Goal: Task Accomplishment & Management: Complete application form

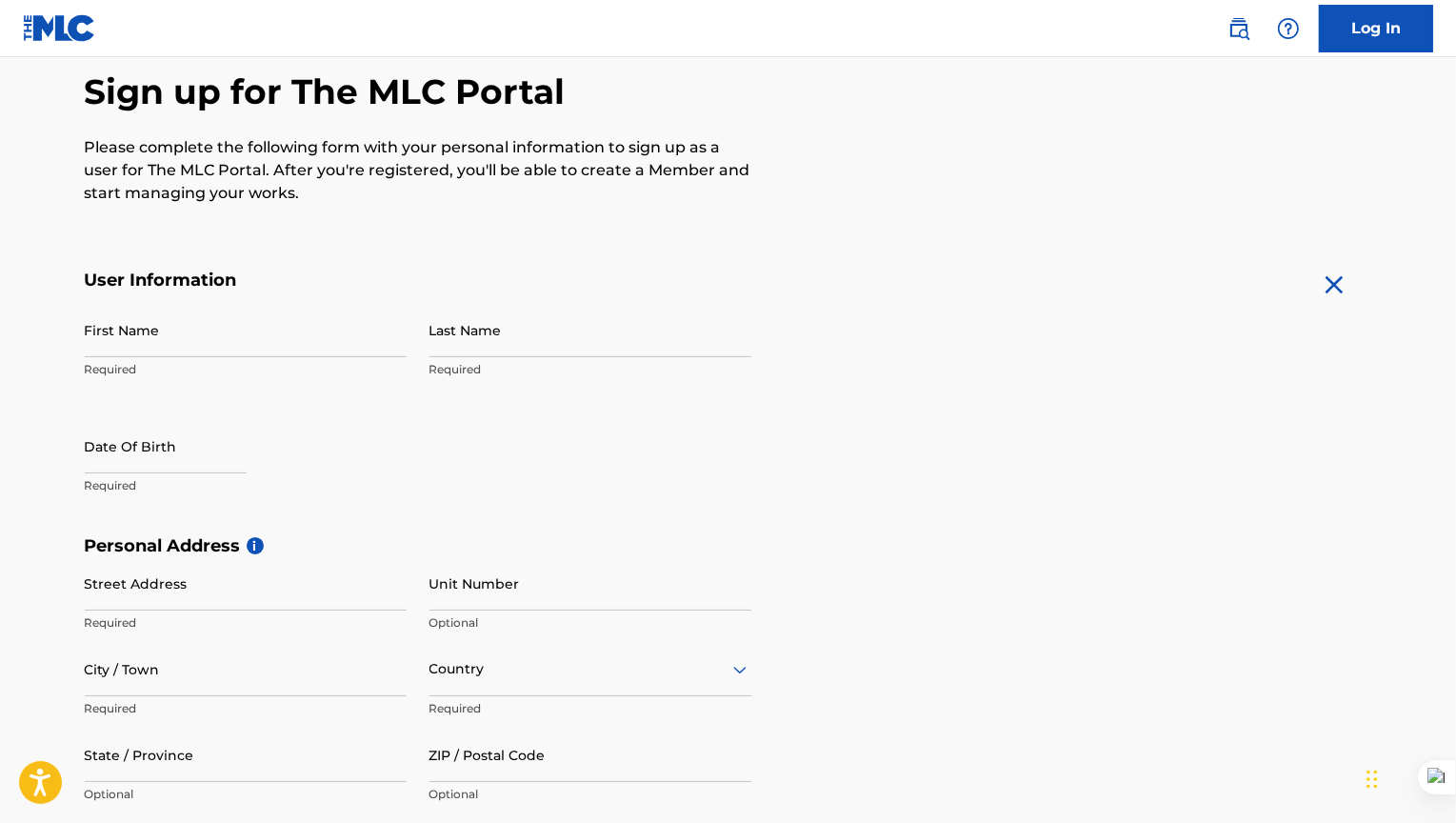
scroll to position [171, 0]
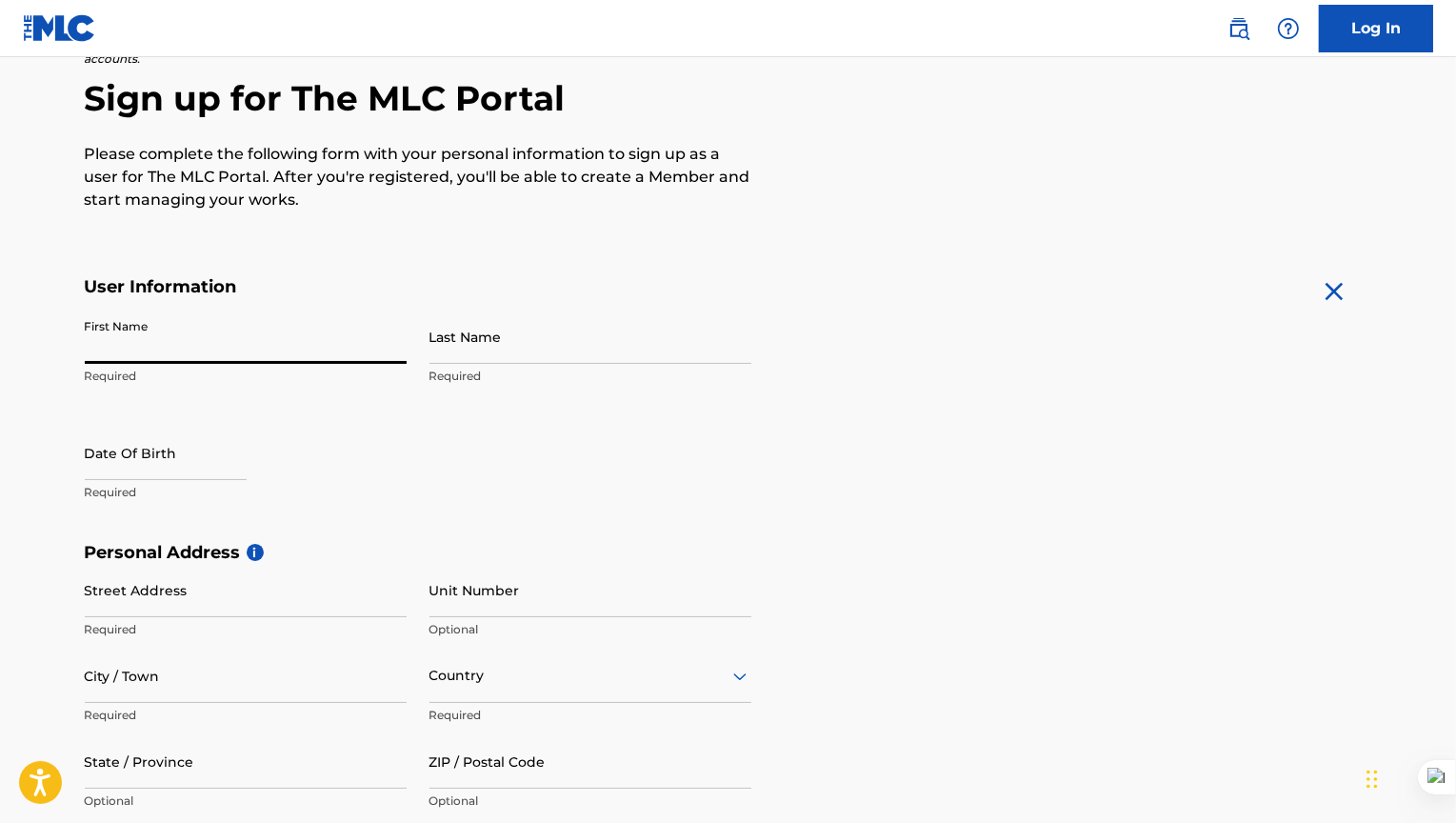
click at [164, 335] on input "First Name" at bounding box center [245, 336] width 322 height 54
type input "[PERSON_NAME]"
type input "Burns"
type input "[STREET_ADDRESS]"
type input "[GEOGRAPHIC_DATA]"
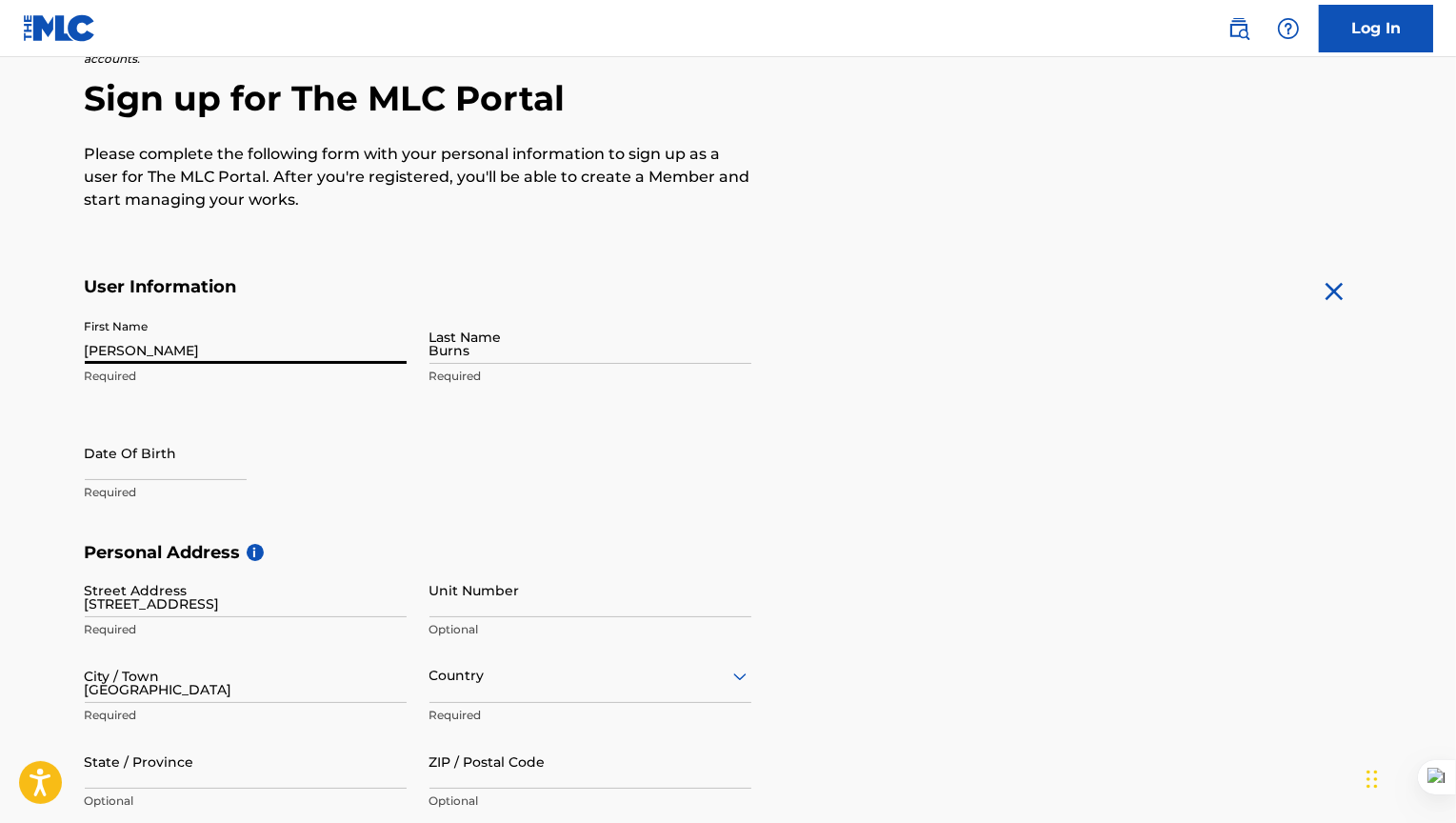
type input "[GEOGRAPHIC_DATA]"
type input "VA"
type input "22066"
type input "703"
type input "5563298"
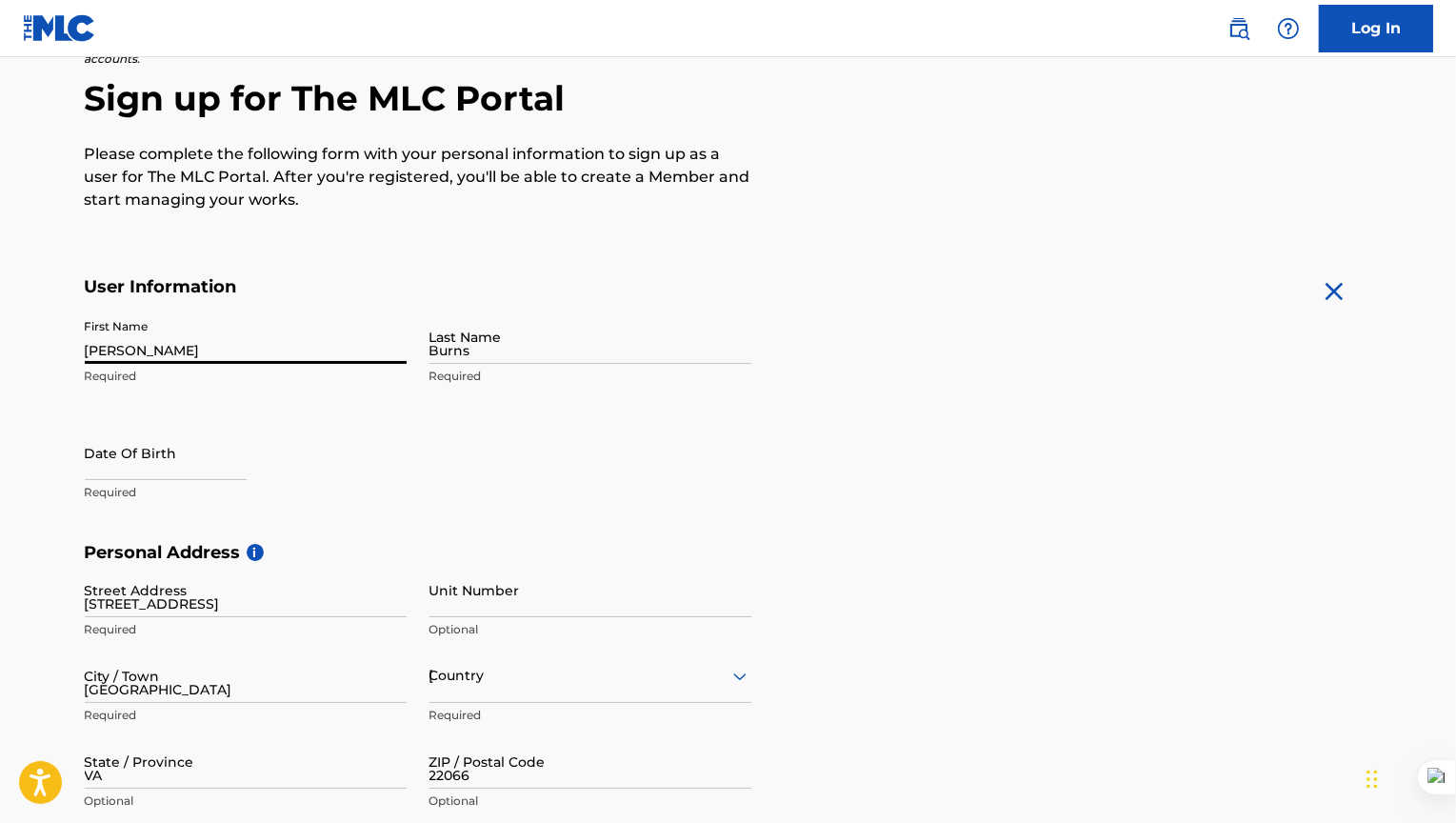
type input "[PERSON_NAME][EMAIL_ADDRESS][DOMAIN_NAME]"
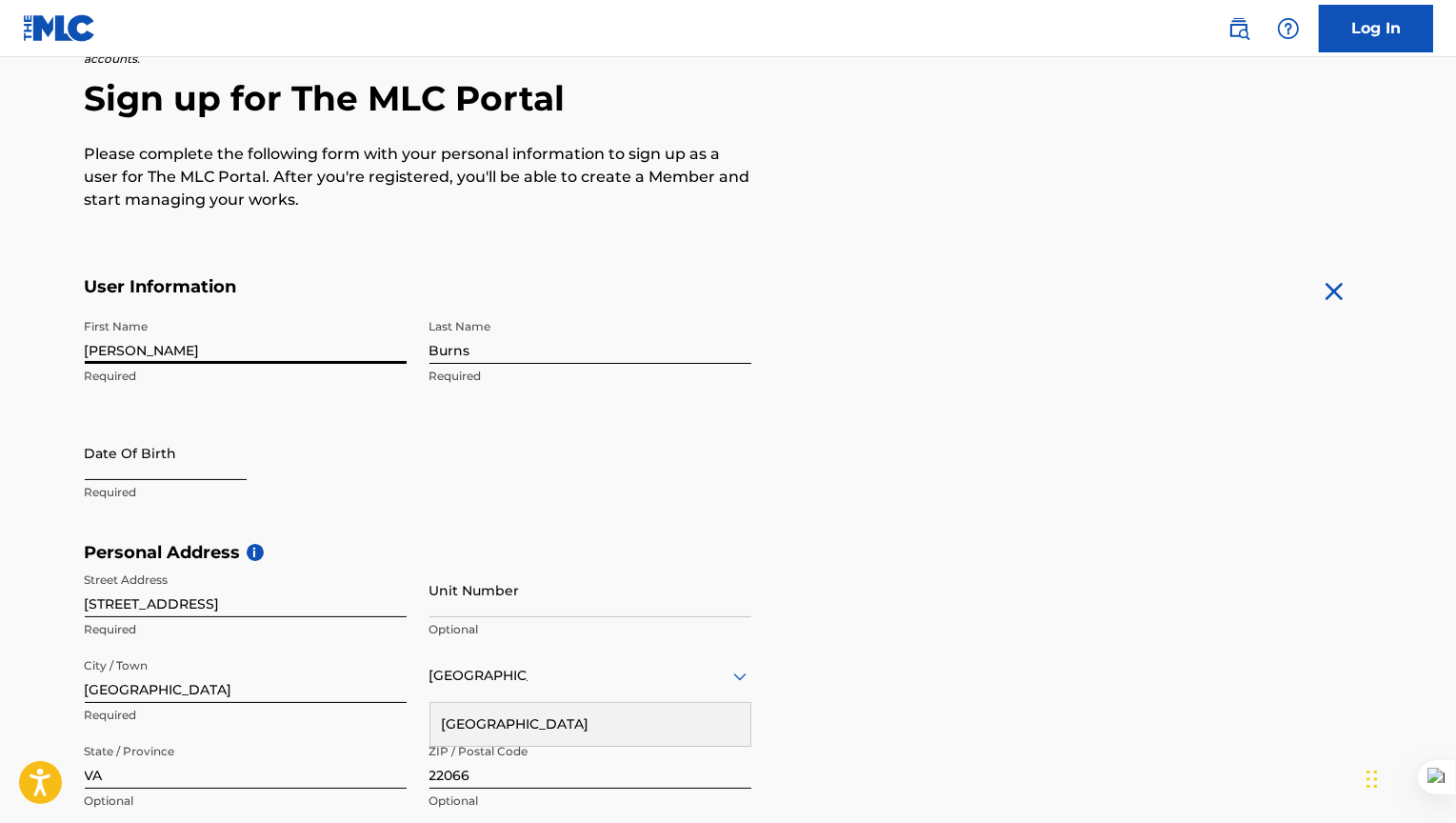
select select "8"
select select "2025"
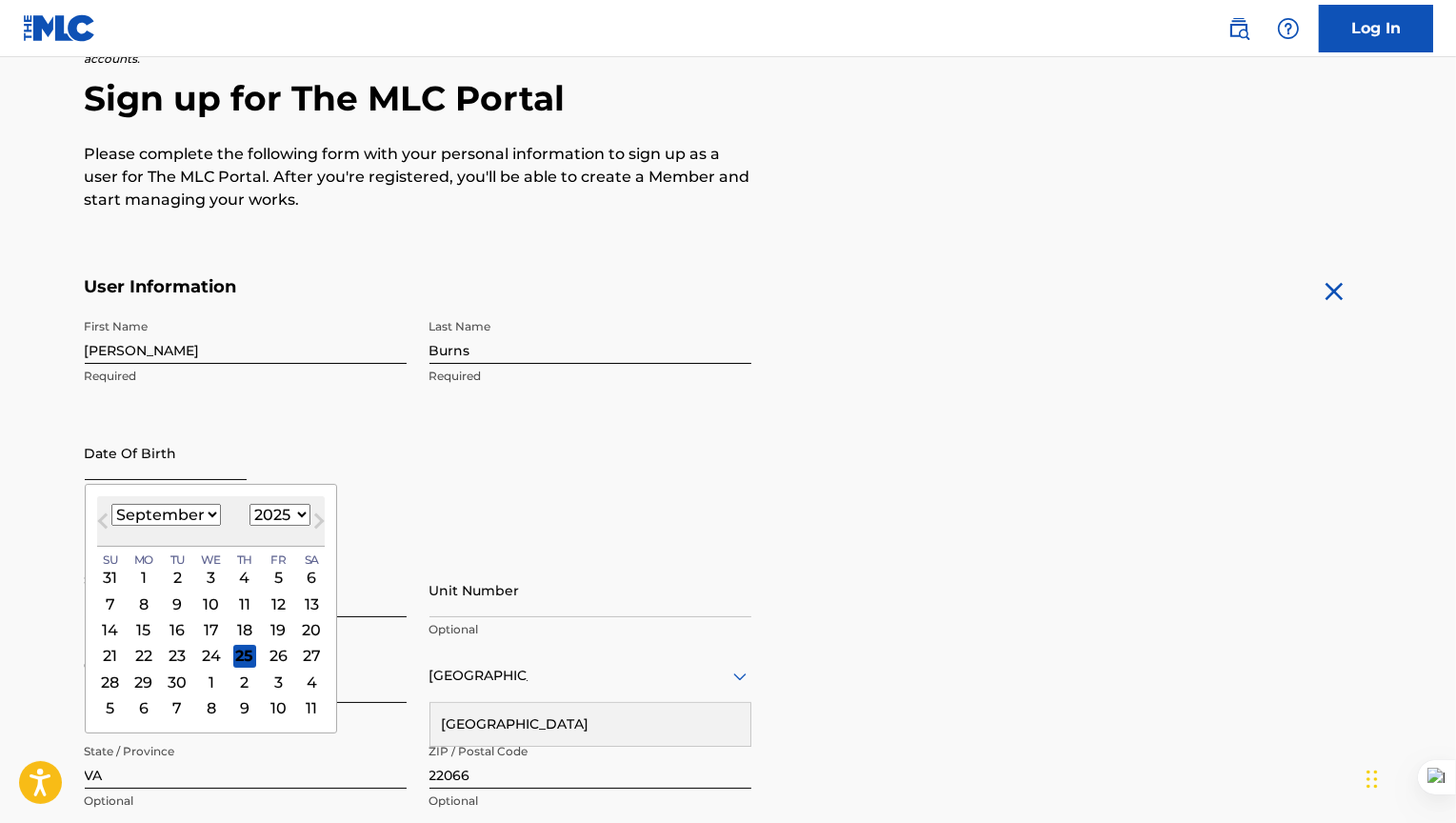
click at [169, 466] on input "text" at bounding box center [165, 452] width 162 height 54
type input "1/19/1957"
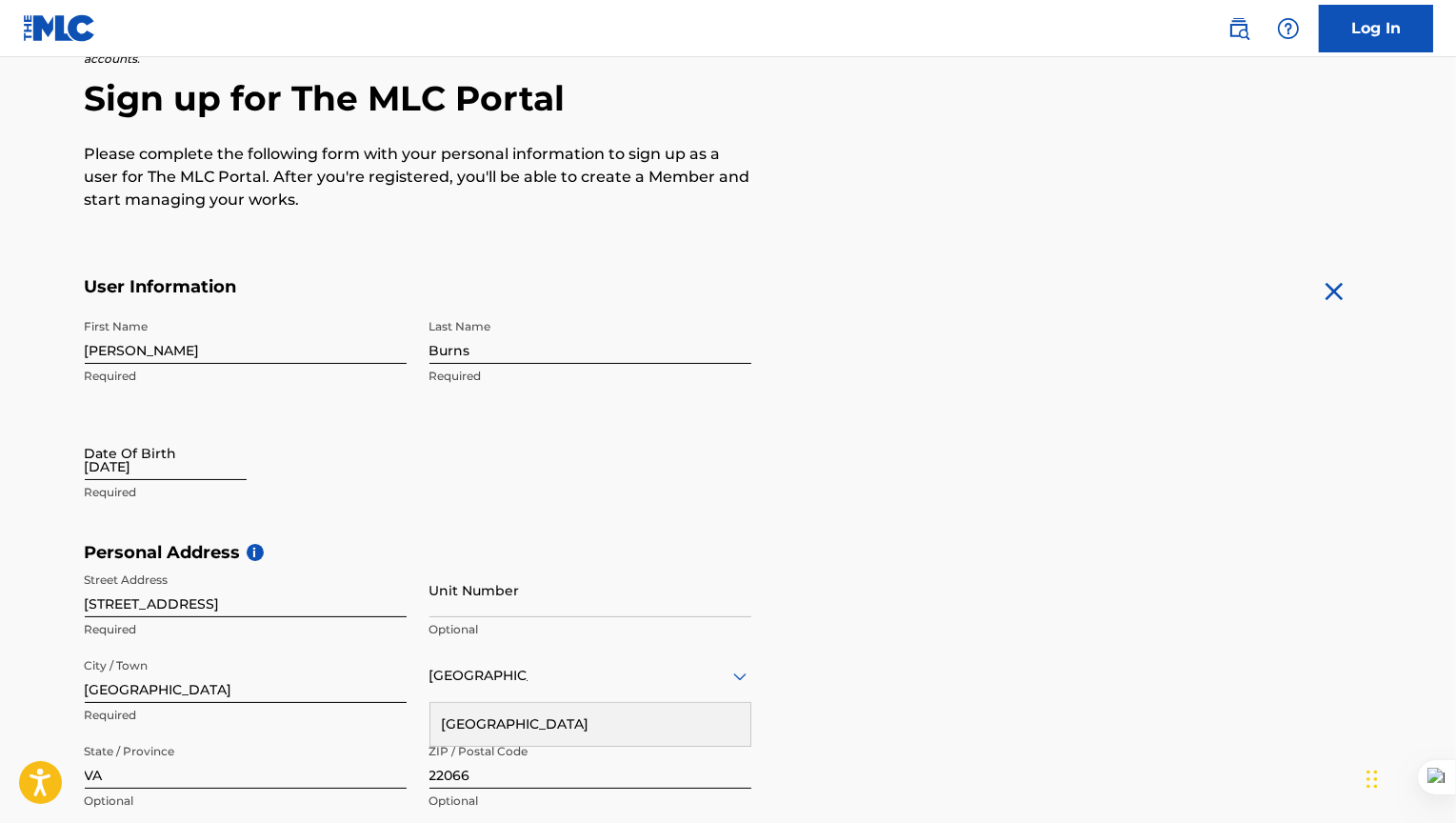
select select "8"
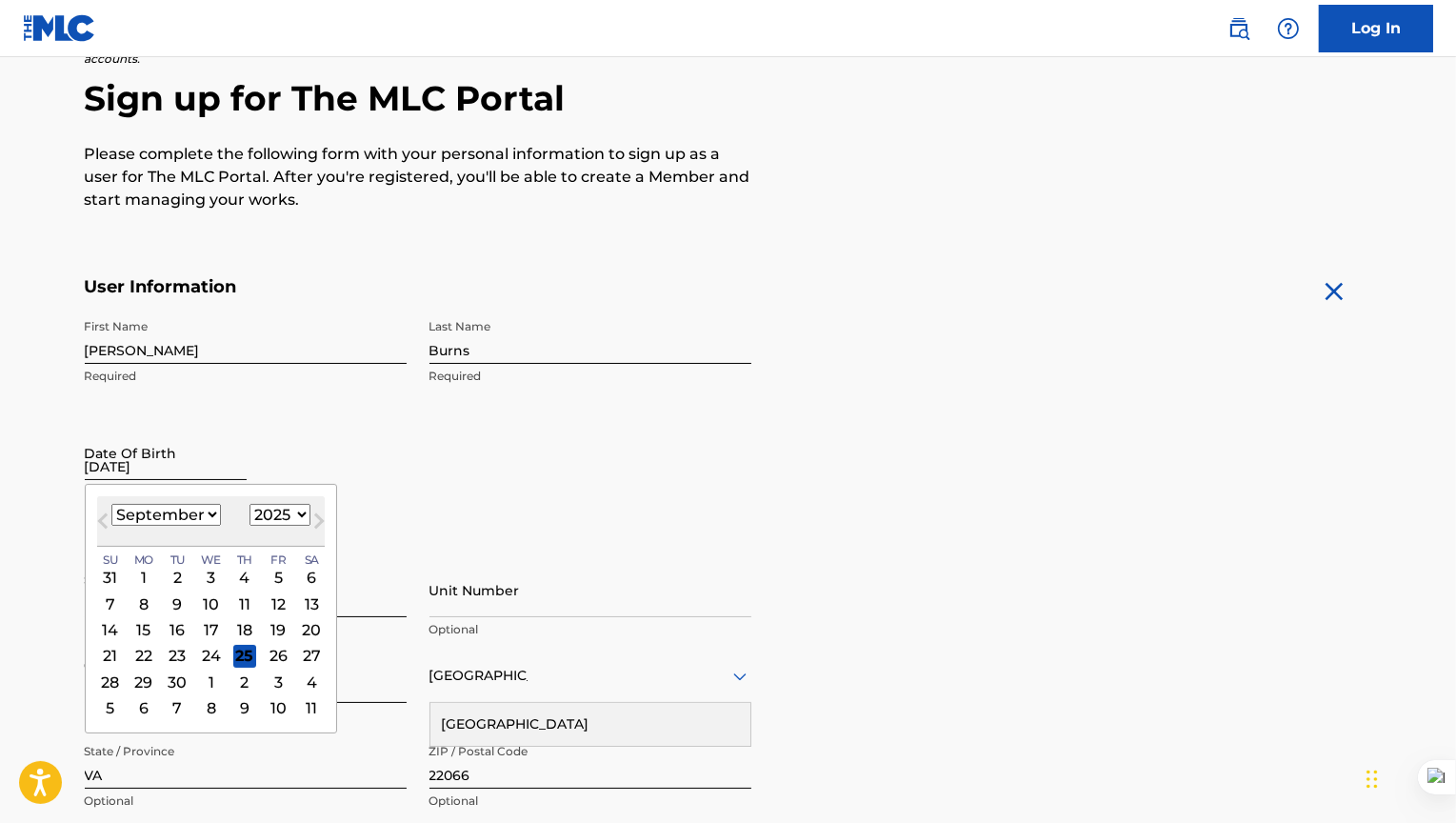
click at [191, 472] on input "1/19/1957" at bounding box center [165, 452] width 162 height 54
click at [286, 518] on select "1899 1900 1901 1902 1903 1904 1905 1906 1907 1908 1909 1910 1911 1912 1913 1914…" at bounding box center [280, 514] width 61 height 22
select select "1957"
click at [249, 504] on select "1899 1900 1901 1902 1903 1904 1905 1906 1907 1908 1909 1910 1911 1912 1913 1914…" at bounding box center [280, 514] width 61 height 22
click at [208, 515] on select "January February March April May June July August September October November De…" at bounding box center [165, 514] width 109 height 22
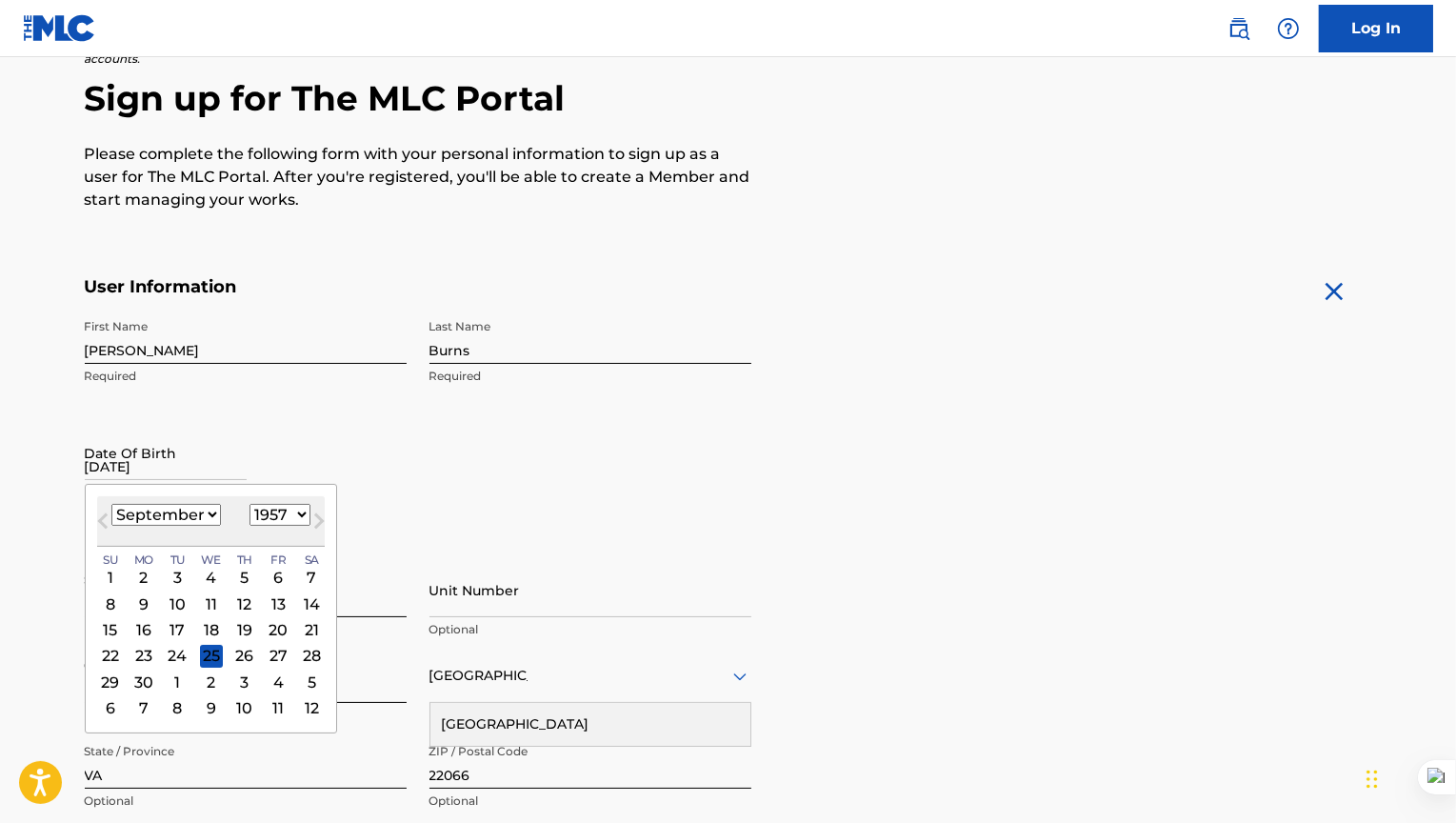
select select "0"
click at [111, 504] on select "January February March April May June July August September October November De…" at bounding box center [165, 514] width 109 height 22
click at [311, 634] on div "19" at bounding box center [311, 629] width 23 height 23
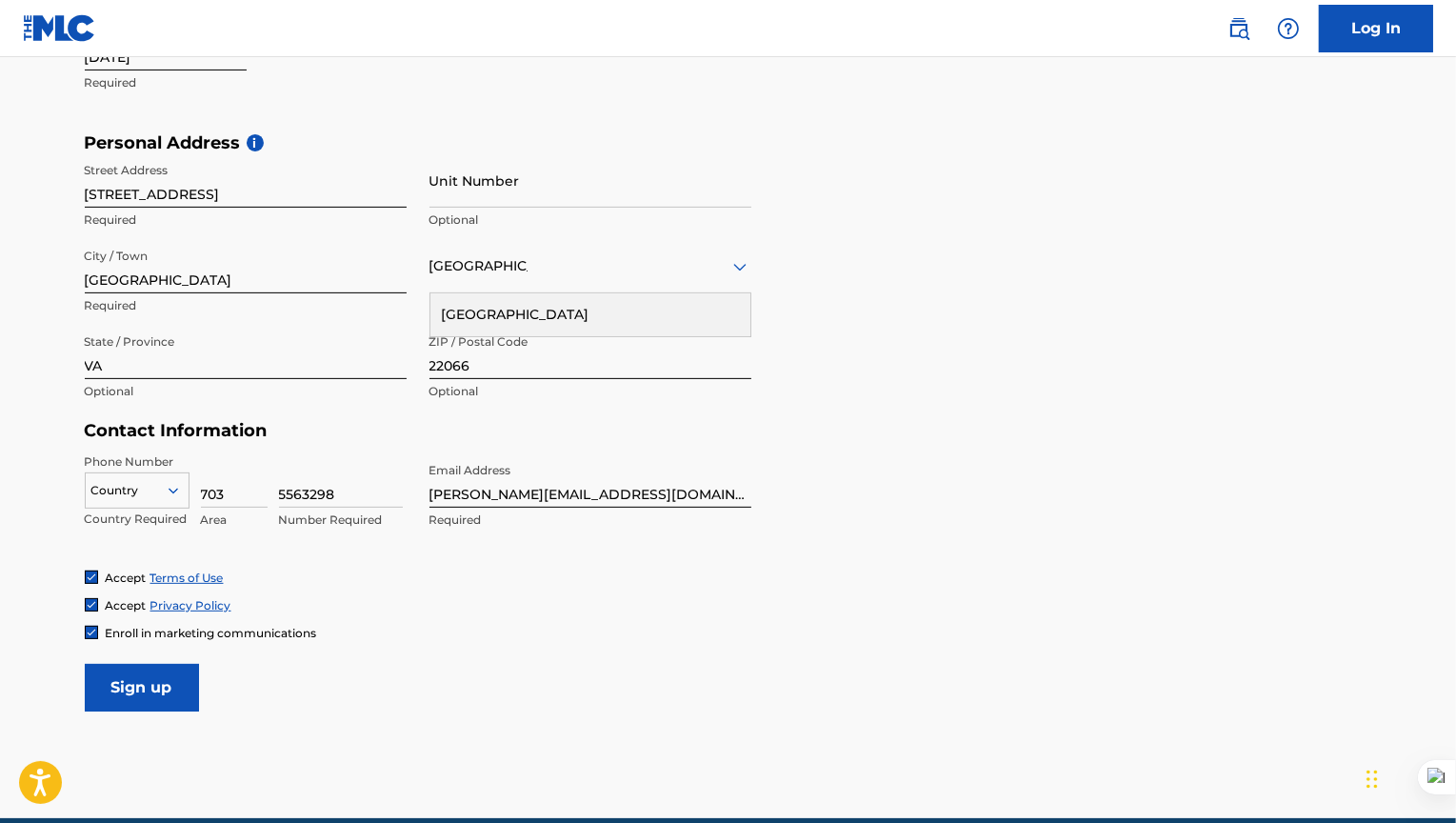
scroll to position [588, 0]
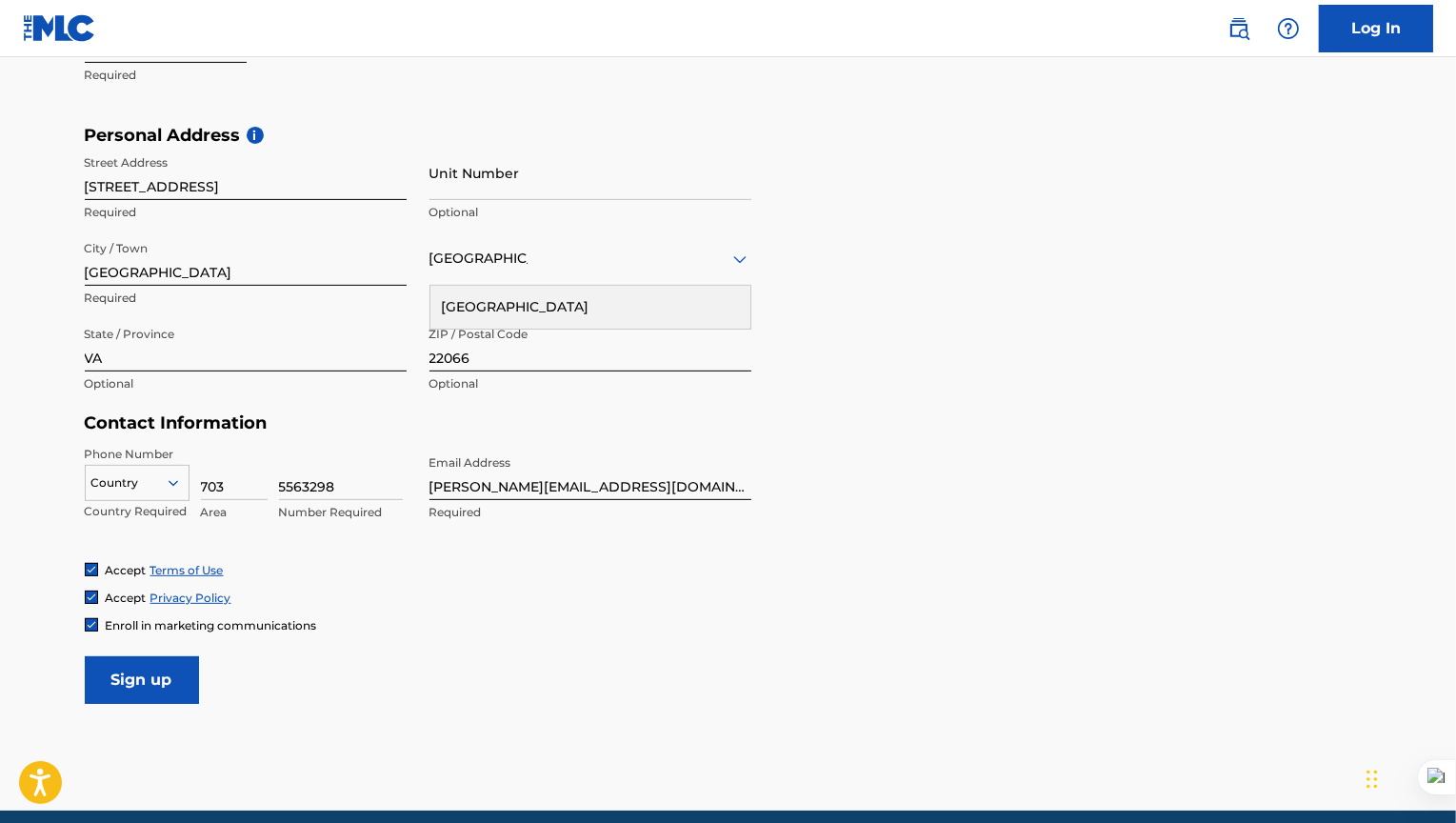
click at [273, 479] on div "Country Country Required 703 Area 5563298 Number Required" at bounding box center [245, 488] width 322 height 86
drag, startPoint x: 277, startPoint y: 481, endPoint x: 338, endPoint y: 490, distance: 61.7
click at [338, 490] on div "Country Country Required 703 Area 5563298 Number Required" at bounding box center [245, 488] width 322 height 86
drag, startPoint x: 338, startPoint y: 490, endPoint x: 271, endPoint y: 480, distance: 67.7
click at [271, 480] on div "Country Country Required 703 Area 5563298 Number Required" at bounding box center [245, 488] width 322 height 86
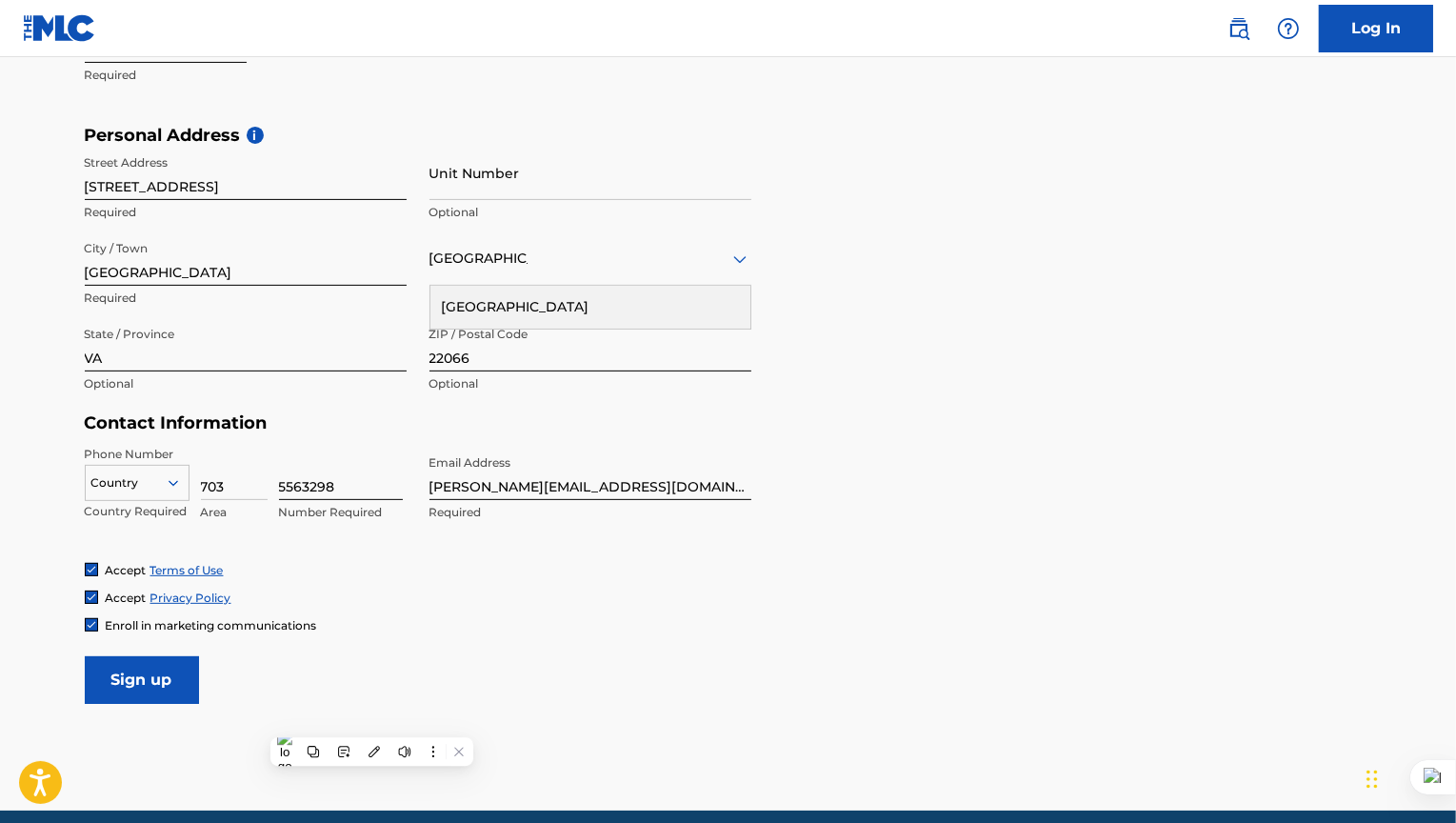
type input "7253013"
click at [96, 622] on img at bounding box center [92, 625] width 12 height 12
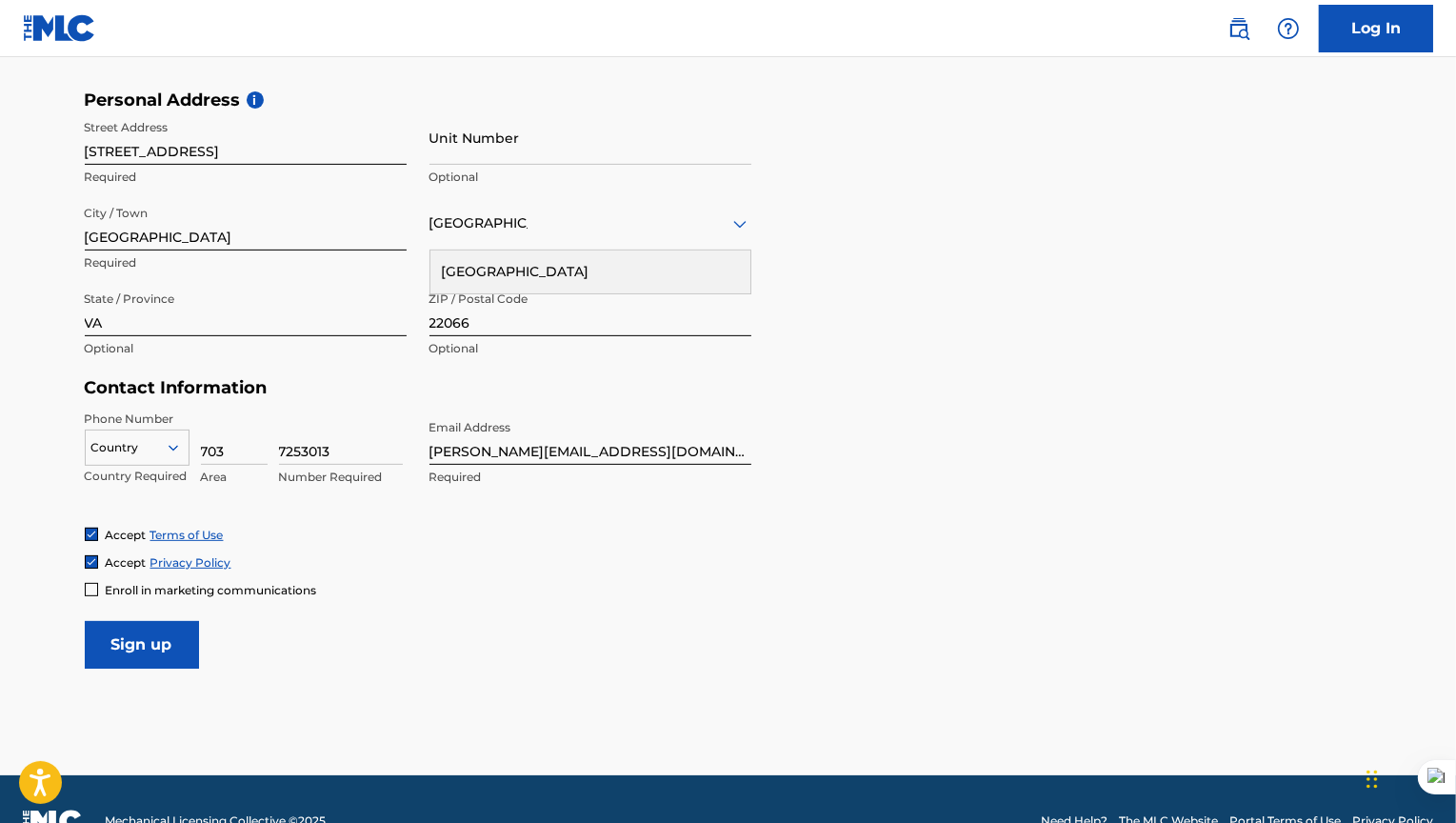
scroll to position [629, 0]
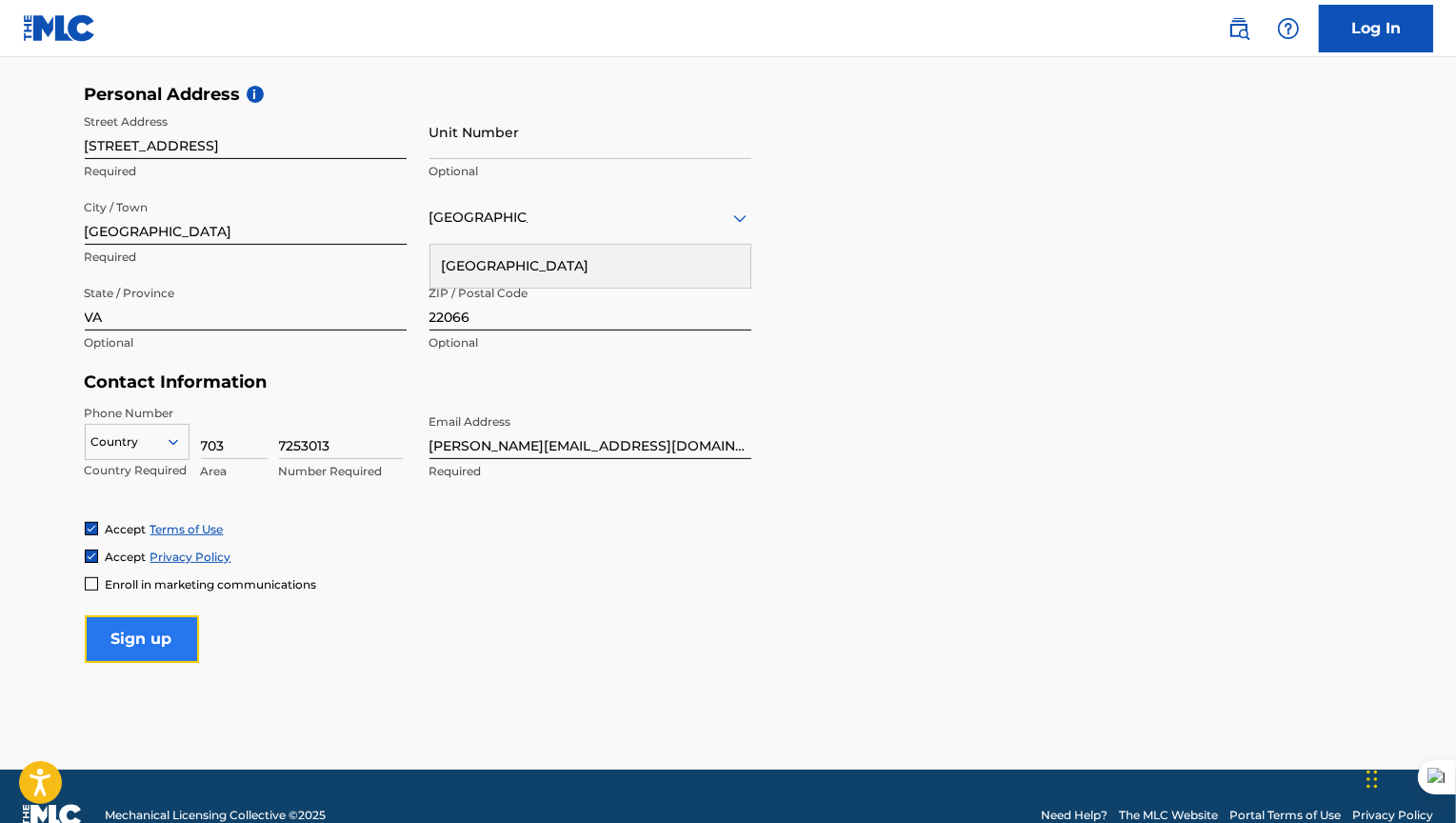
click at [139, 634] on input "Sign up" at bounding box center [142, 640] width 114 height 47
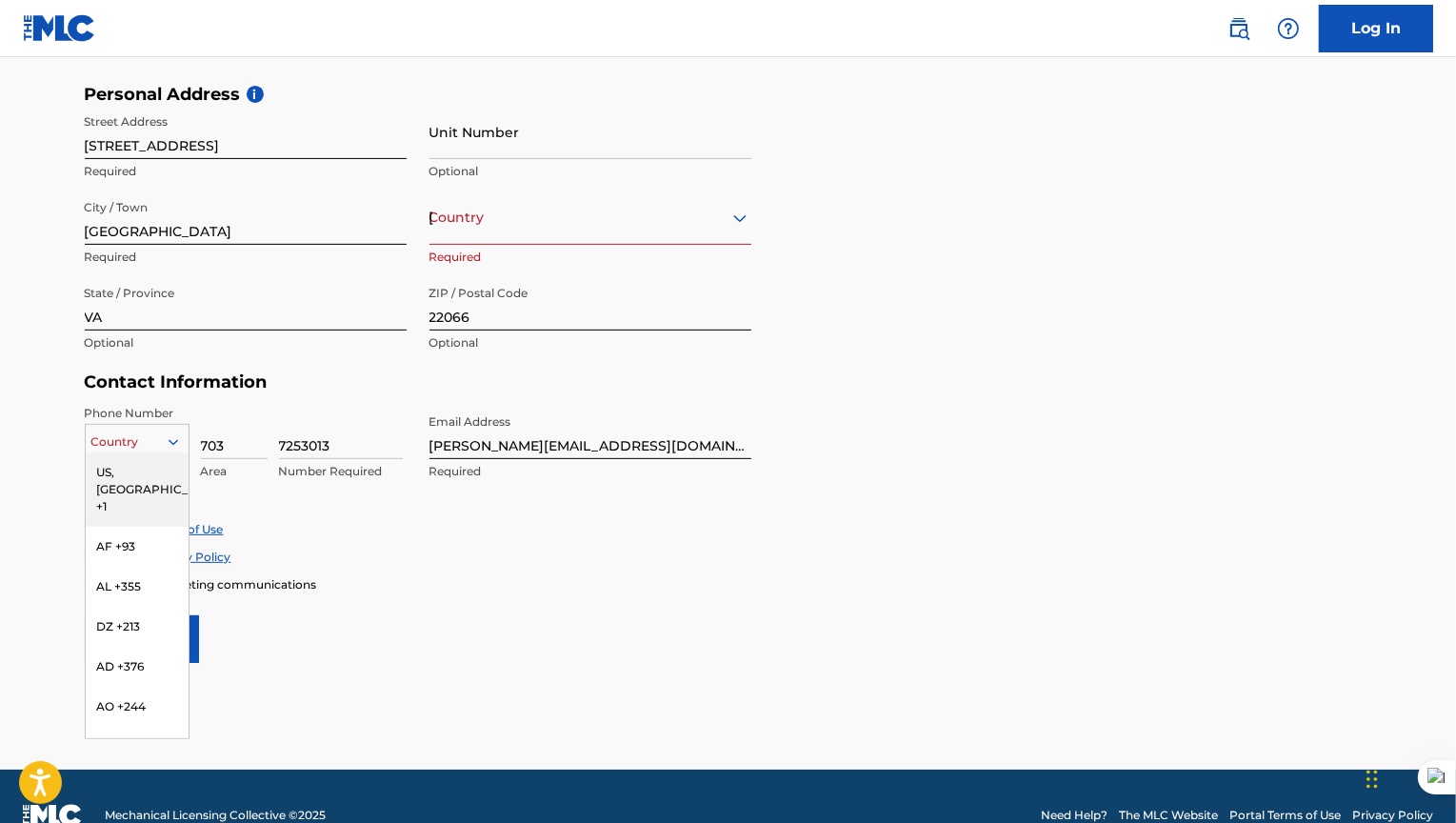
click at [174, 432] on div at bounding box center [137, 442] width 102 height 21
click at [146, 469] on div "US, [GEOGRAPHIC_DATA] +1" at bounding box center [137, 489] width 102 height 74
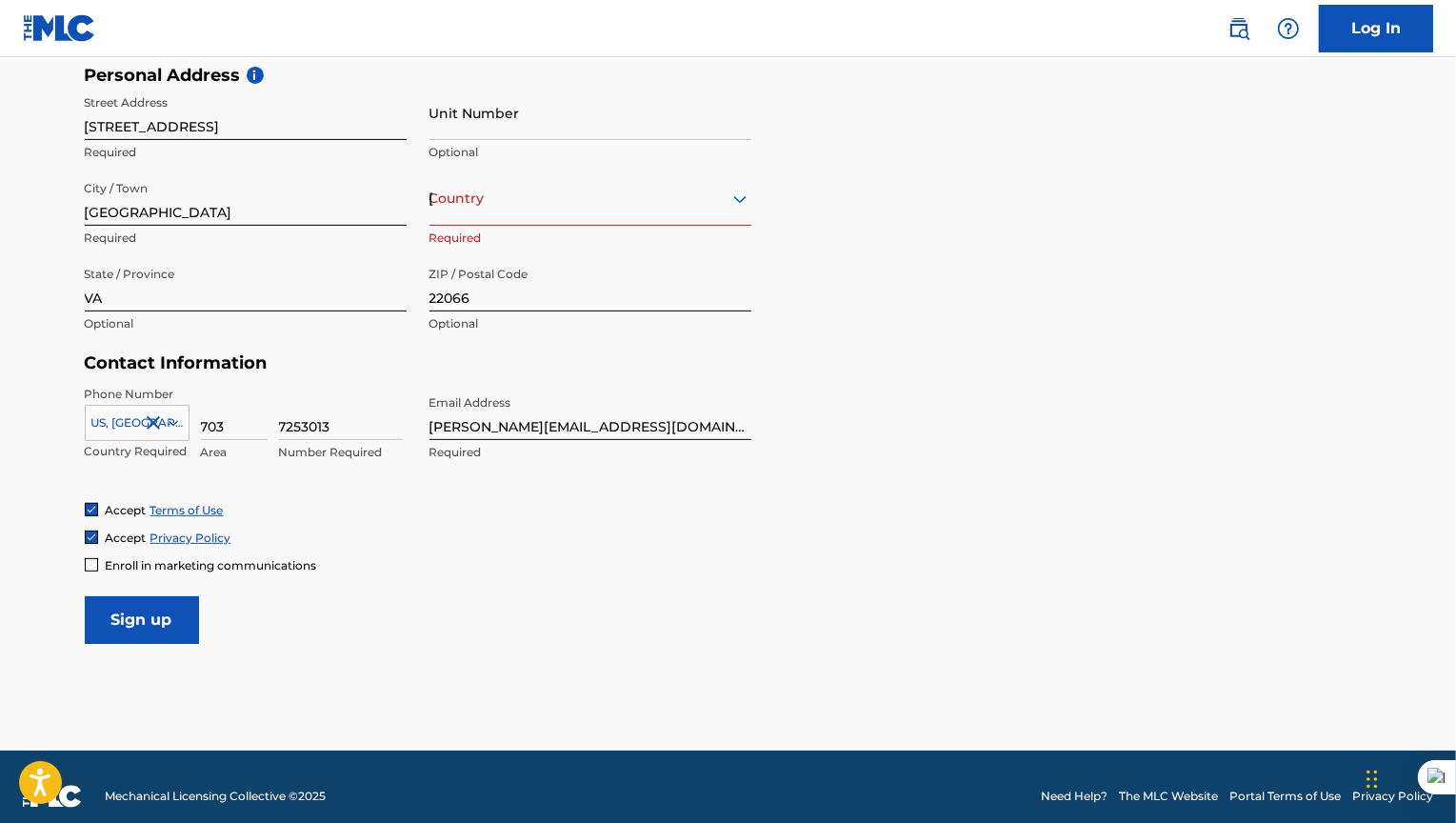
scroll to position [666, 0]
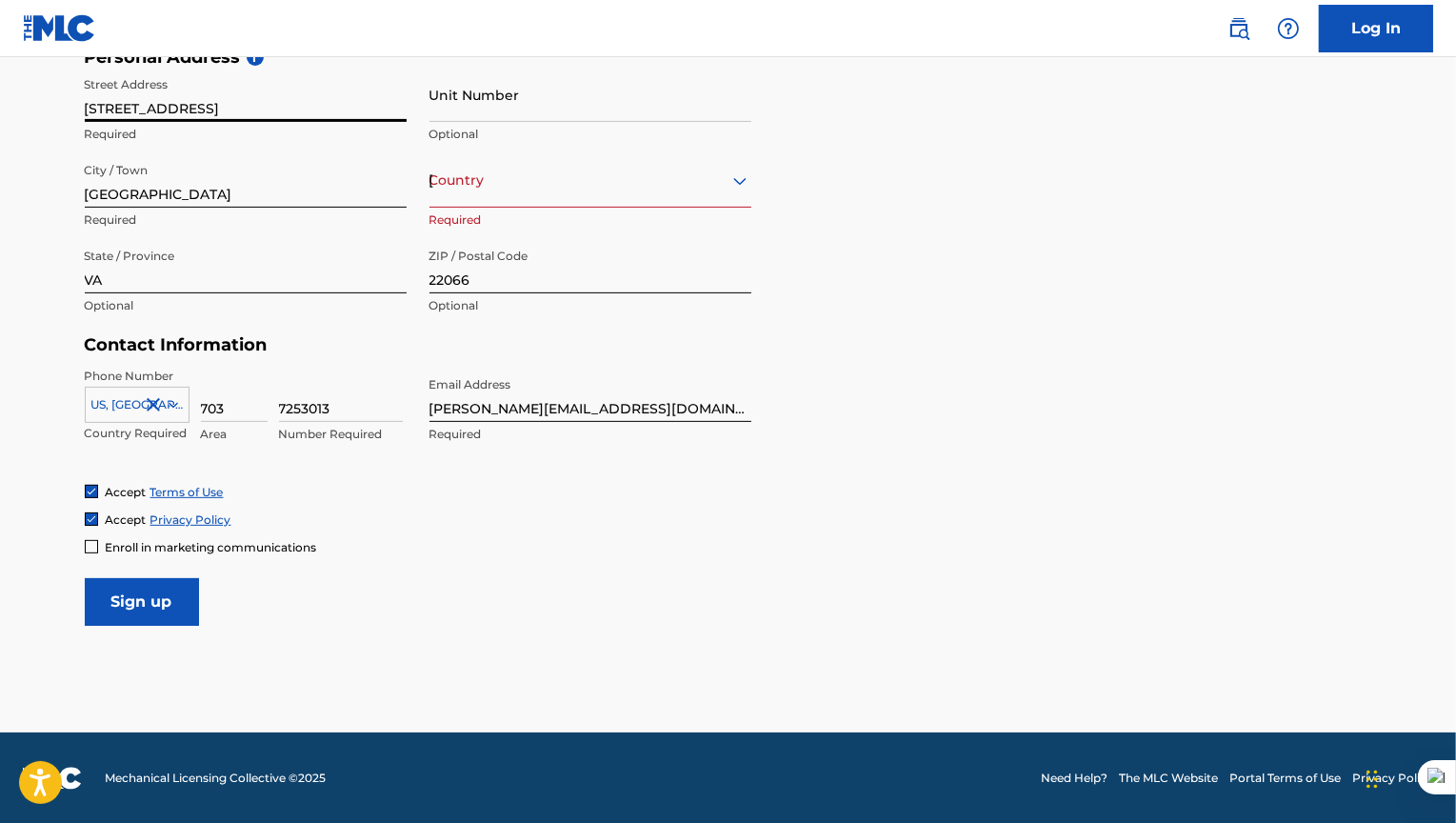
drag, startPoint x: 239, startPoint y: 103, endPoint x: 34, endPoint y: 103, distance: 205.0
click at [34, 103] on main "The MLC uses identity verification before a user is registered to comply with K…" at bounding box center [728, 61] width 1456 height 1341
click at [64, 183] on div "The MLC uses identity verification before a user is registered to comply with K…" at bounding box center [729, 74] width 1334 height 1106
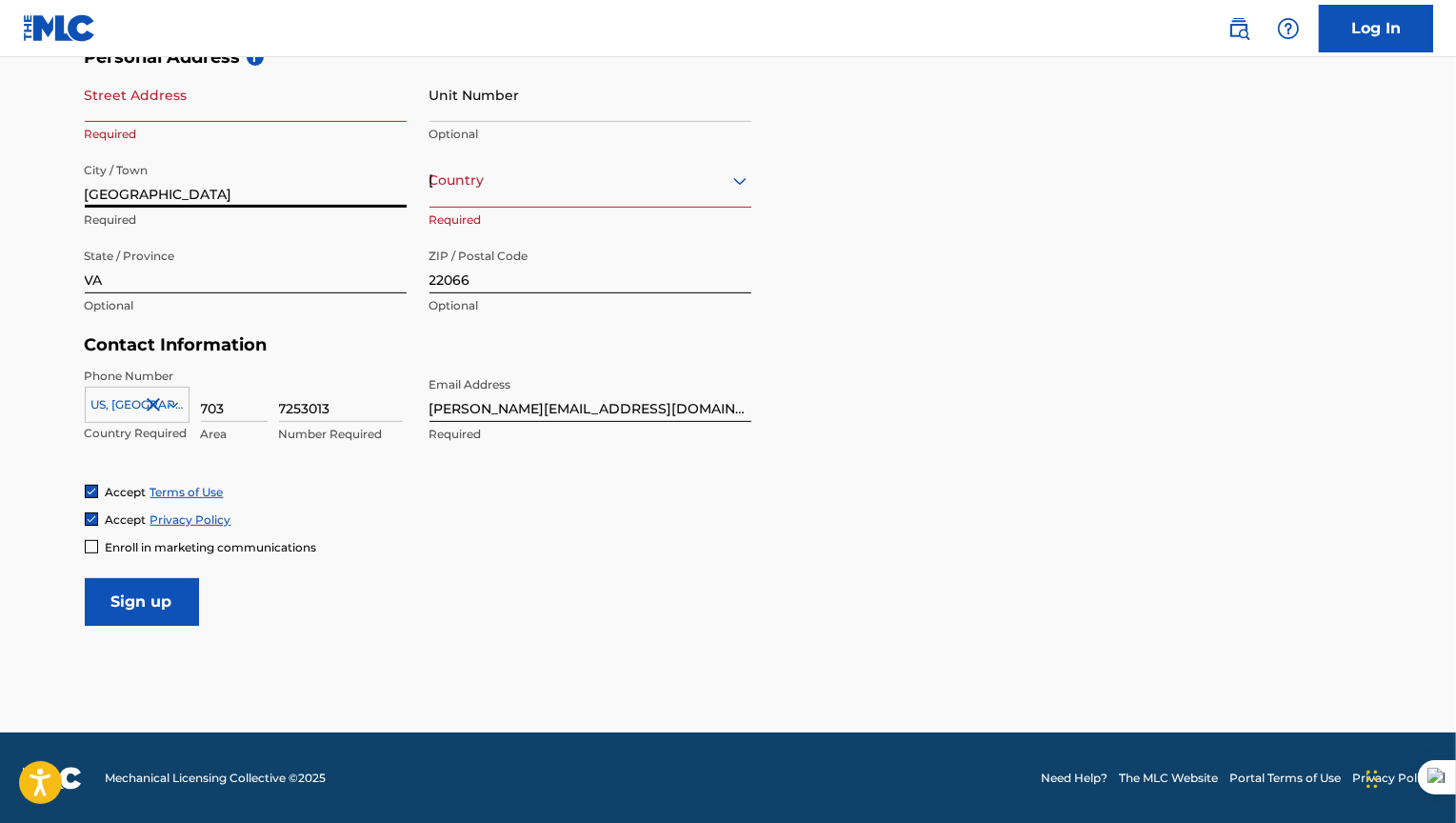
drag, startPoint x: 170, startPoint y: 200, endPoint x: 47, endPoint y: 197, distance: 123.0
click at [47, 197] on main "The MLC uses identity verification before a user is registered to comply with K…" at bounding box center [728, 61] width 1456 height 1341
drag, startPoint x: 128, startPoint y: 280, endPoint x: 70, endPoint y: 280, distance: 58.0
click at [70, 280] on div "The MLC uses identity verification before a user is registered to comply with K…" at bounding box center [729, 74] width 1334 height 1106
type input "[GEOGRAPHIC_DATA]"
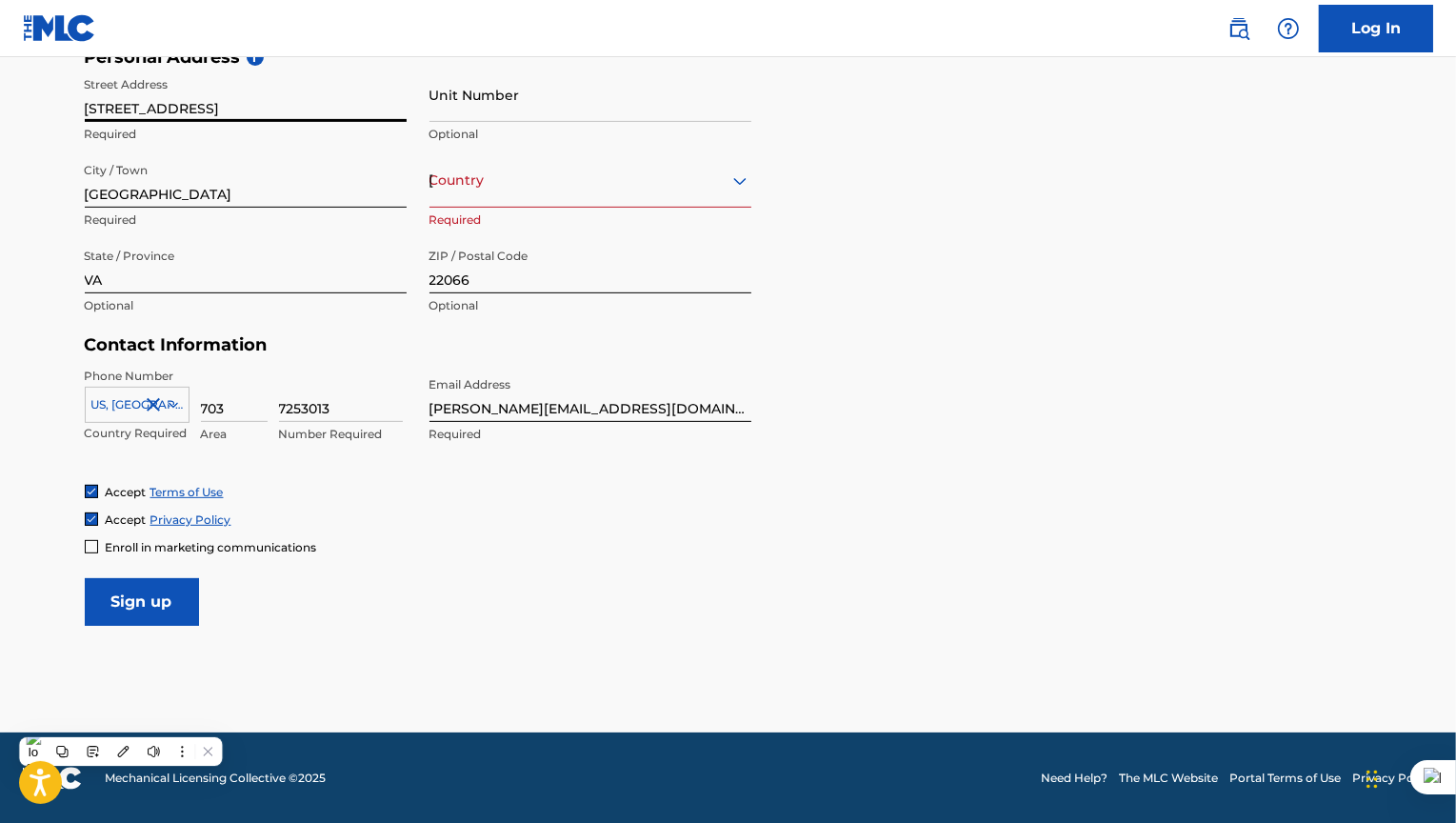
type input "[STREET_ADDRESS]"
click at [654, 200] on div "Country United States" at bounding box center [590, 180] width 322 height 54
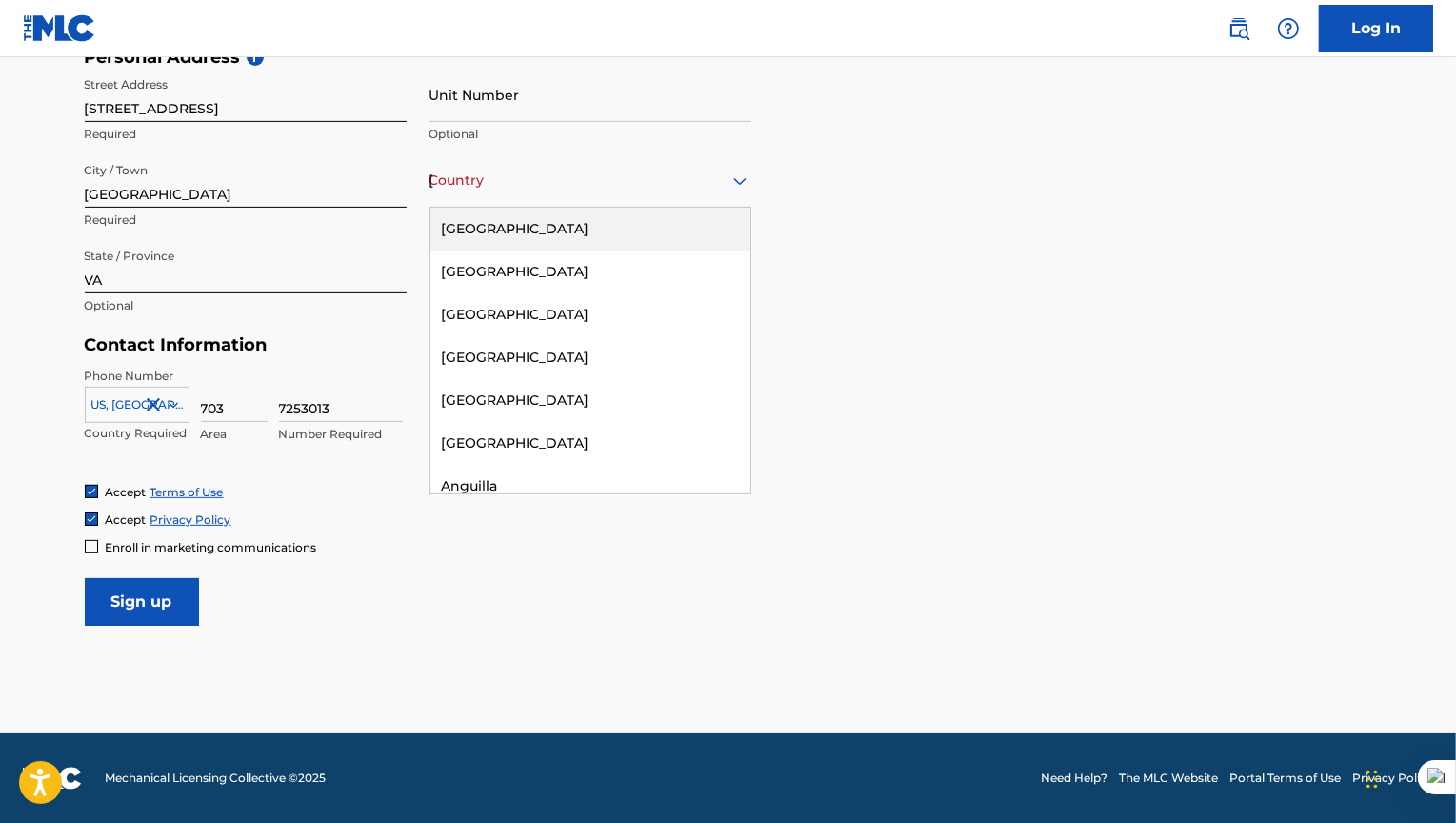
click at [632, 226] on div "[GEOGRAPHIC_DATA]" at bounding box center [590, 230] width 320 height 43
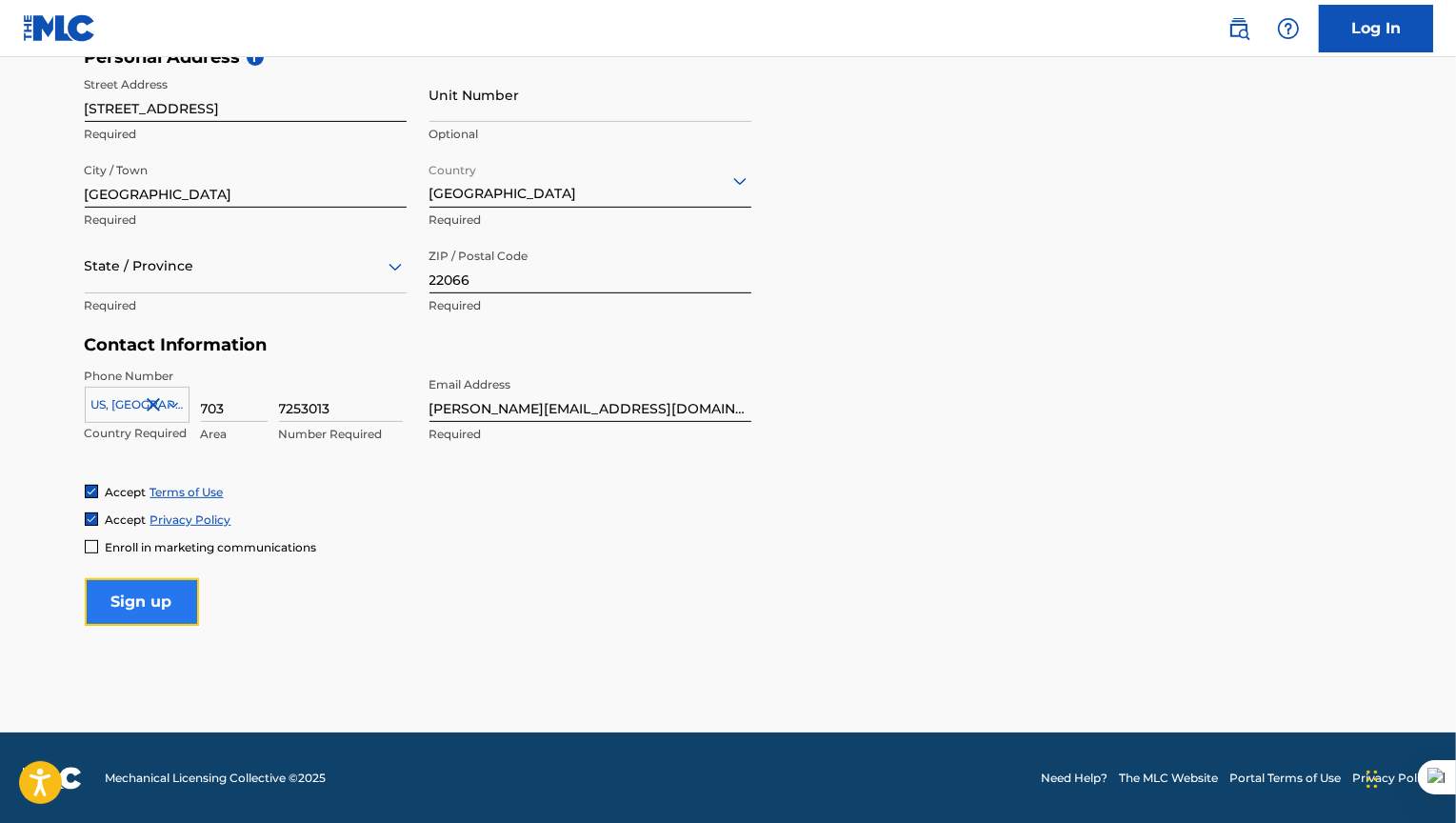
click at [158, 601] on input "Sign up" at bounding box center [142, 602] width 114 height 47
click at [154, 274] on div at bounding box center [245, 266] width 322 height 24
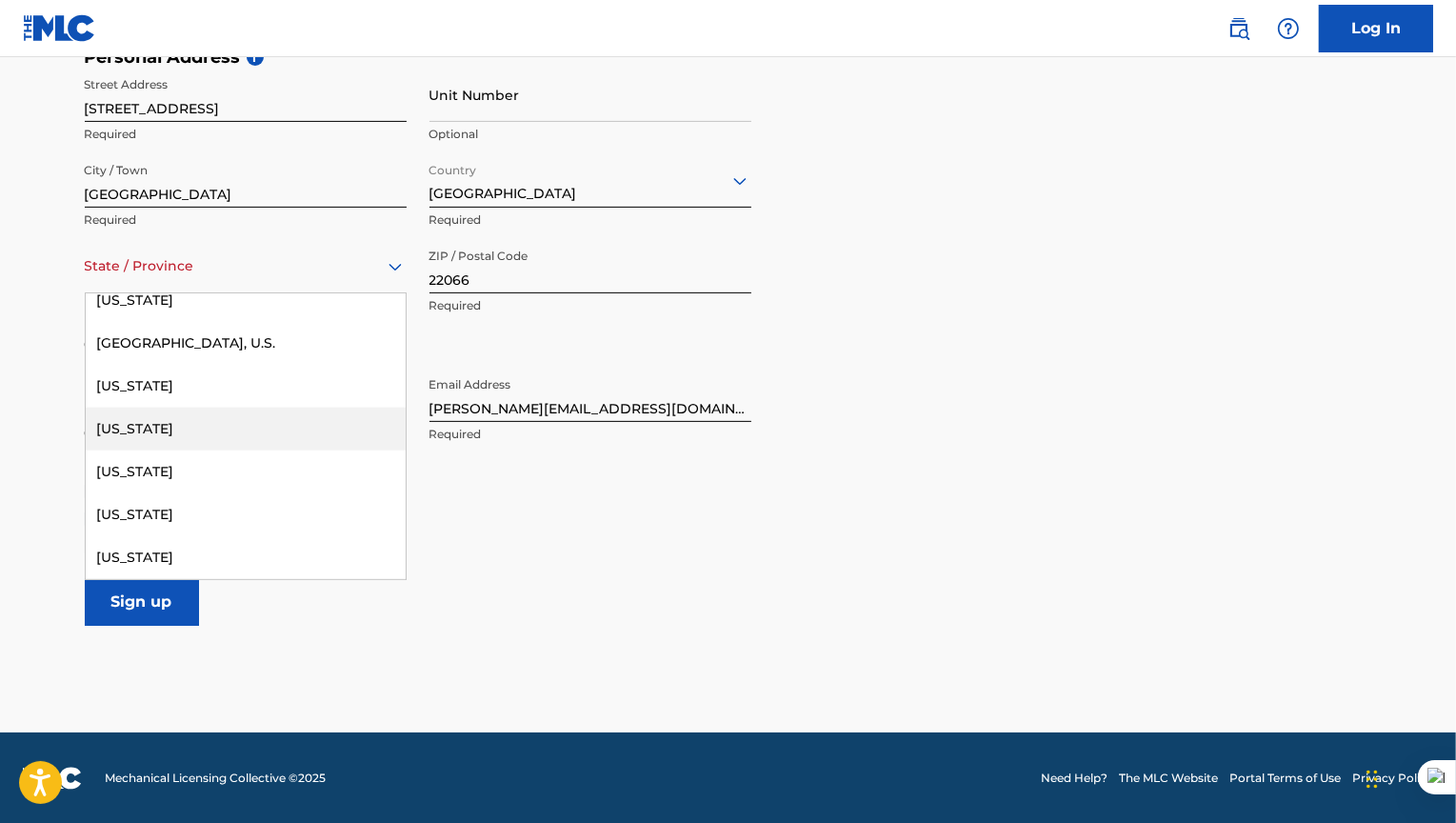
scroll to position [2159, 0]
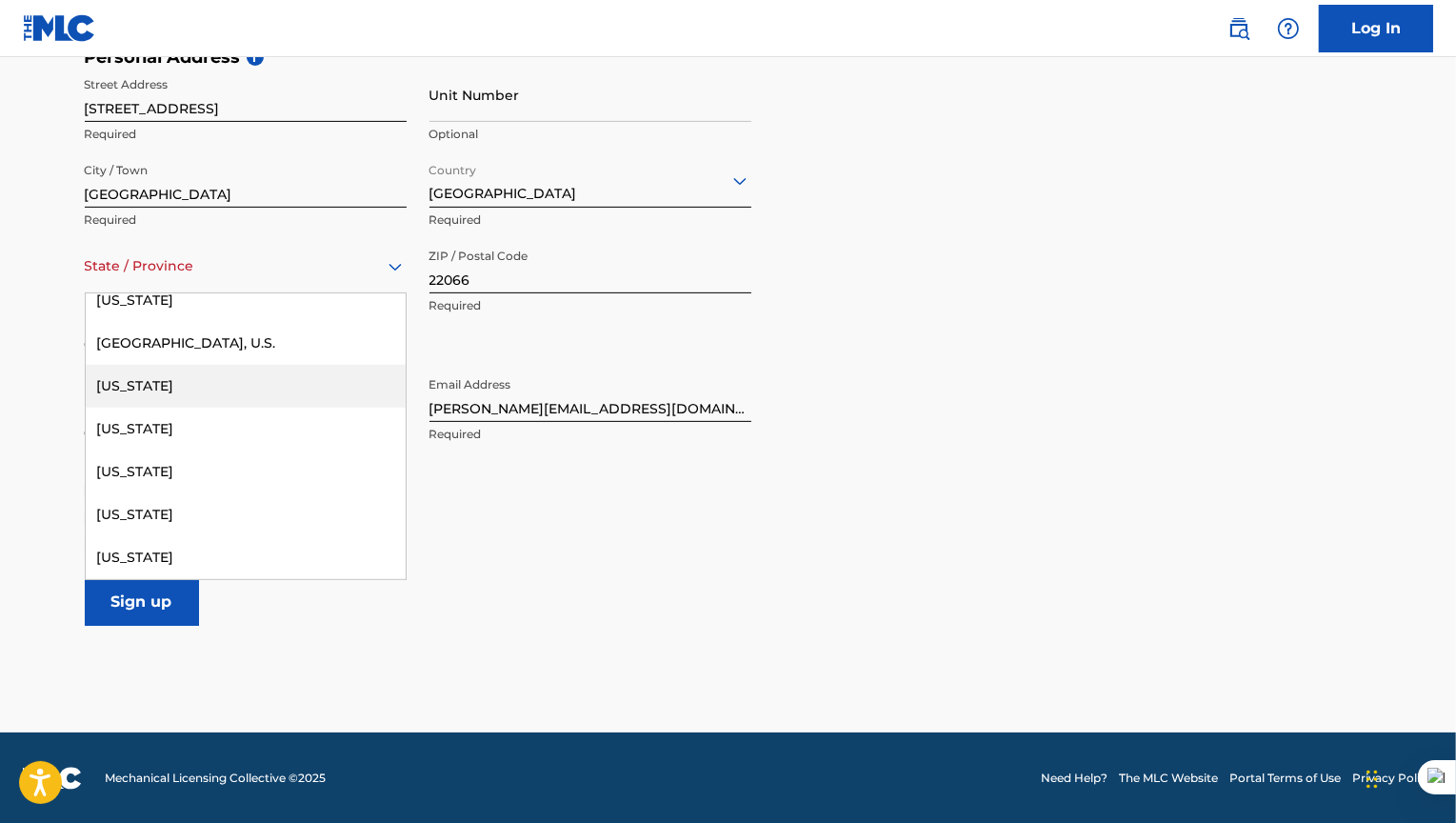
click at [165, 397] on div "[US_STATE]" at bounding box center [245, 386] width 320 height 43
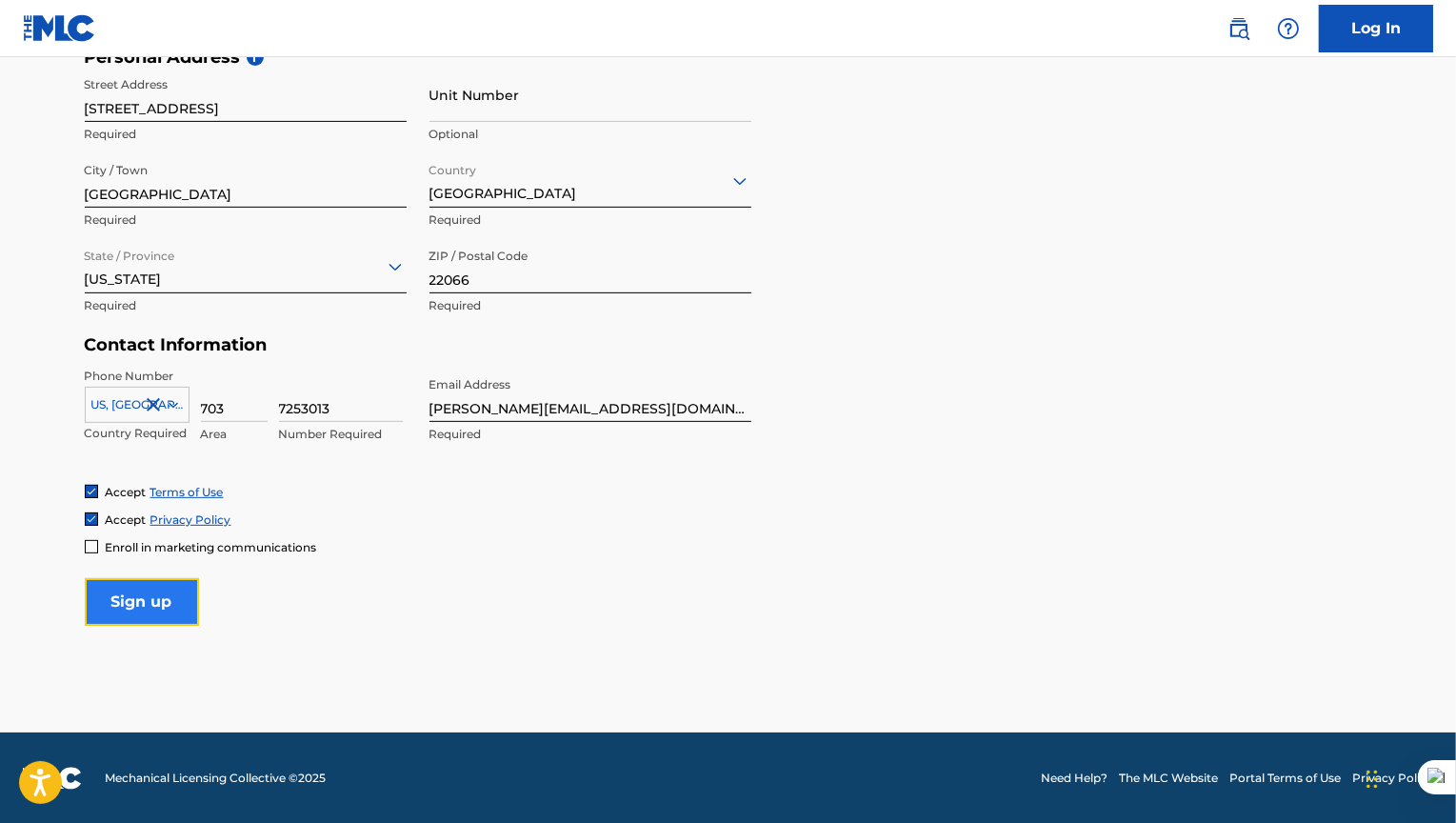
click at [156, 607] on input "Sign up" at bounding box center [142, 602] width 114 height 47
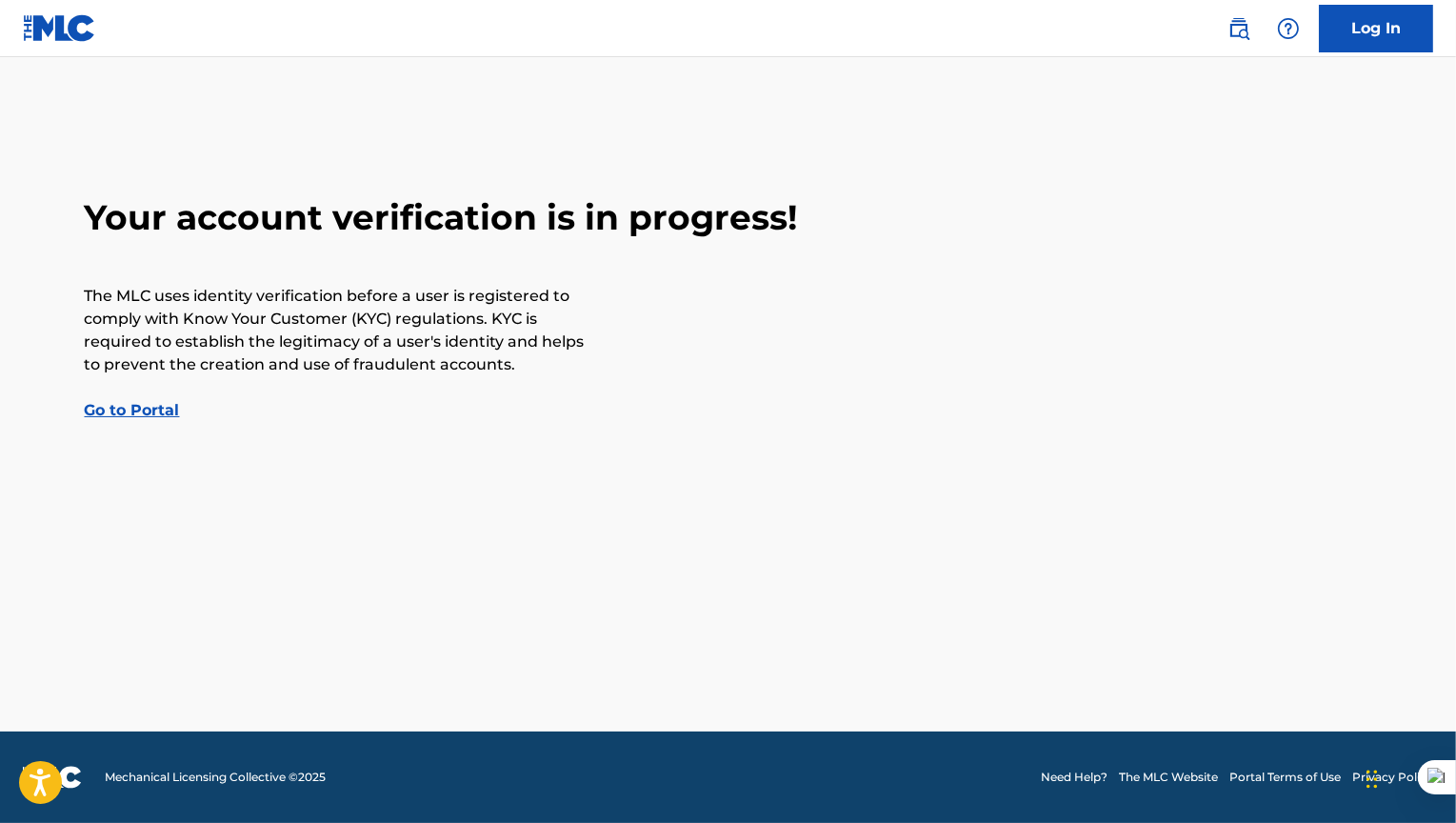
click at [238, 461] on main "Your account verification is in progress! The MLC uses identity verification be…" at bounding box center [728, 394] width 1456 height 675
click at [150, 412] on link "Go to Portal" at bounding box center [132, 410] width 96 height 18
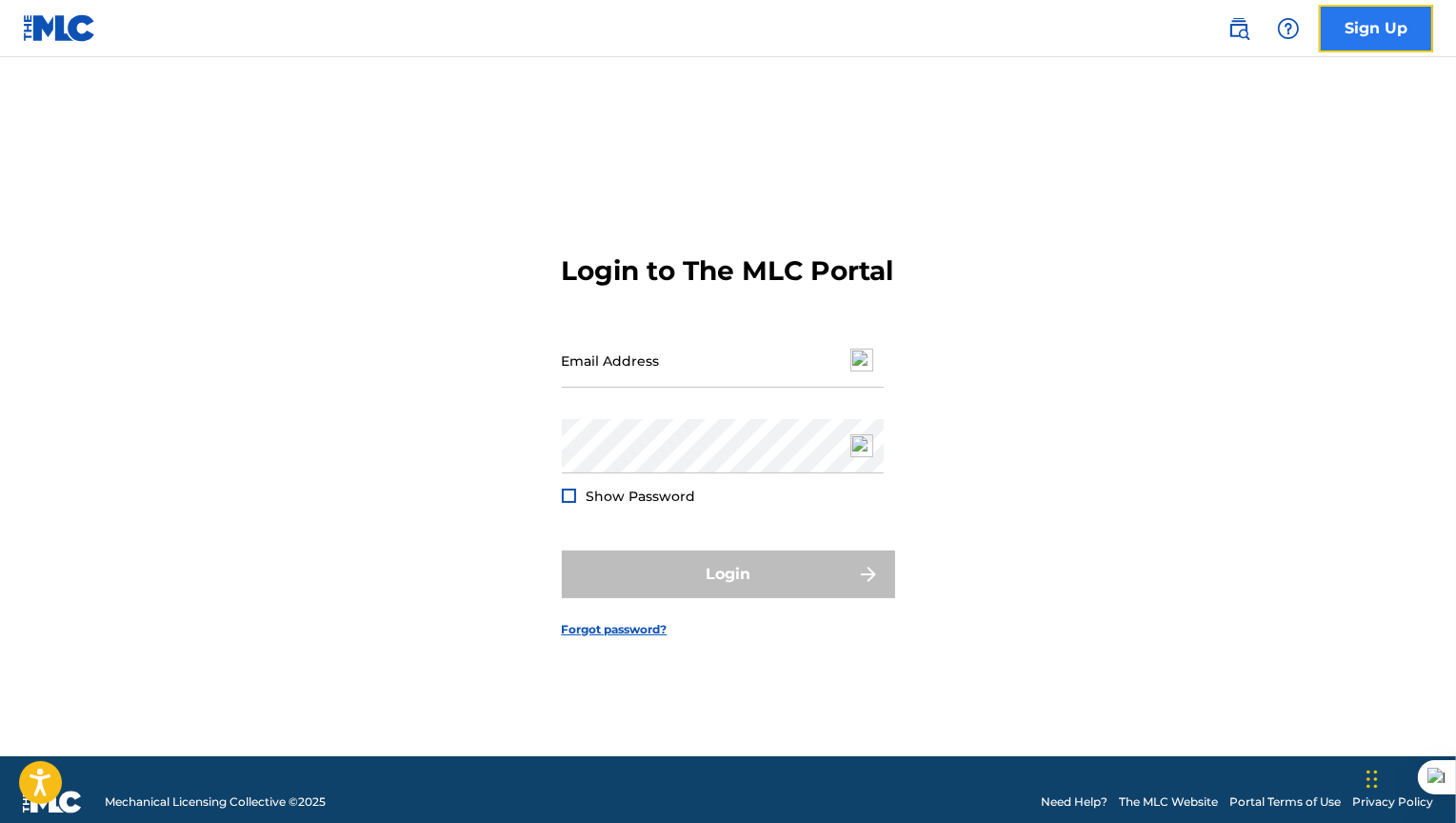
click at [1373, 36] on link "Sign Up" at bounding box center [1376, 29] width 114 height 47
click at [1284, 35] on img at bounding box center [1289, 28] width 23 height 23
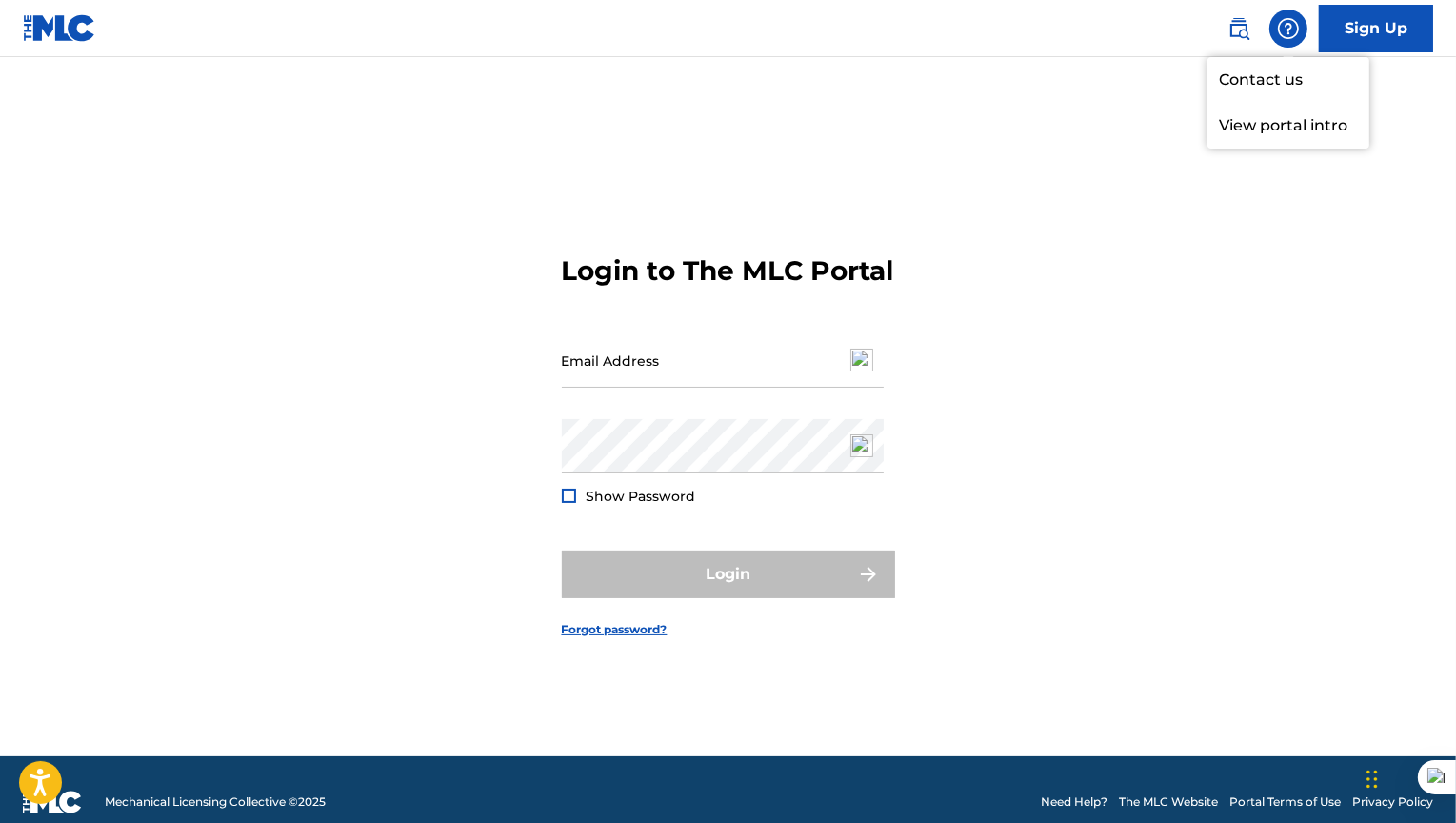
click at [918, 217] on div "Login to The MLC Portal Email Address Password Show Password Login Forgot passw…" at bounding box center [729, 430] width 1334 height 652
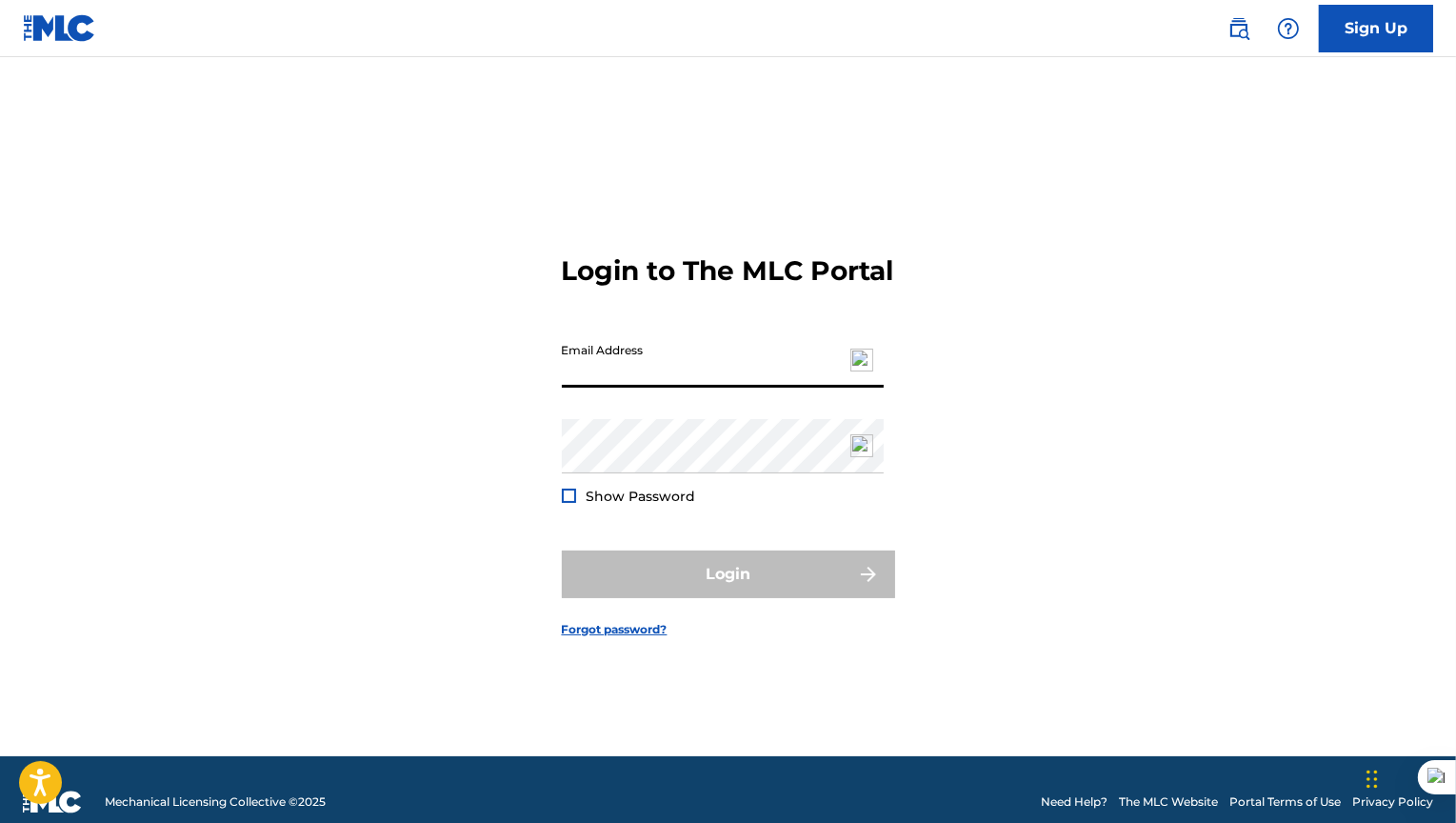
click at [618, 388] on input "Email Address" at bounding box center [722, 360] width 322 height 54
type input "[PERSON_NAME][EMAIL_ADDRESS][DOMAIN_NAME]"
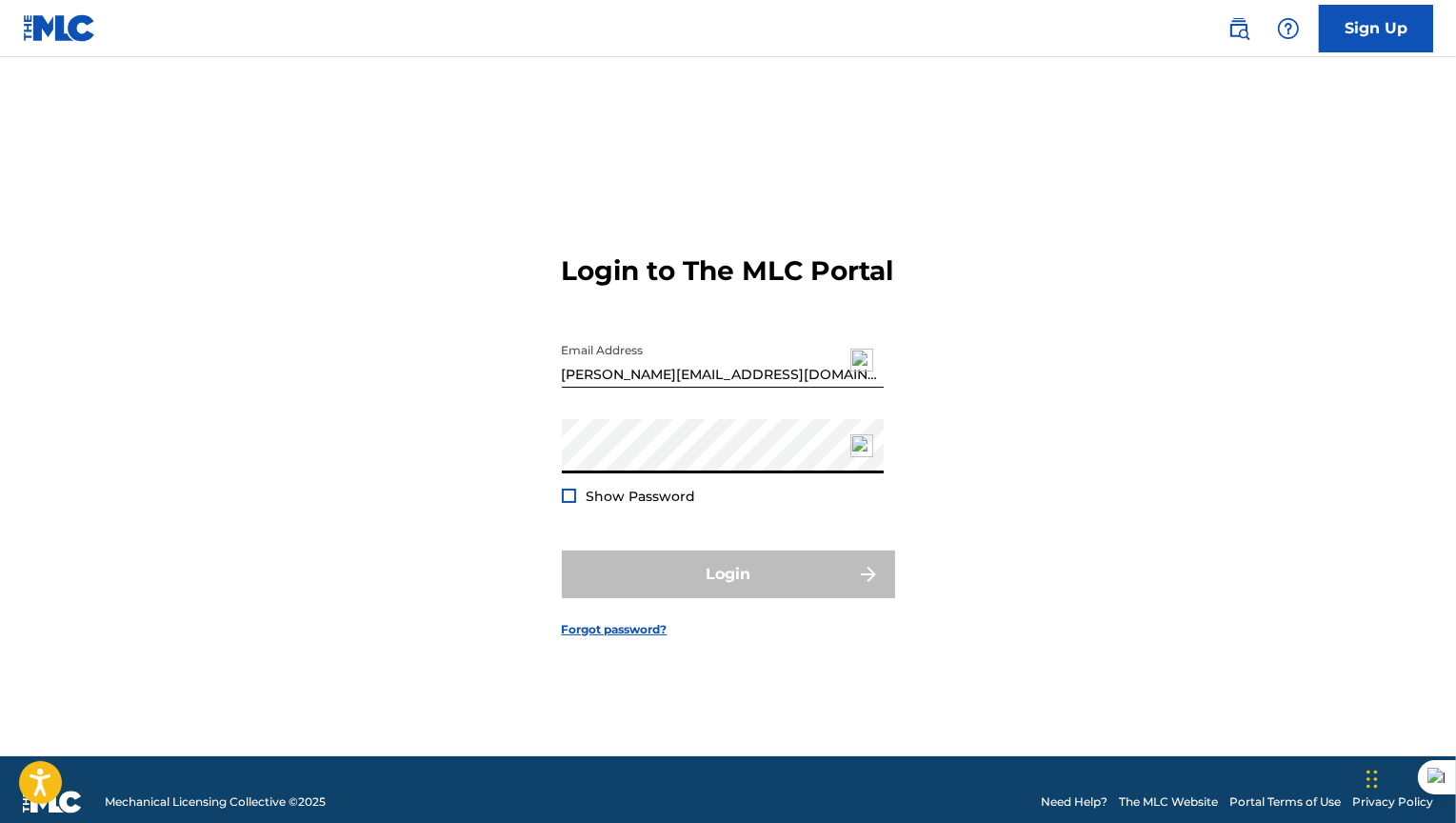
click at [455, 470] on div "Login to The MLC Portal Email Address [PERSON_NAME][EMAIL_ADDRESS][DOMAIN_NAME]…" at bounding box center [729, 430] width 1334 height 652
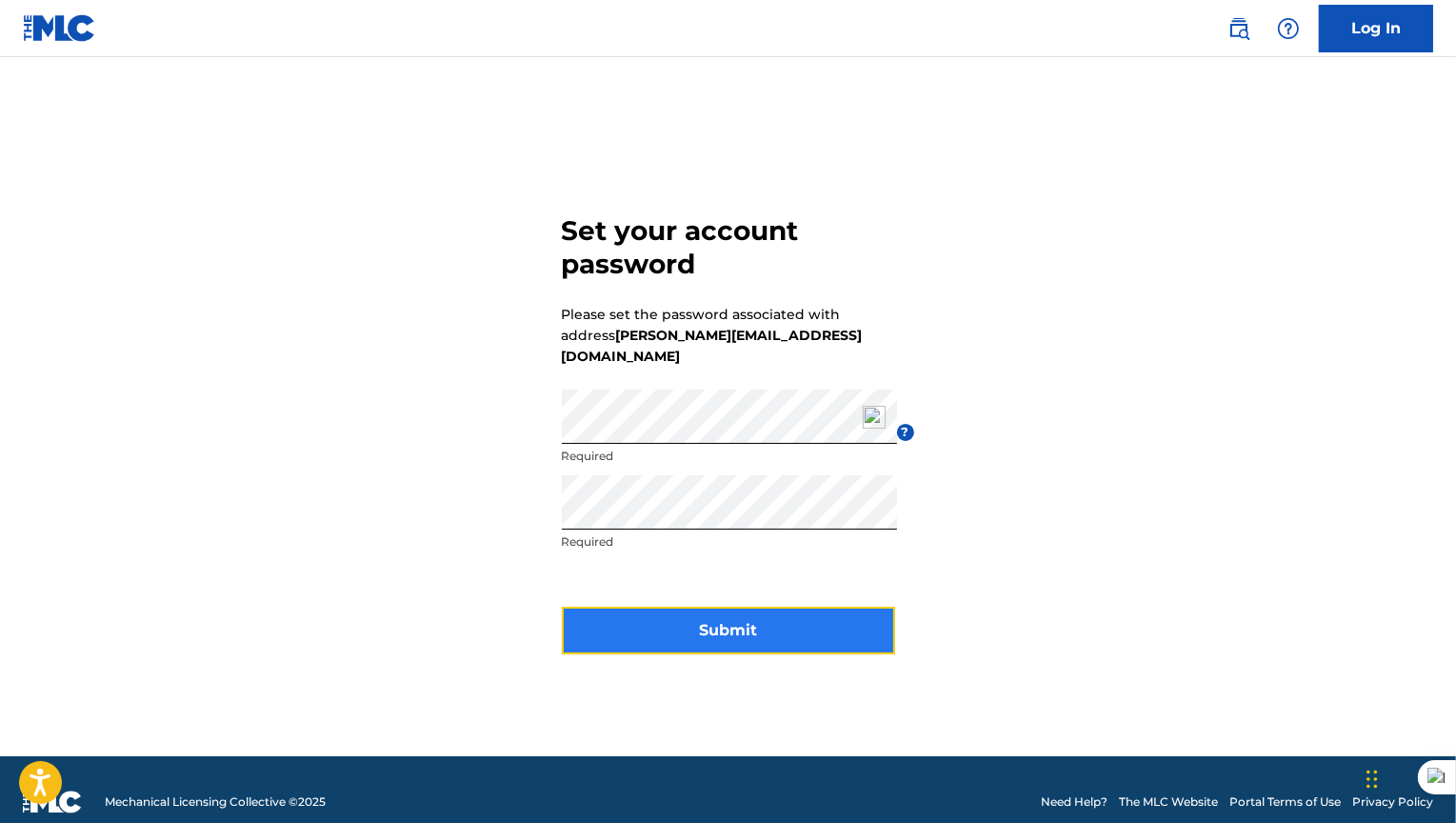
click at [745, 628] on button "Submit" at bounding box center [728, 631] width 333 height 47
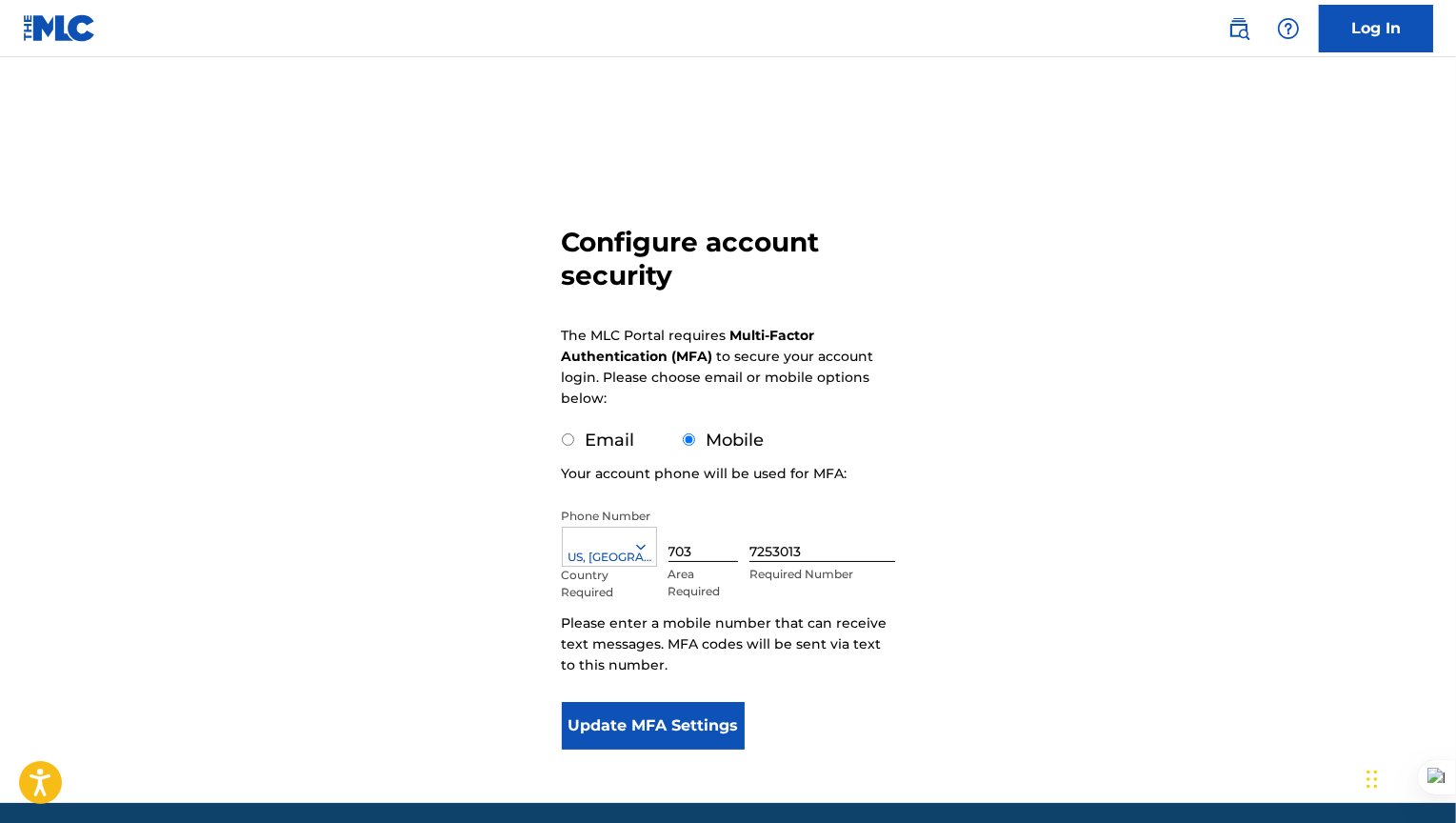
scroll to position [30, 0]
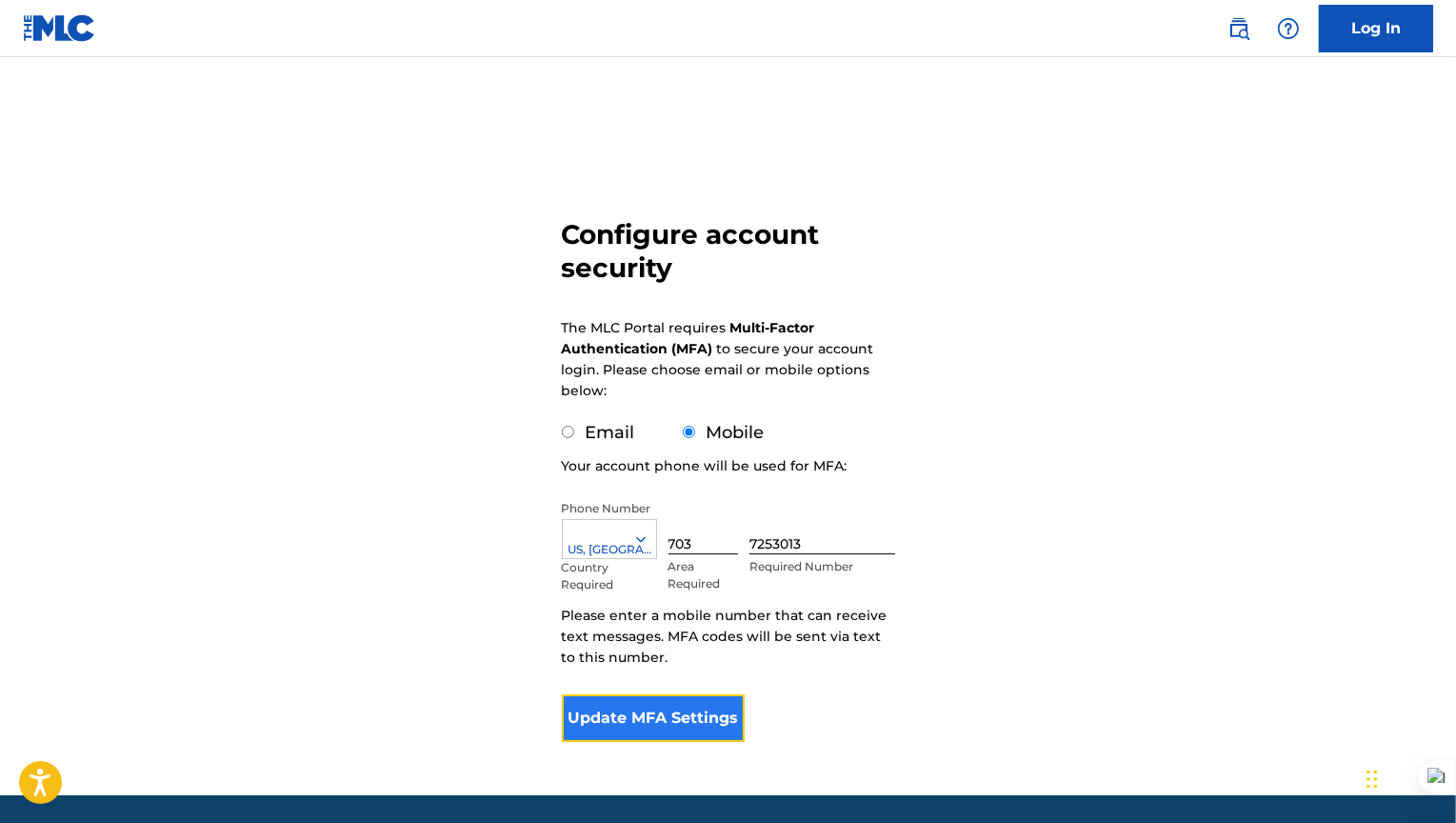
drag, startPoint x: 691, startPoint y: 715, endPoint x: 691, endPoint y: 695, distance: 20.0
click at [691, 695] on button "Update MFA Settings" at bounding box center [653, 719] width 184 height 47
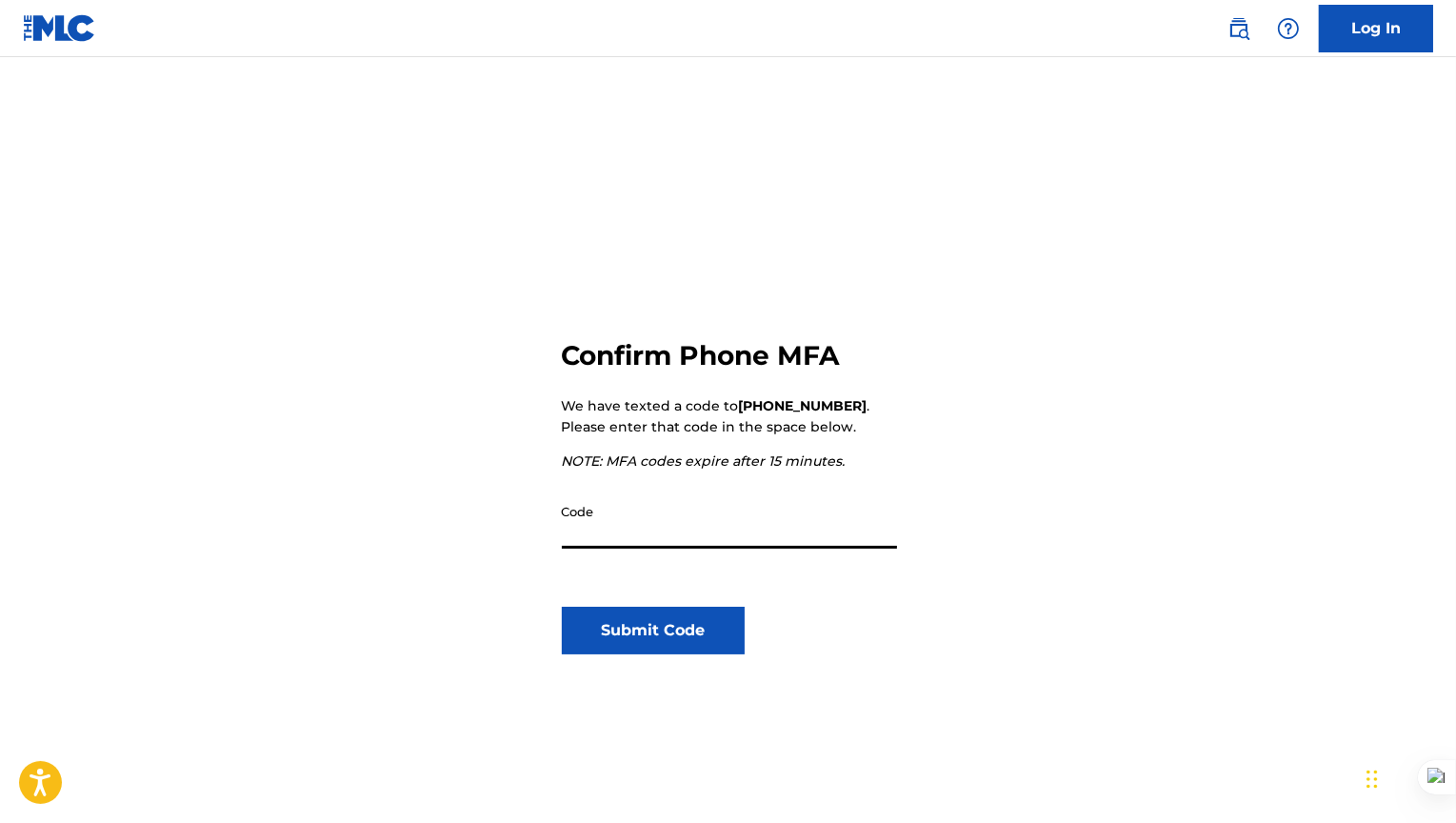
click at [773, 508] on input "Code" at bounding box center [729, 521] width 335 height 54
type input "450441"
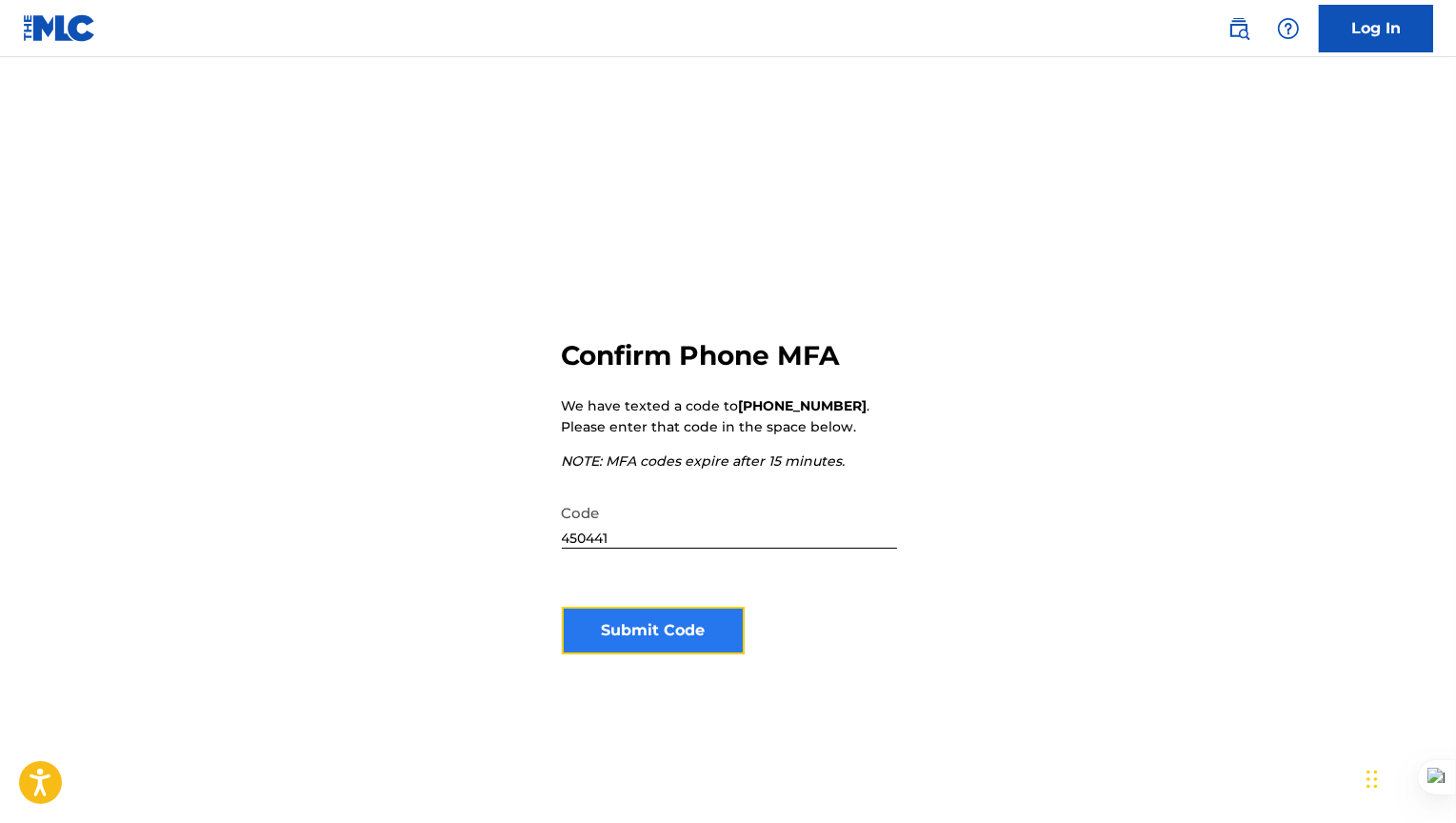
click at [701, 624] on button "Submit Code" at bounding box center [653, 631] width 184 height 47
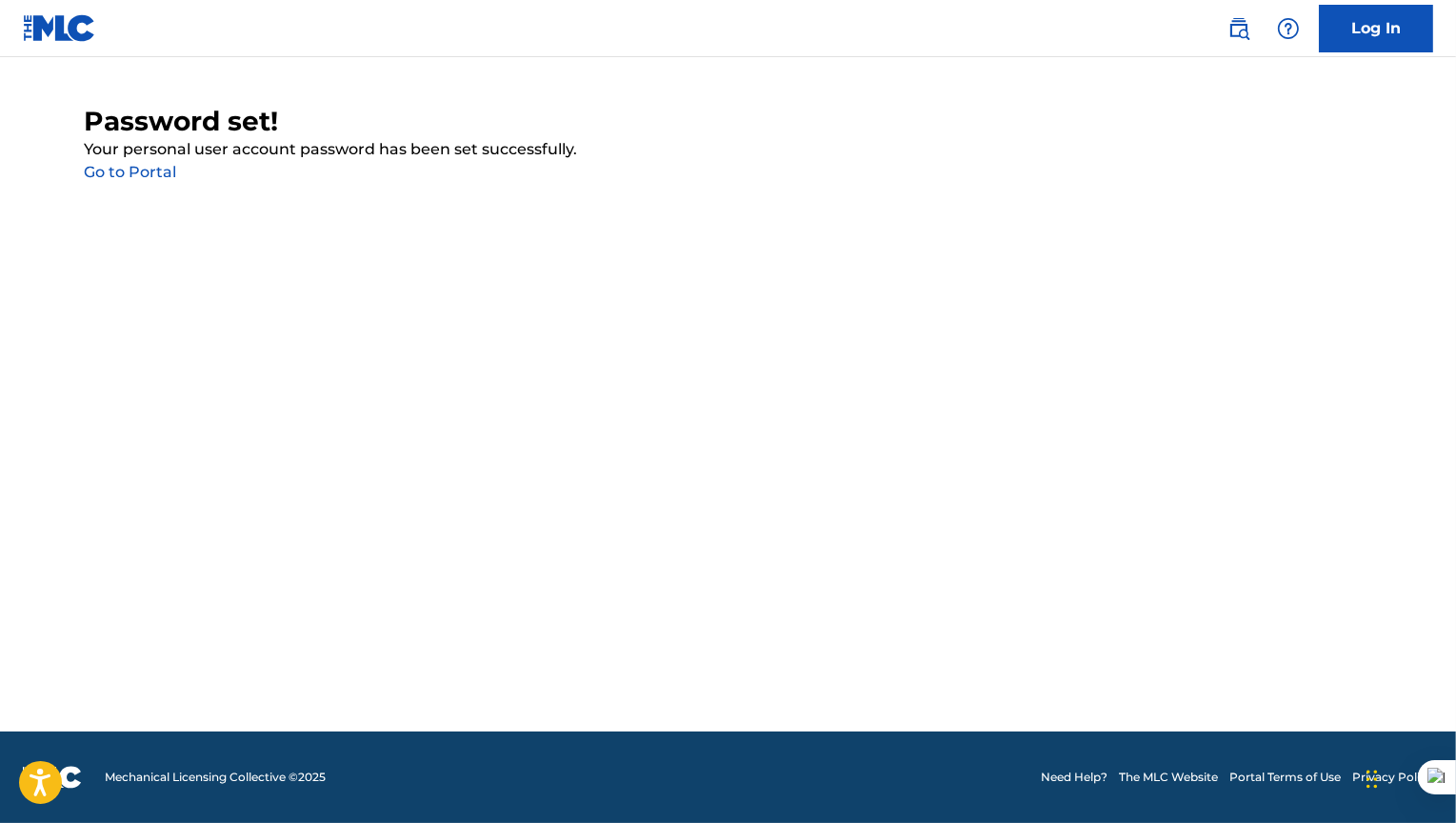
click at [151, 187] on main "Password set! Your personal user account password has been set successfully. Go…" at bounding box center [728, 394] width 1456 height 675
click at [139, 168] on link "Go to Portal" at bounding box center [131, 171] width 93 height 18
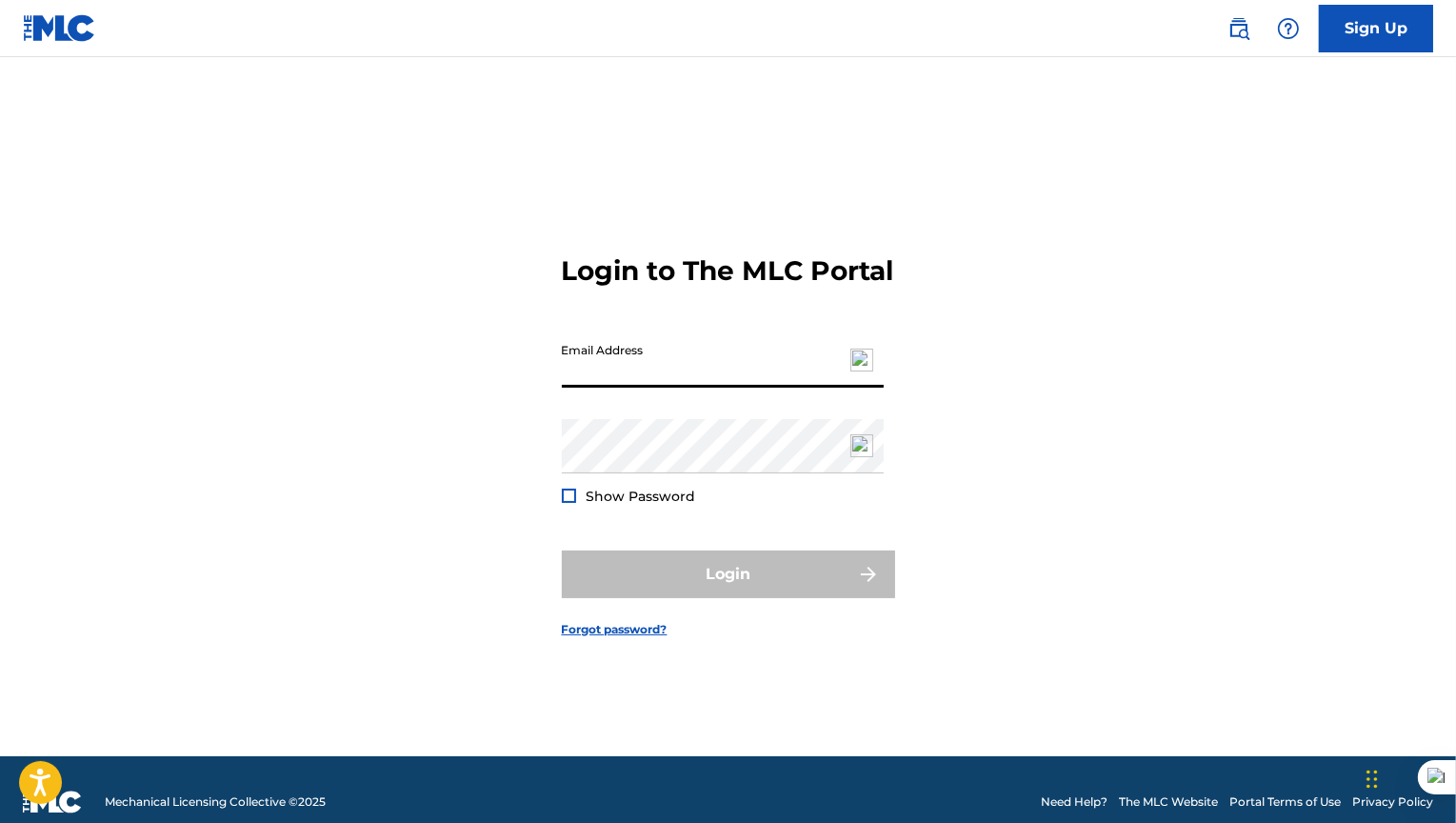
click at [609, 379] on input "Email Address" at bounding box center [722, 360] width 322 height 54
type input "[PERSON_NAME][EMAIL_ADDRESS][DOMAIN_NAME]"
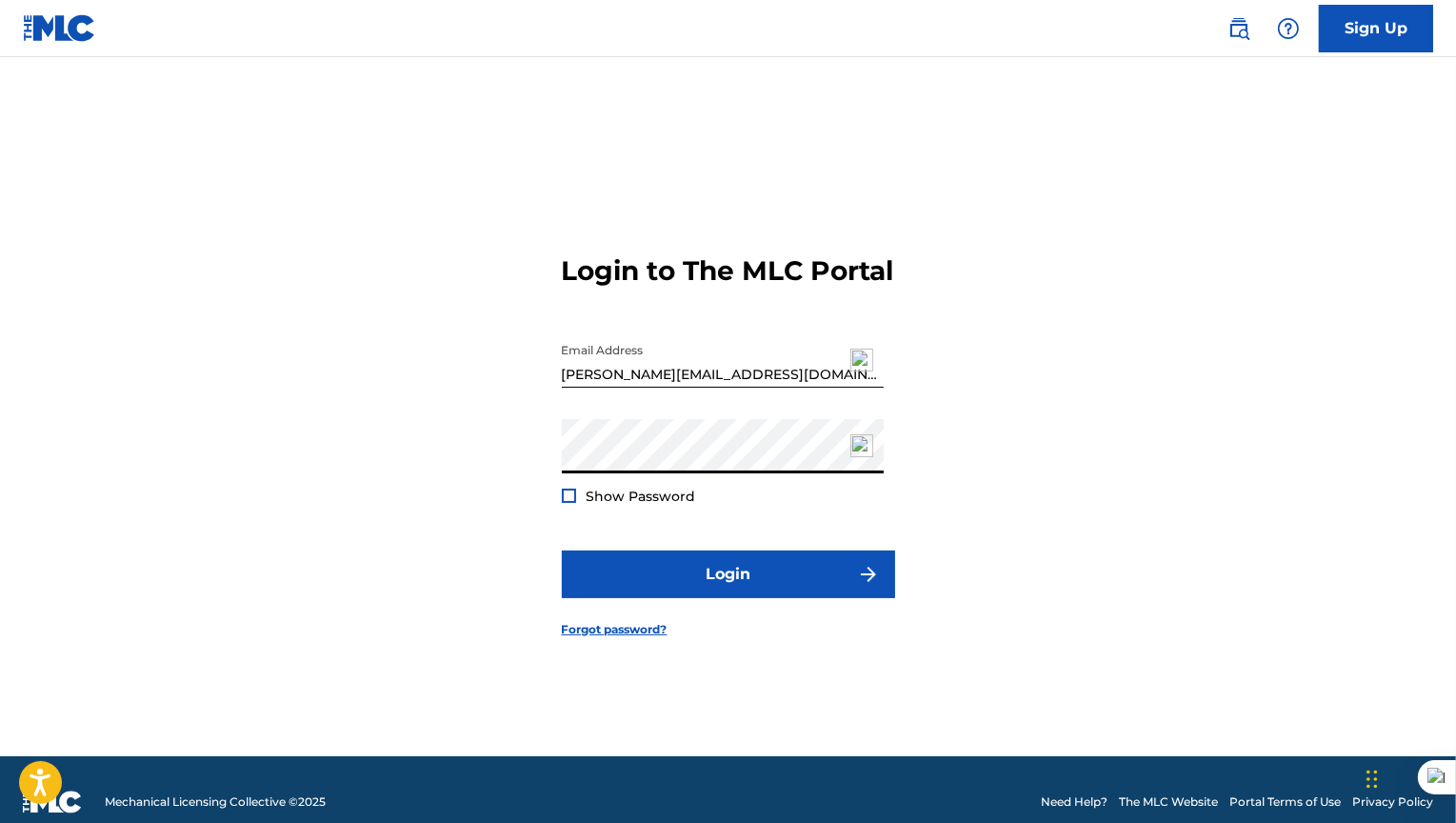
click at [540, 465] on div "Login to The MLC Portal Email Address [PERSON_NAME][EMAIL_ADDRESS][DOMAIN_NAME]…" at bounding box center [729, 430] width 1334 height 652
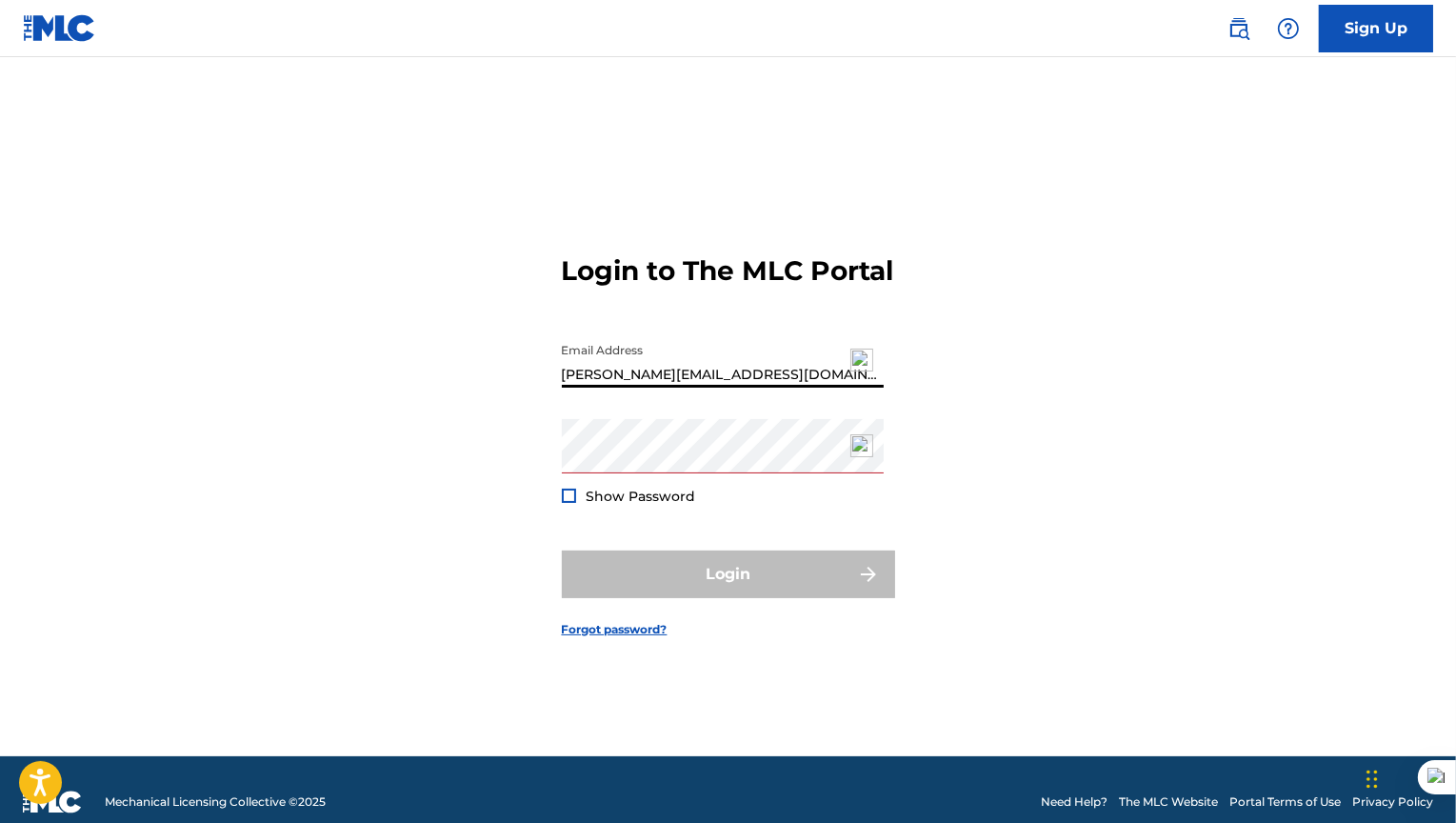
drag, startPoint x: 745, startPoint y: 396, endPoint x: 517, endPoint y: 387, distance: 228.2
click at [517, 387] on div "Login to The MLC Portal Email Address [PERSON_NAME][EMAIL_ADDRESS][DOMAIN_NAME]…" at bounding box center [729, 430] width 1334 height 652
click at [679, 383] on input "Email Address" at bounding box center [722, 360] width 322 height 54
type input "[PERSON_NAME][EMAIL_ADDRESS][DOMAIN_NAME]"
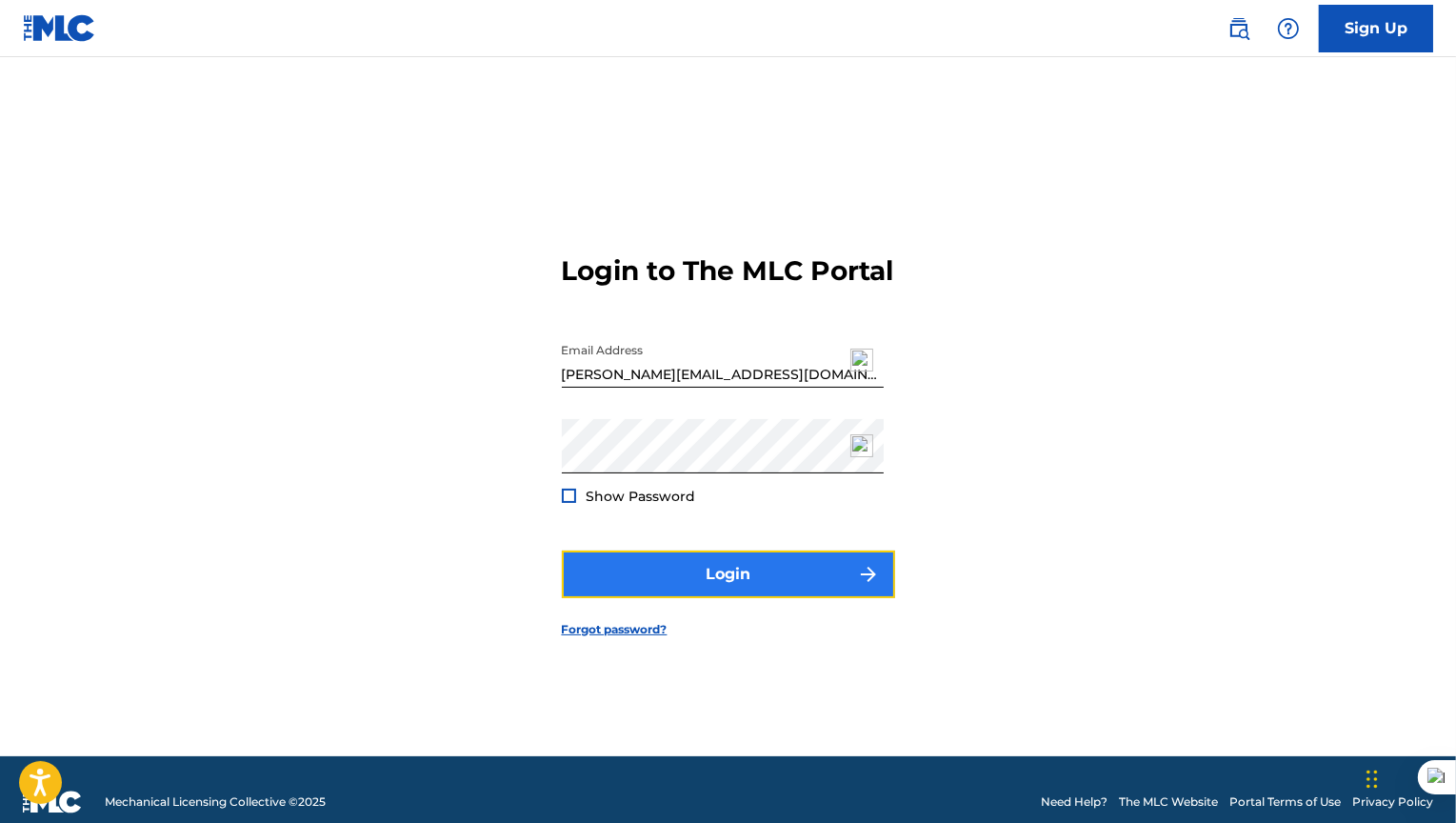
click at [752, 598] on button "Login" at bounding box center [728, 575] width 333 height 47
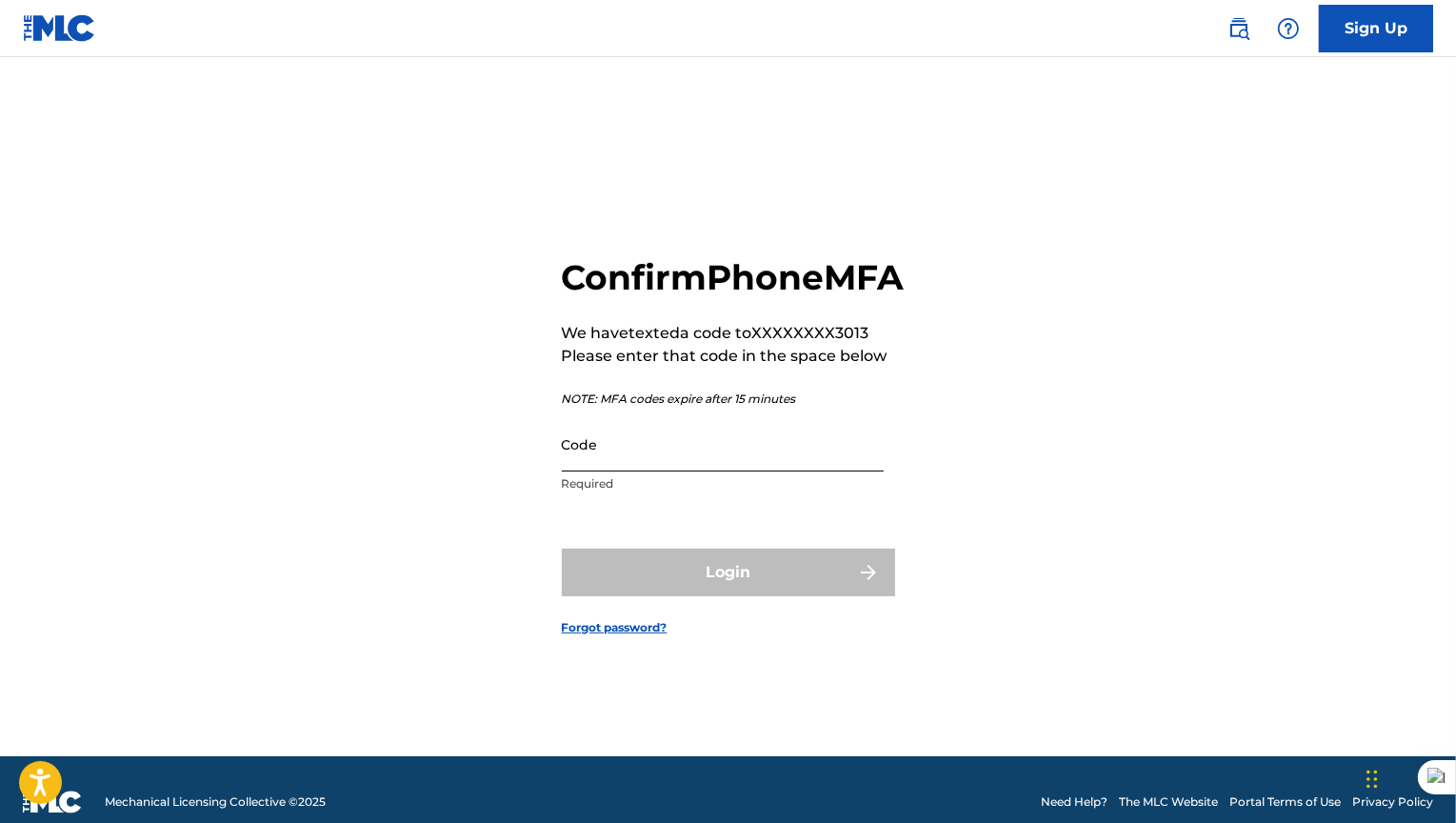
click at [728, 460] on input "Code" at bounding box center [722, 444] width 322 height 54
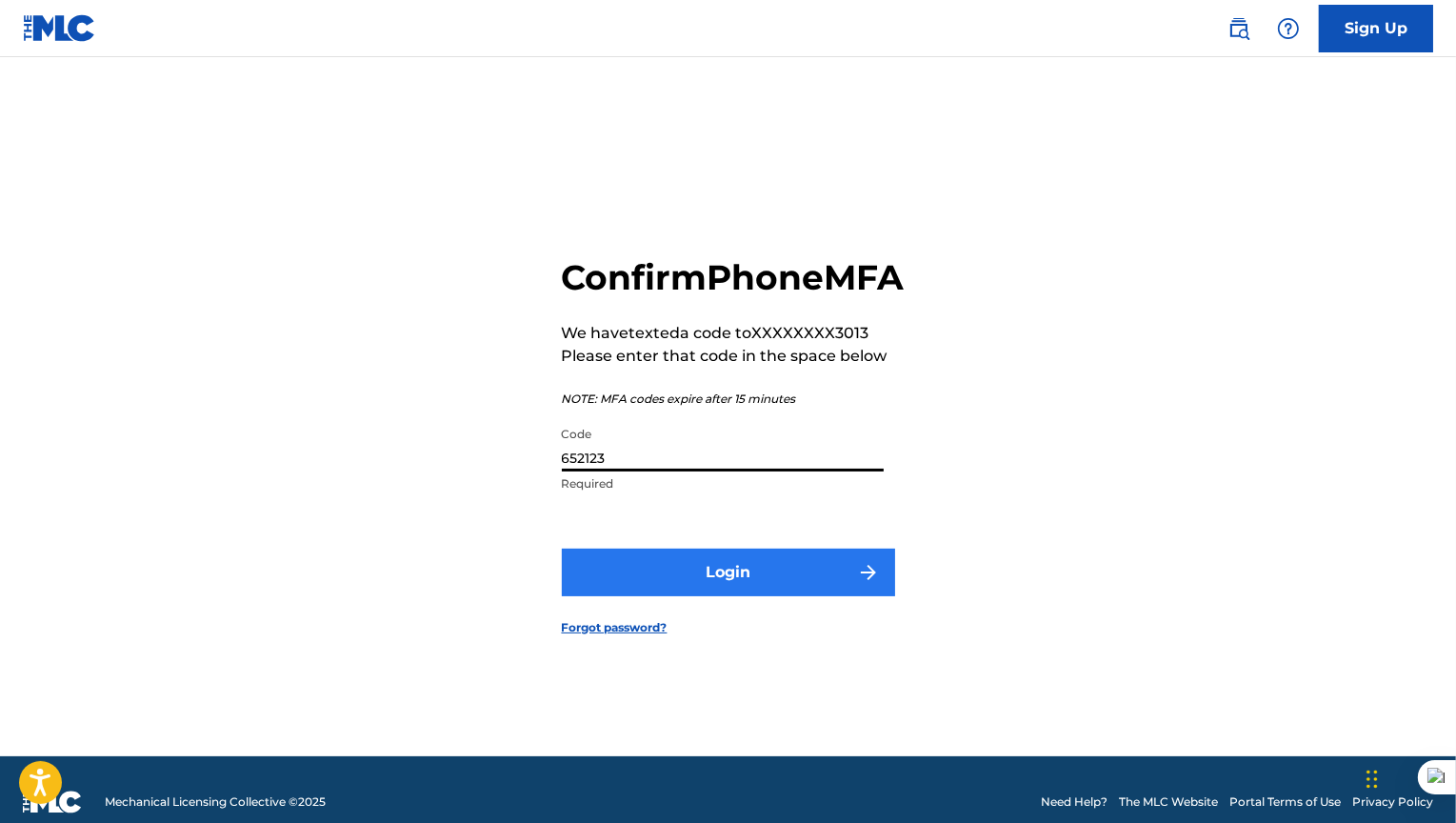
type input "652123"
click at [804, 583] on button "Login" at bounding box center [728, 573] width 333 height 47
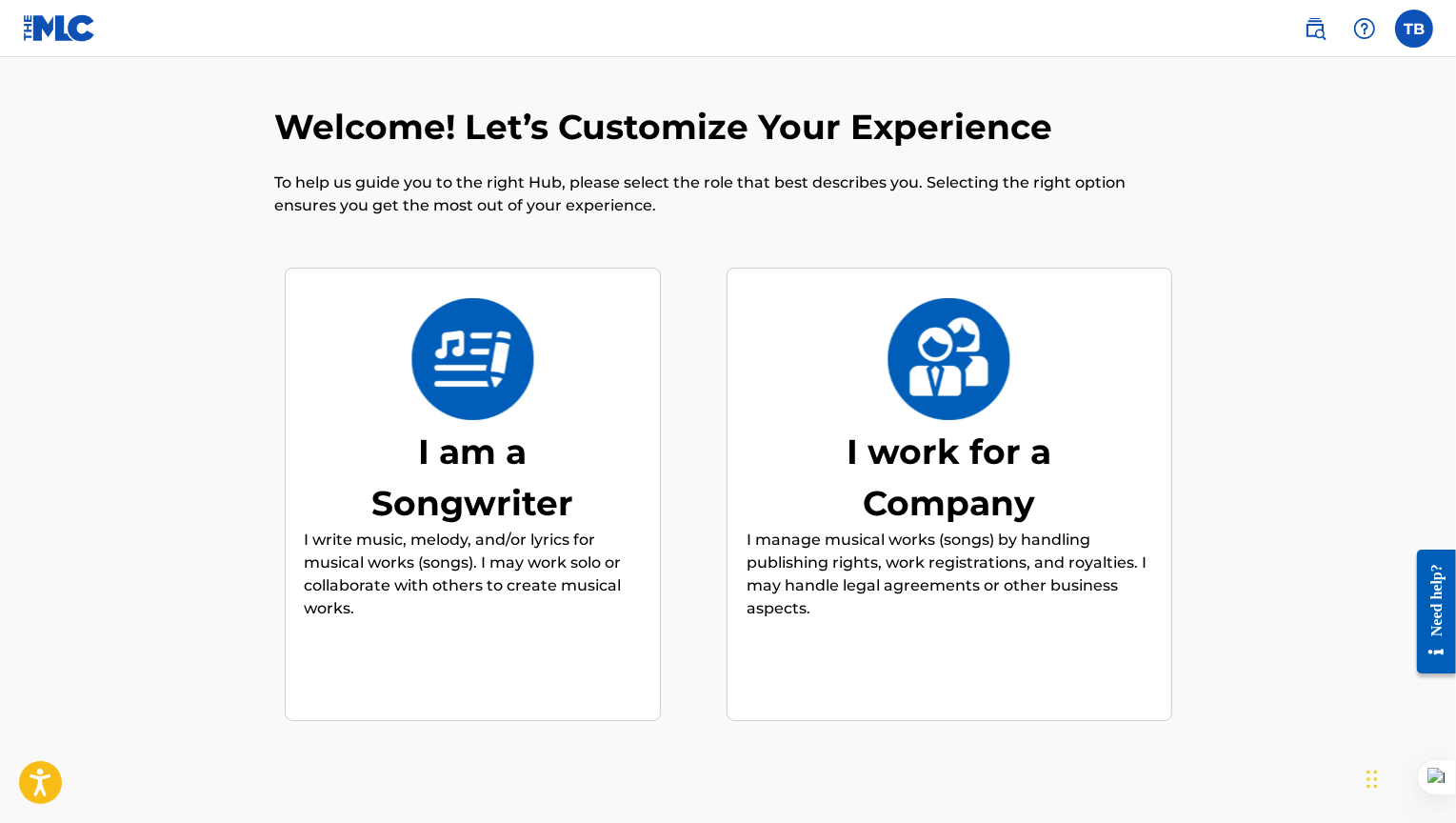
click at [530, 577] on p "I write music, melody, and/or lyrics for musical works (songs). I may work solo…" at bounding box center [472, 575] width 336 height 92
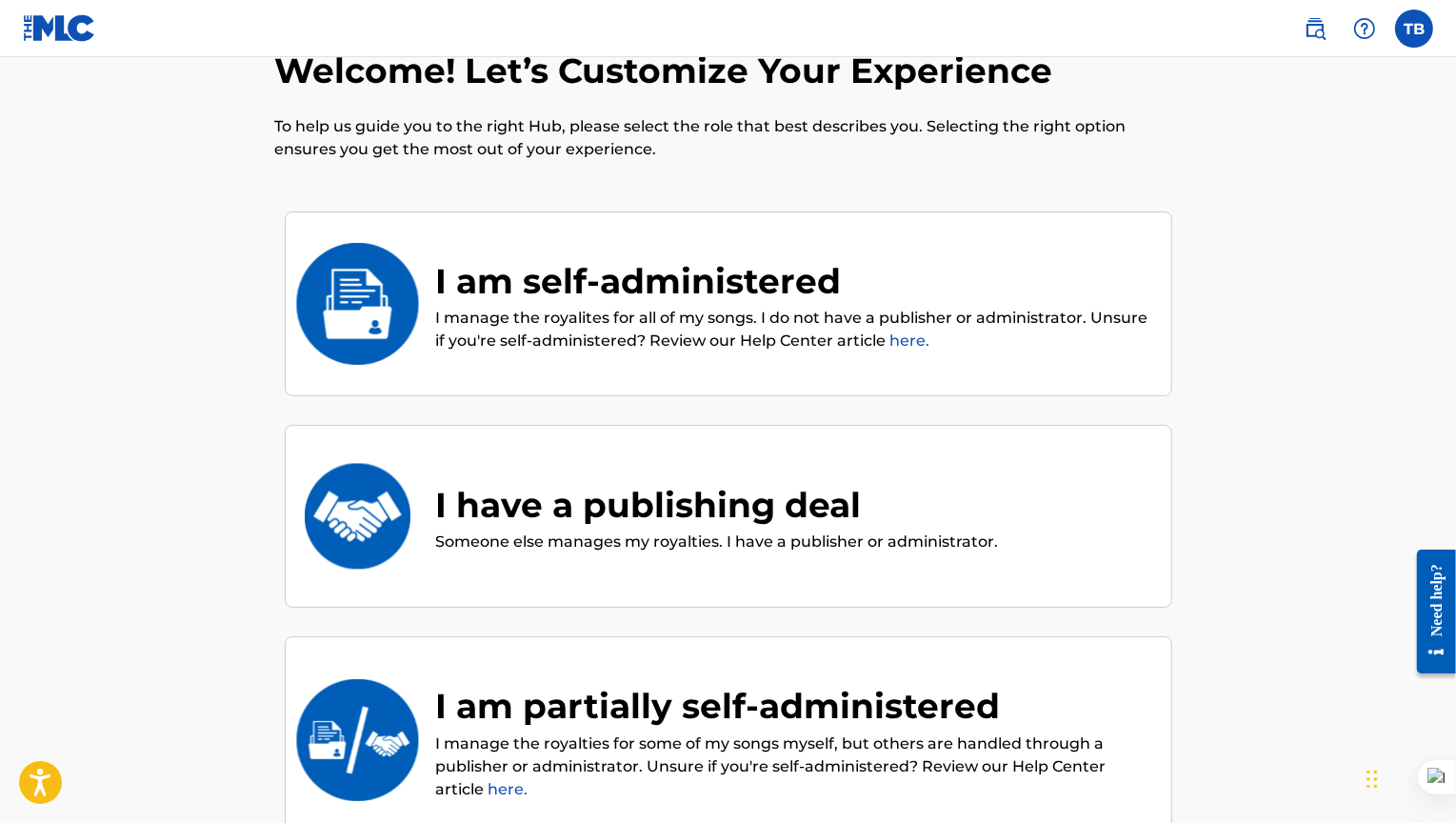
scroll to position [52, 0]
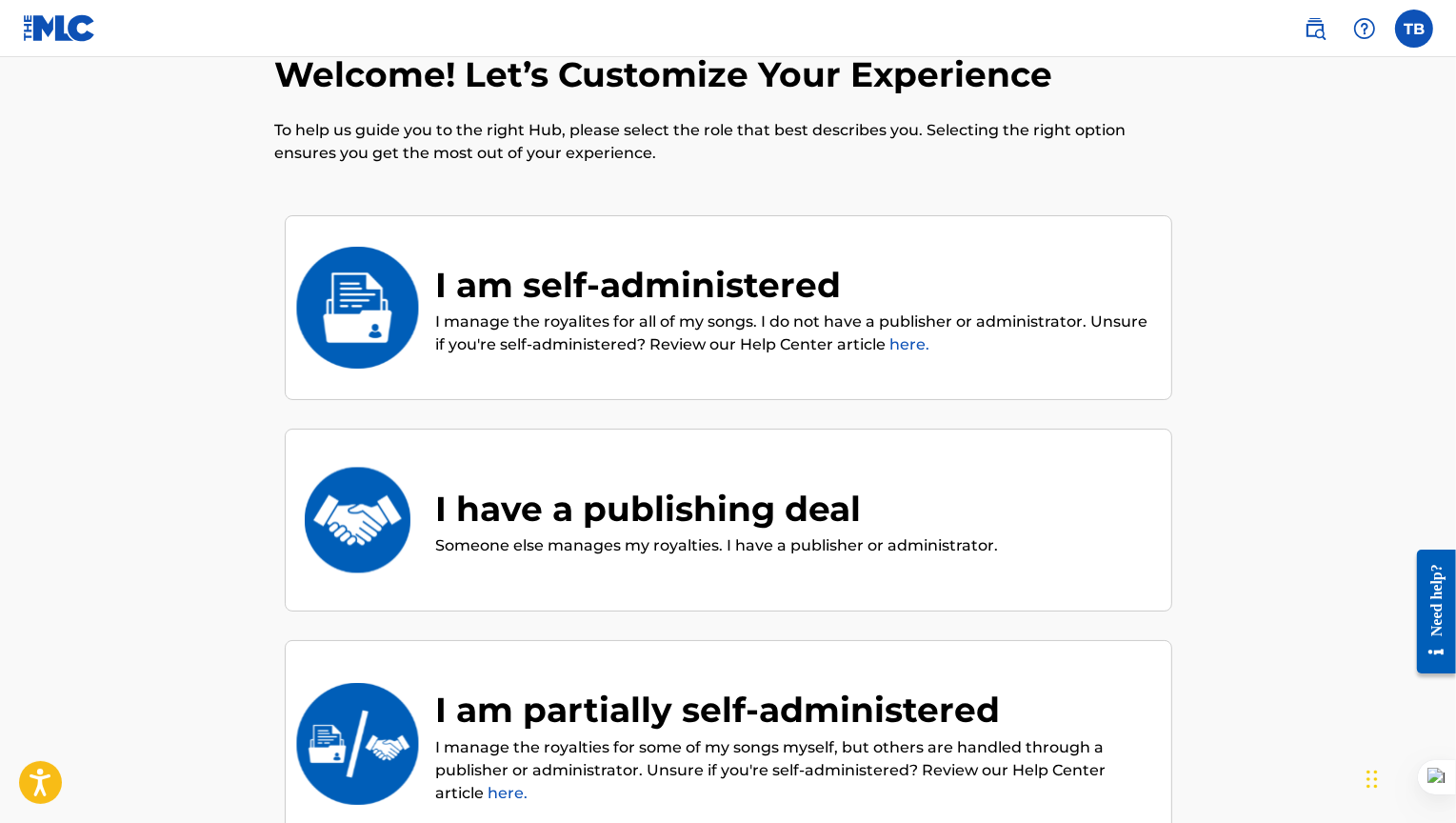
click at [630, 277] on div "I am self-administered" at bounding box center [794, 285] width 716 height 51
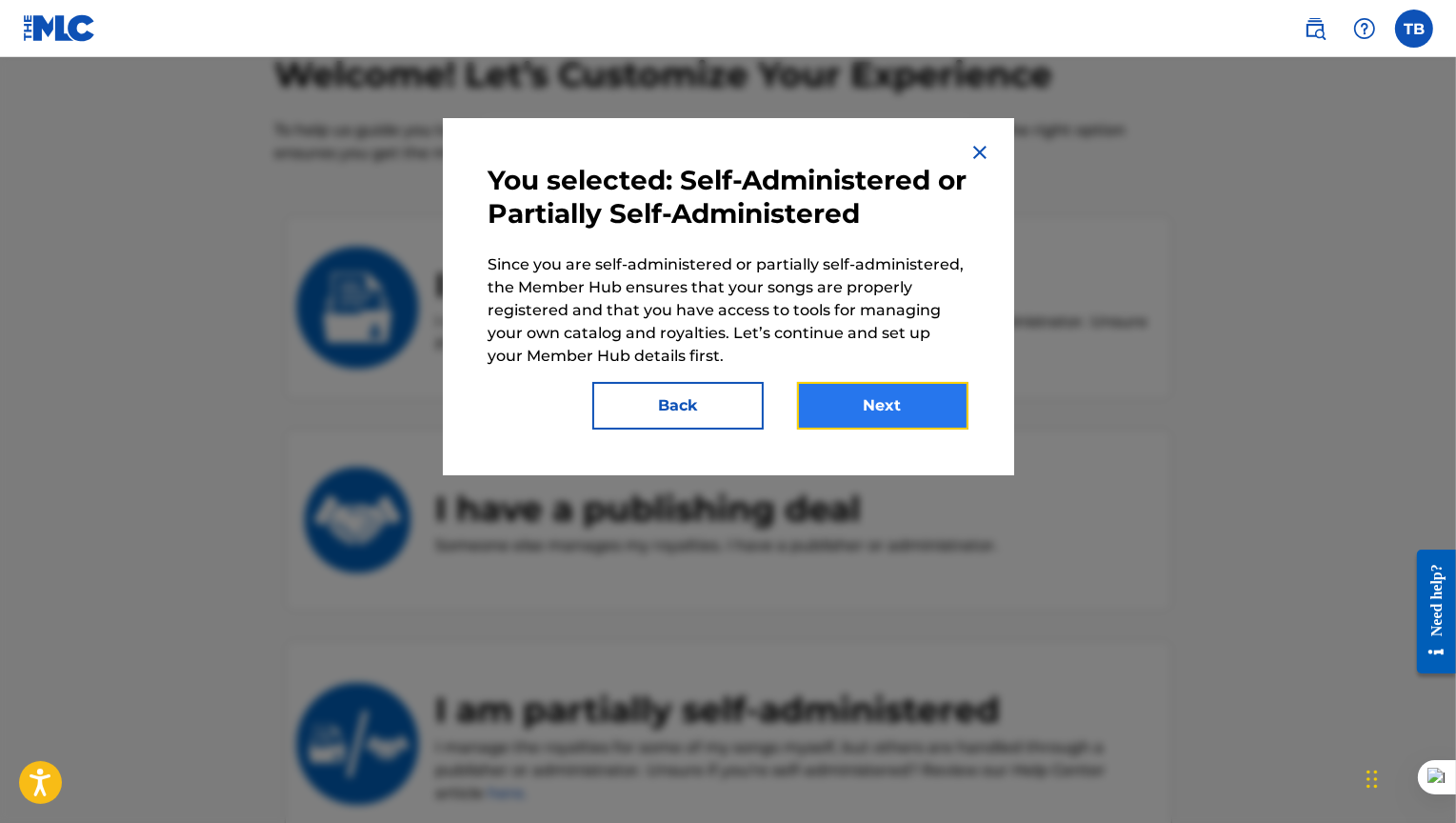
click at [882, 407] on button "Next" at bounding box center [883, 406] width 171 height 47
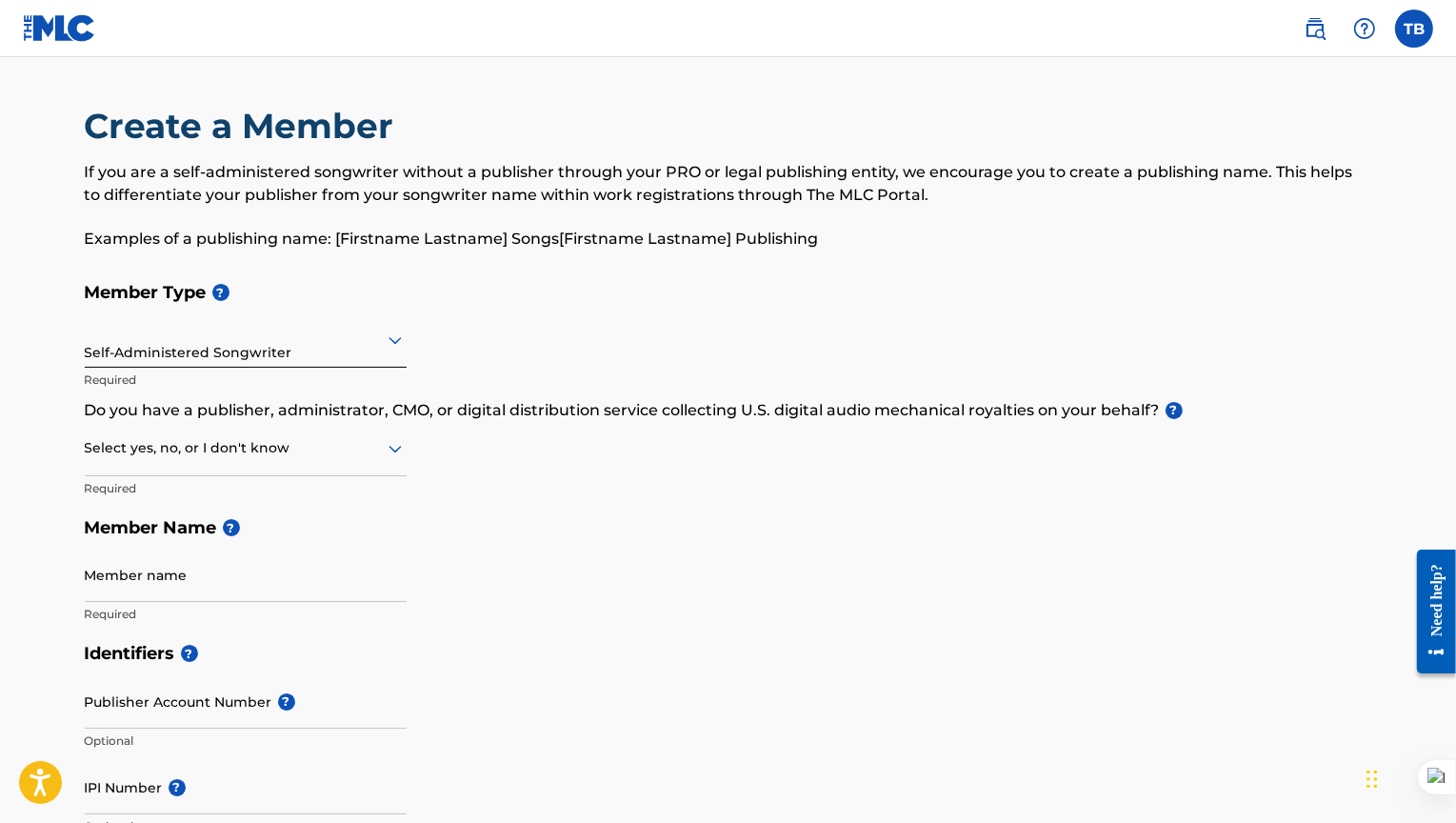
click at [274, 461] on div "Select yes, no, or I don't know" at bounding box center [245, 448] width 322 height 54
click at [216, 535] on div "No" at bounding box center [245, 541] width 320 height 43
click at [210, 561] on input "Member name" at bounding box center [245, 575] width 322 height 54
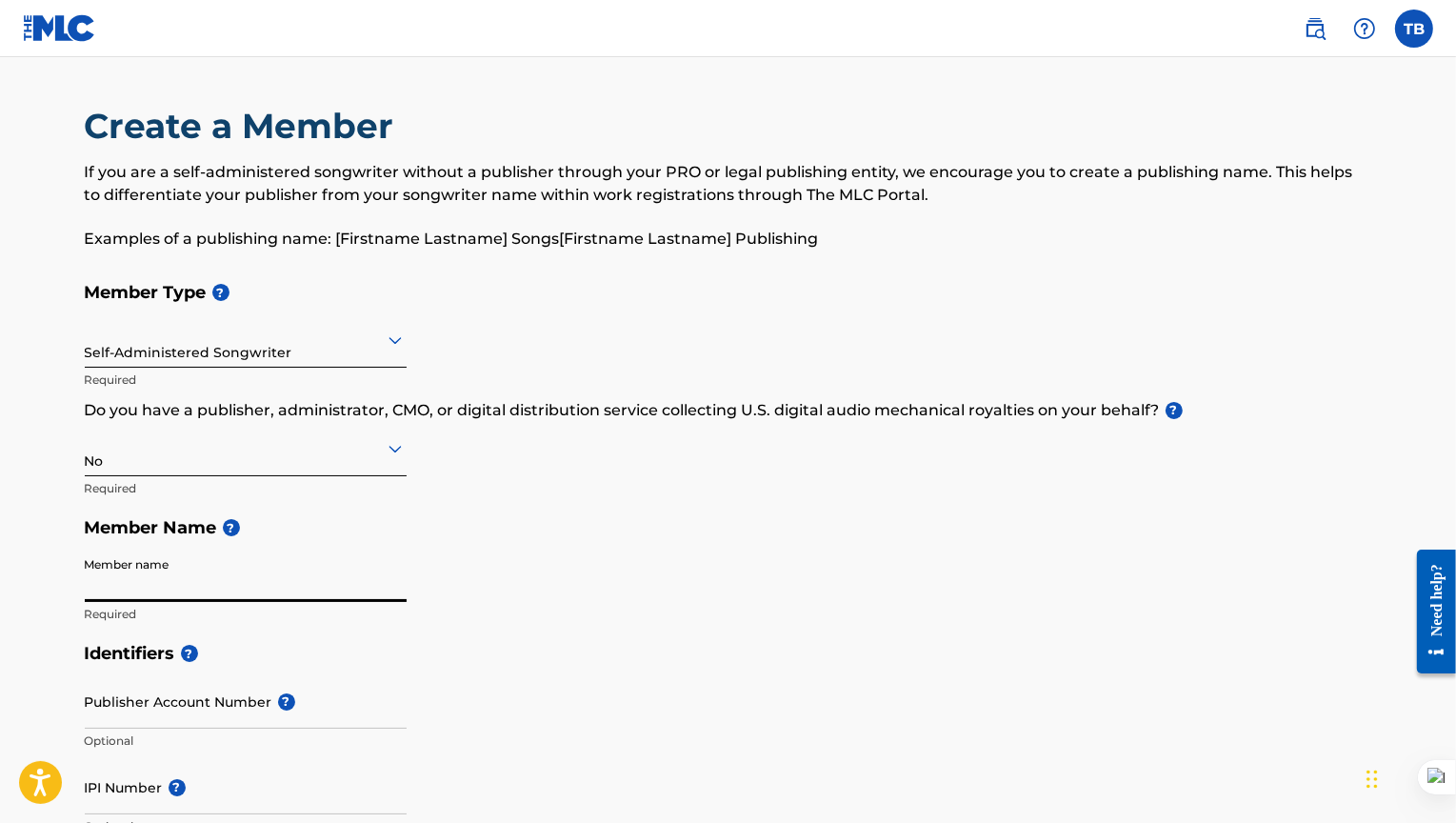
type input "[PERSON_NAME]"
type input "[STREET_ADDRESS]"
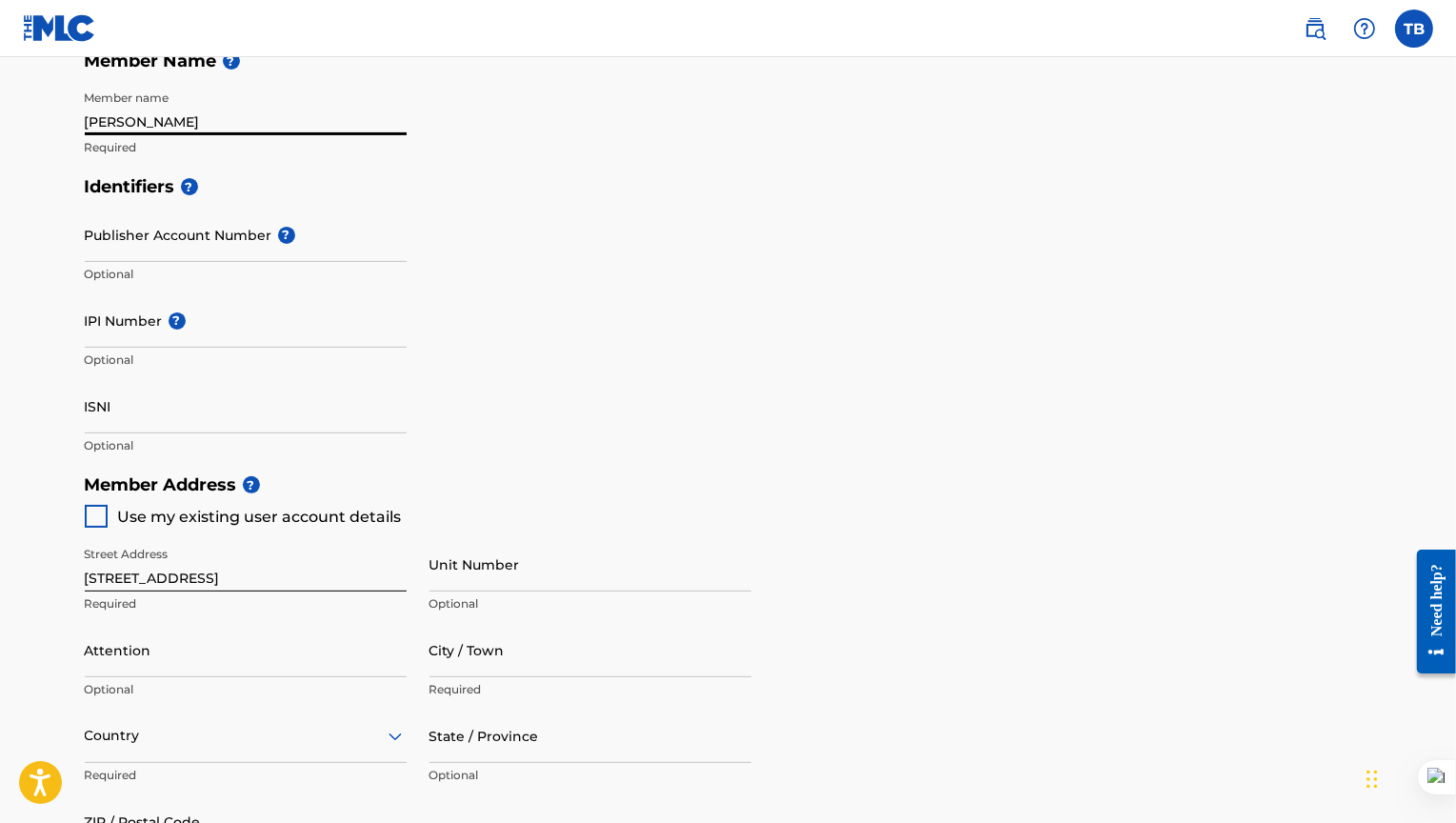
scroll to position [480, 0]
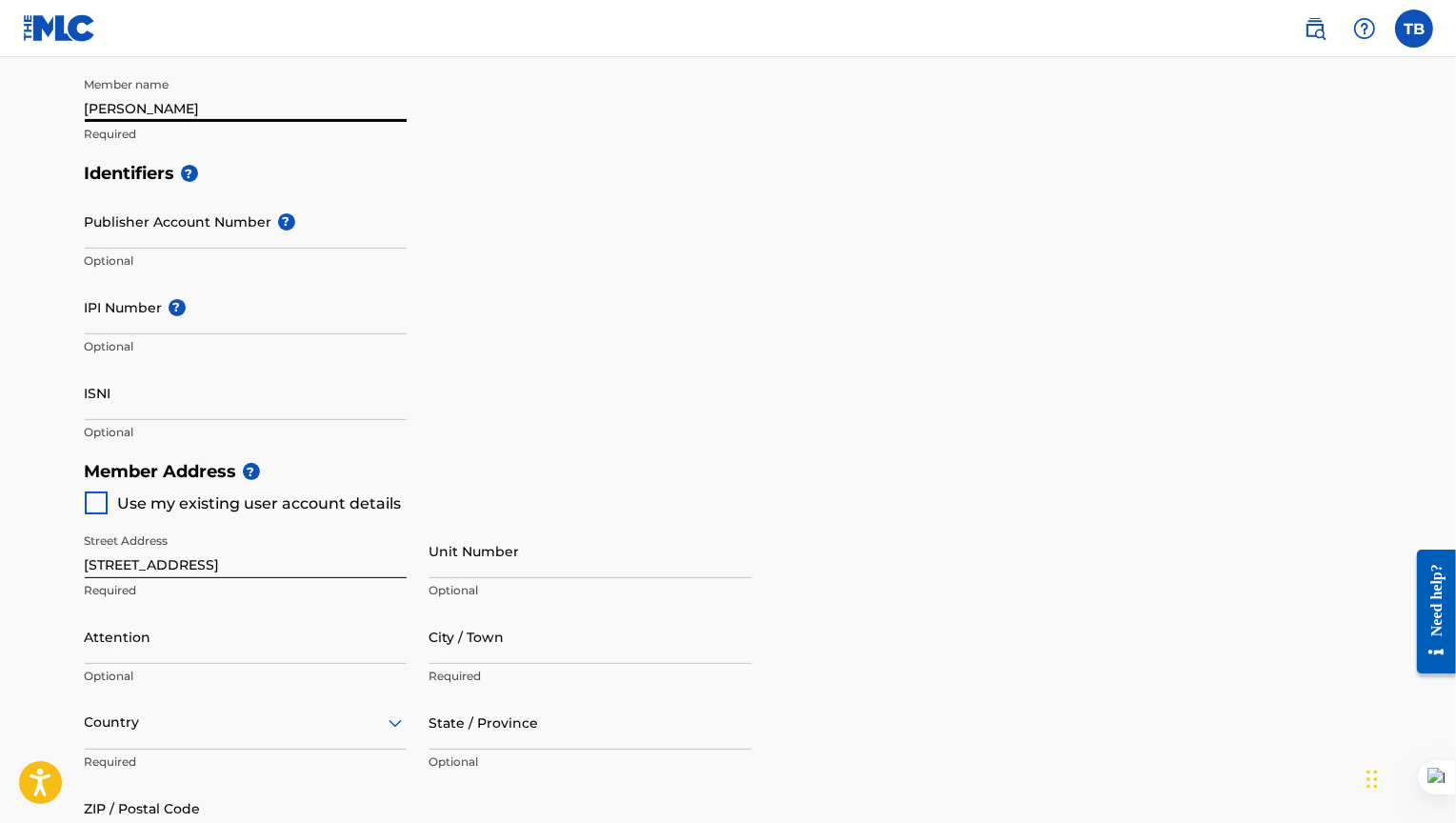
click at [101, 504] on div at bounding box center [96, 503] width 23 height 23
type input "[GEOGRAPHIC_DATA]"
type input "22066"
type input "703"
type input "7253013"
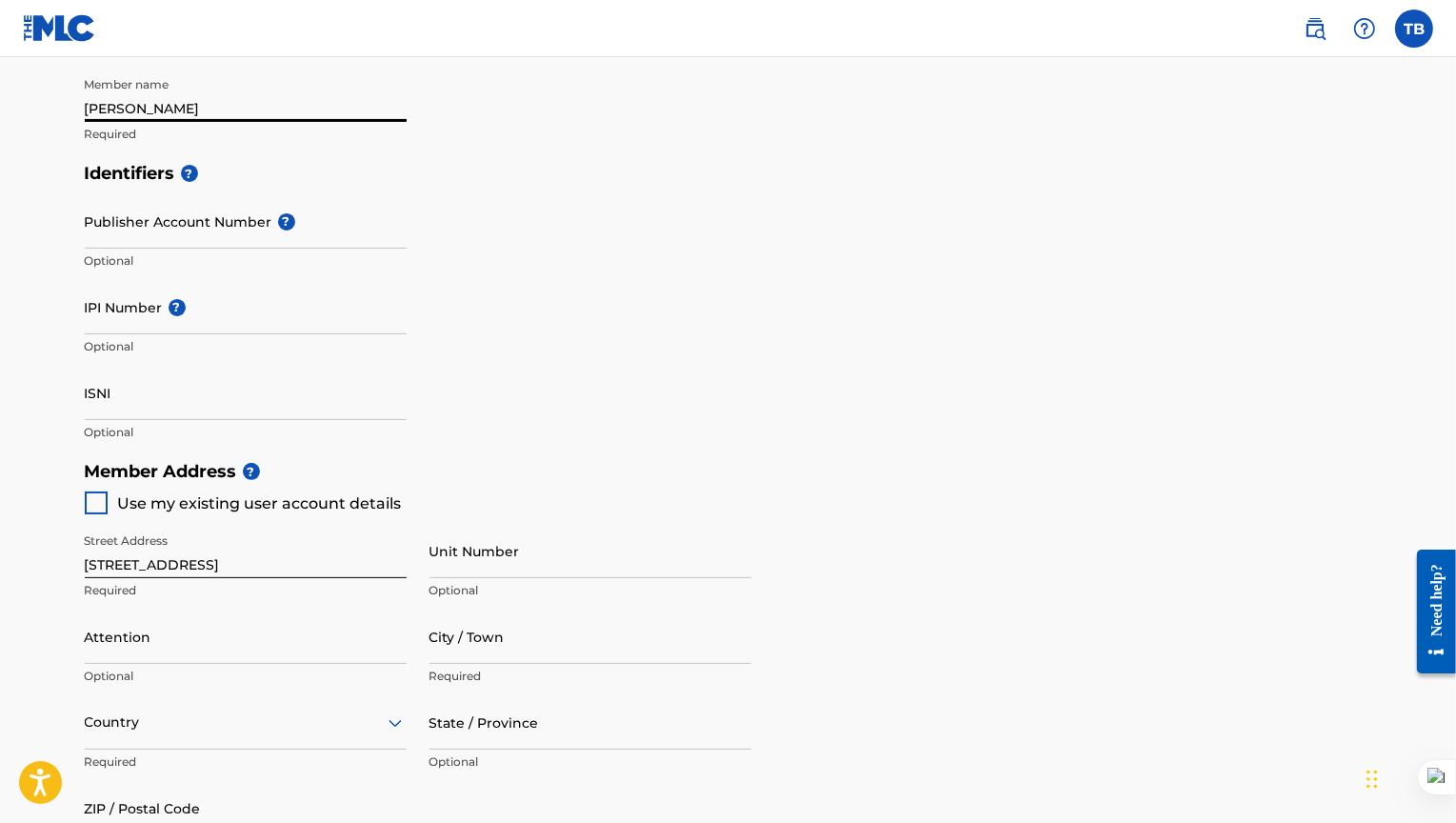
type input "[PERSON_NAME][EMAIL_ADDRESS][DOMAIN_NAME]"
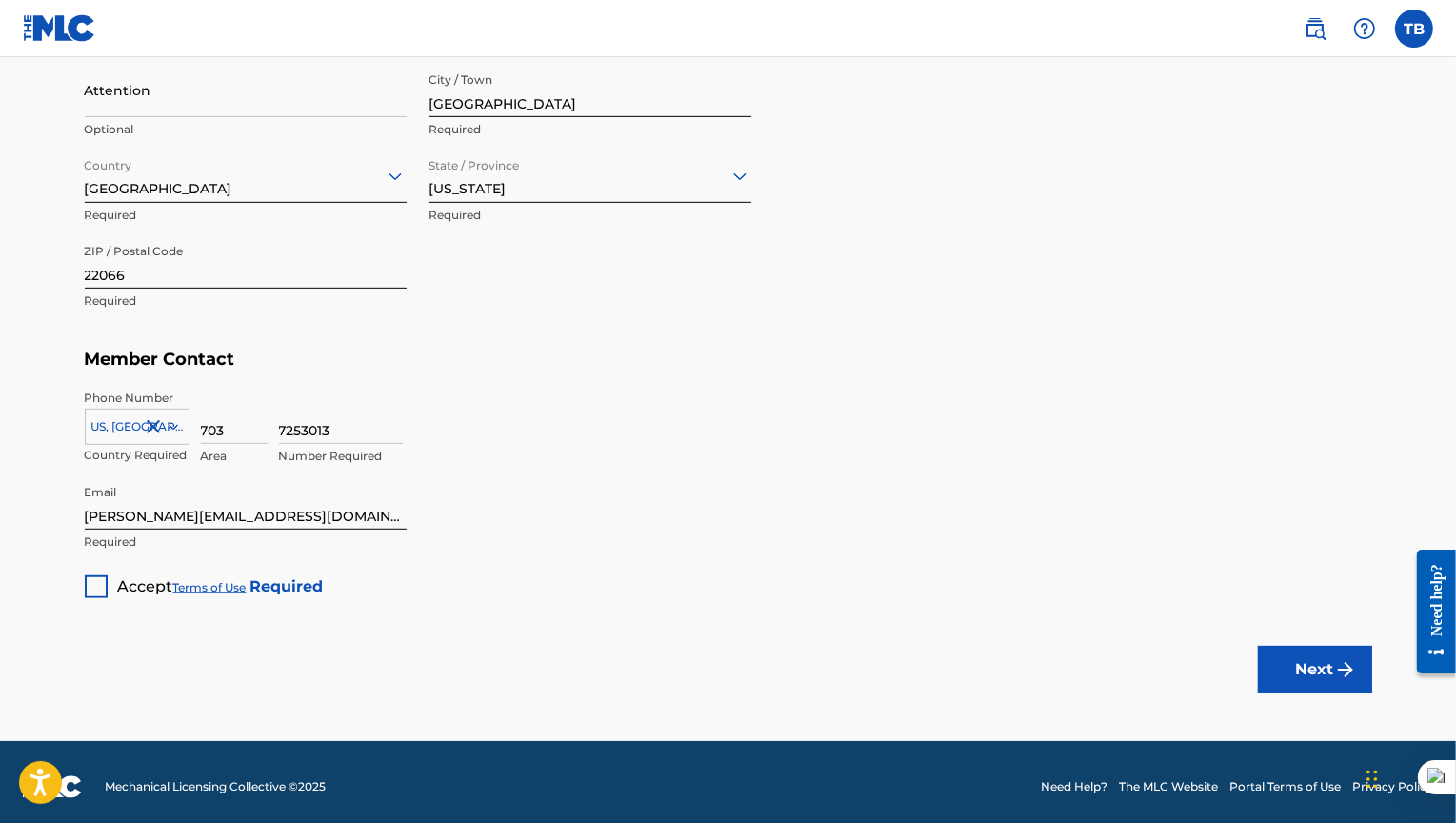
scroll to position [1036, 0]
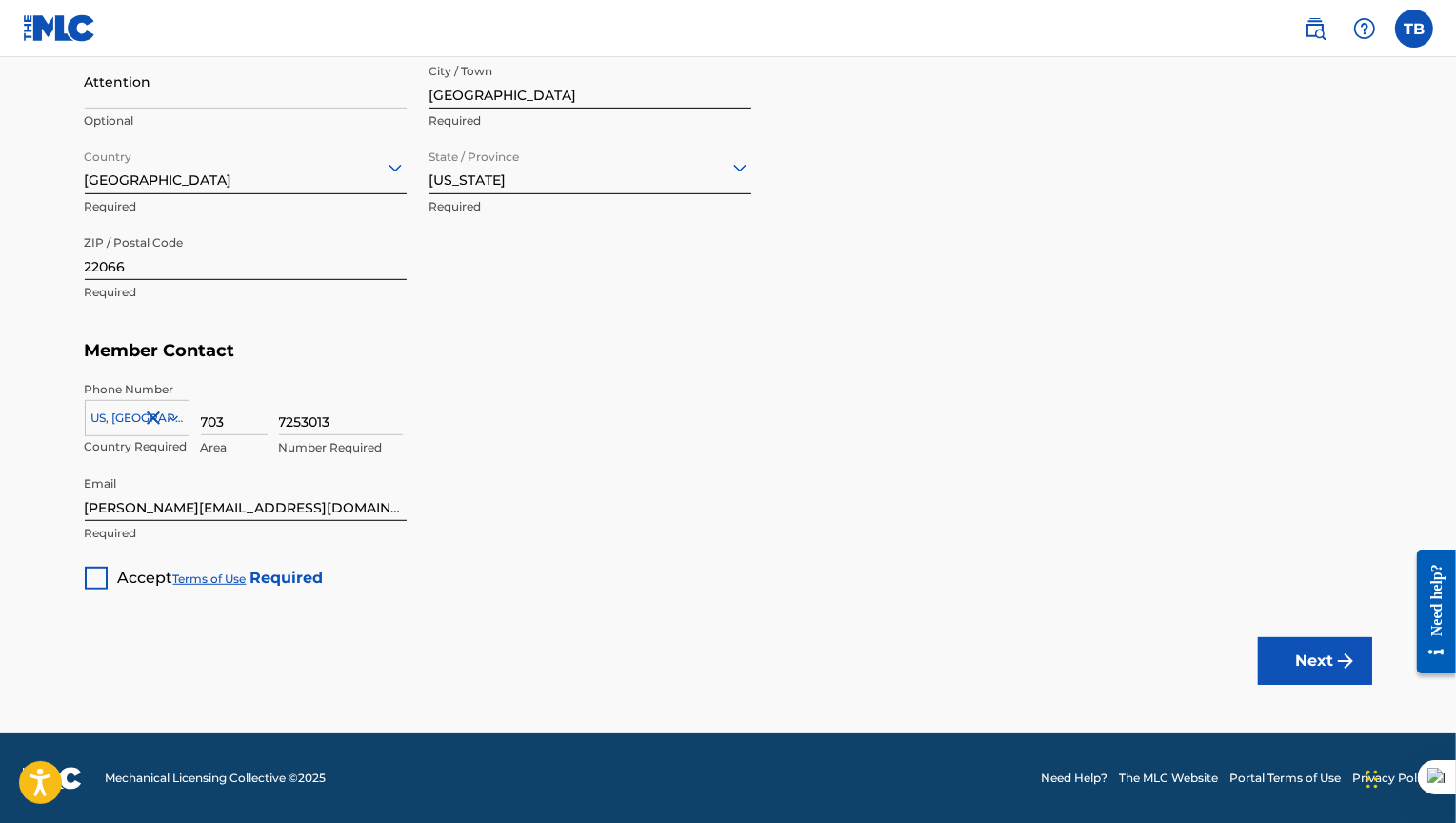
click at [99, 579] on div at bounding box center [96, 578] width 23 height 23
click at [1278, 662] on button "Next" at bounding box center [1315, 661] width 114 height 47
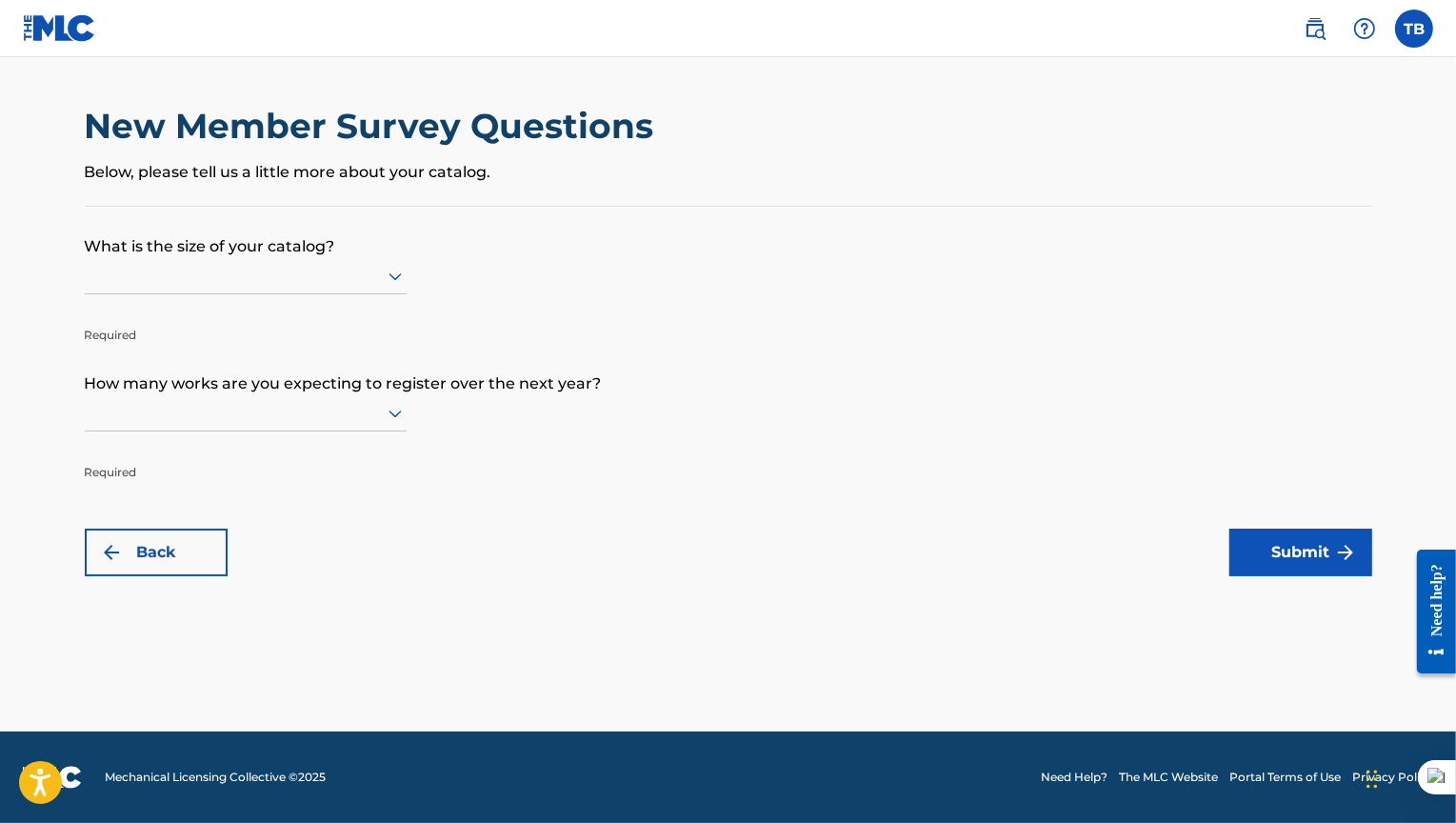
click at [326, 188] on div "New Member Survey Questions Below, please tell us a little more about your cata…" at bounding box center [728, 155] width 1288 height 101
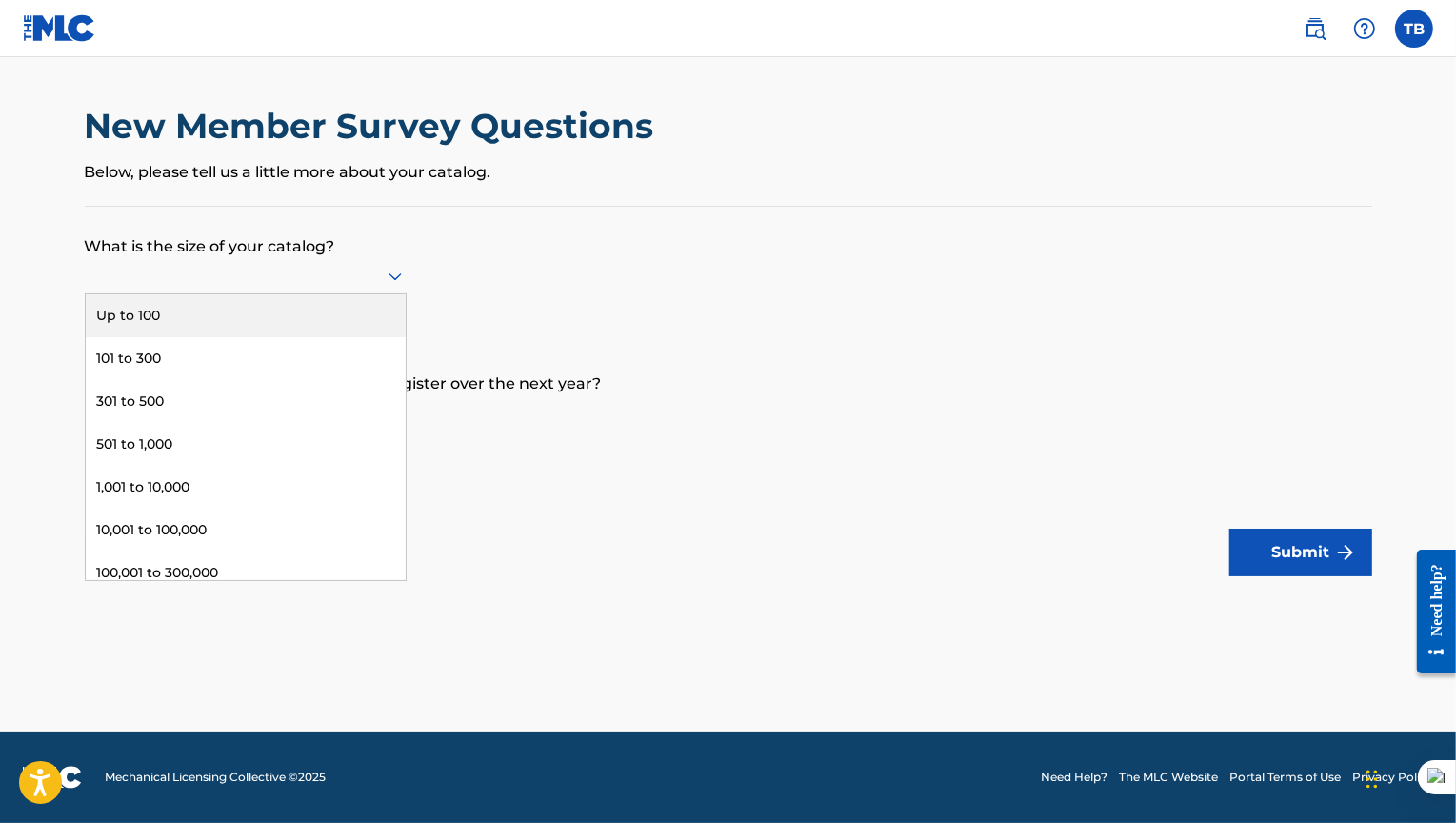
click at [394, 277] on icon at bounding box center [395, 277] width 14 height 8
click at [334, 300] on div "Up to 100" at bounding box center [245, 316] width 320 height 43
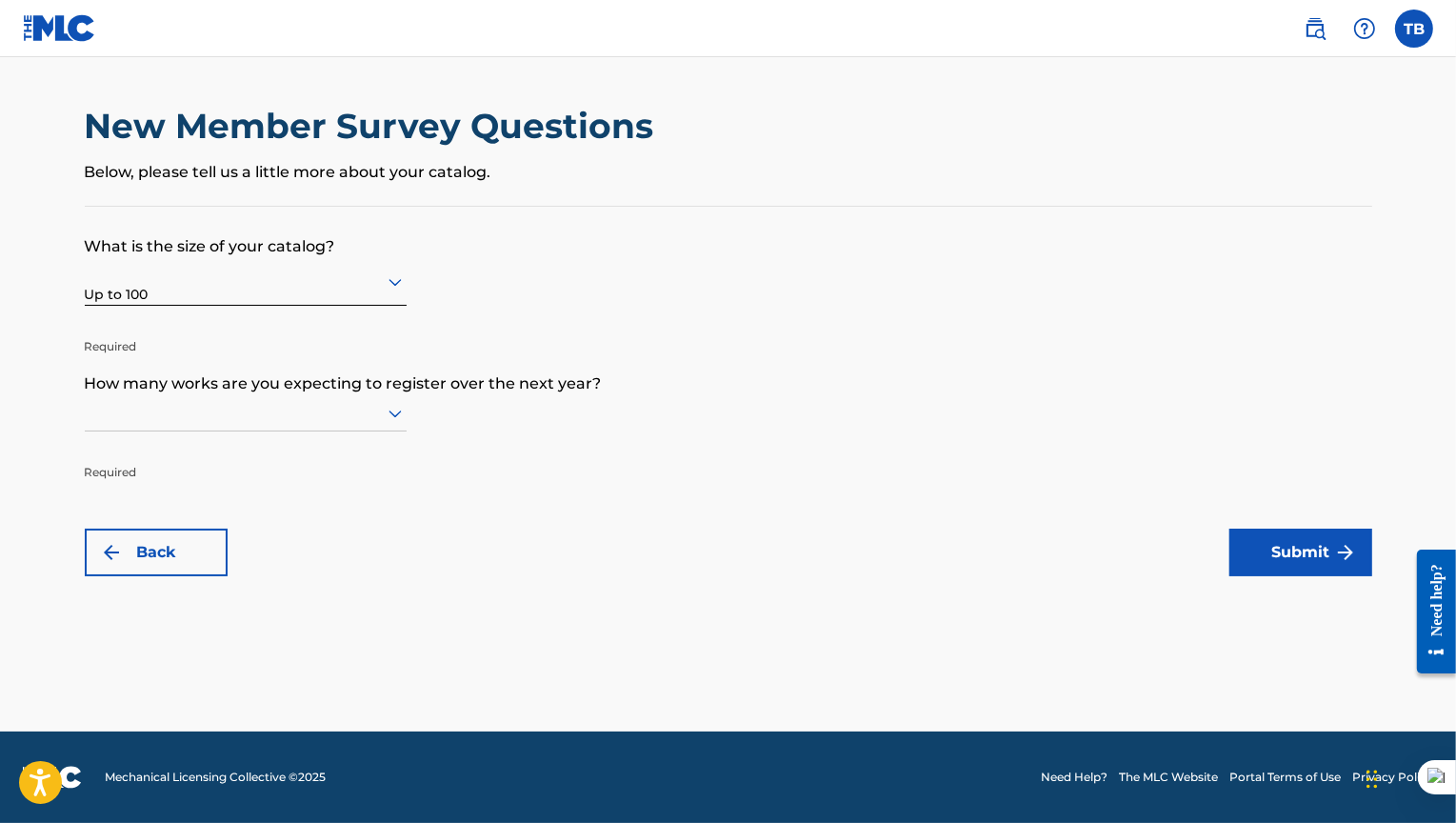
click at [388, 415] on icon at bounding box center [395, 413] width 23 height 23
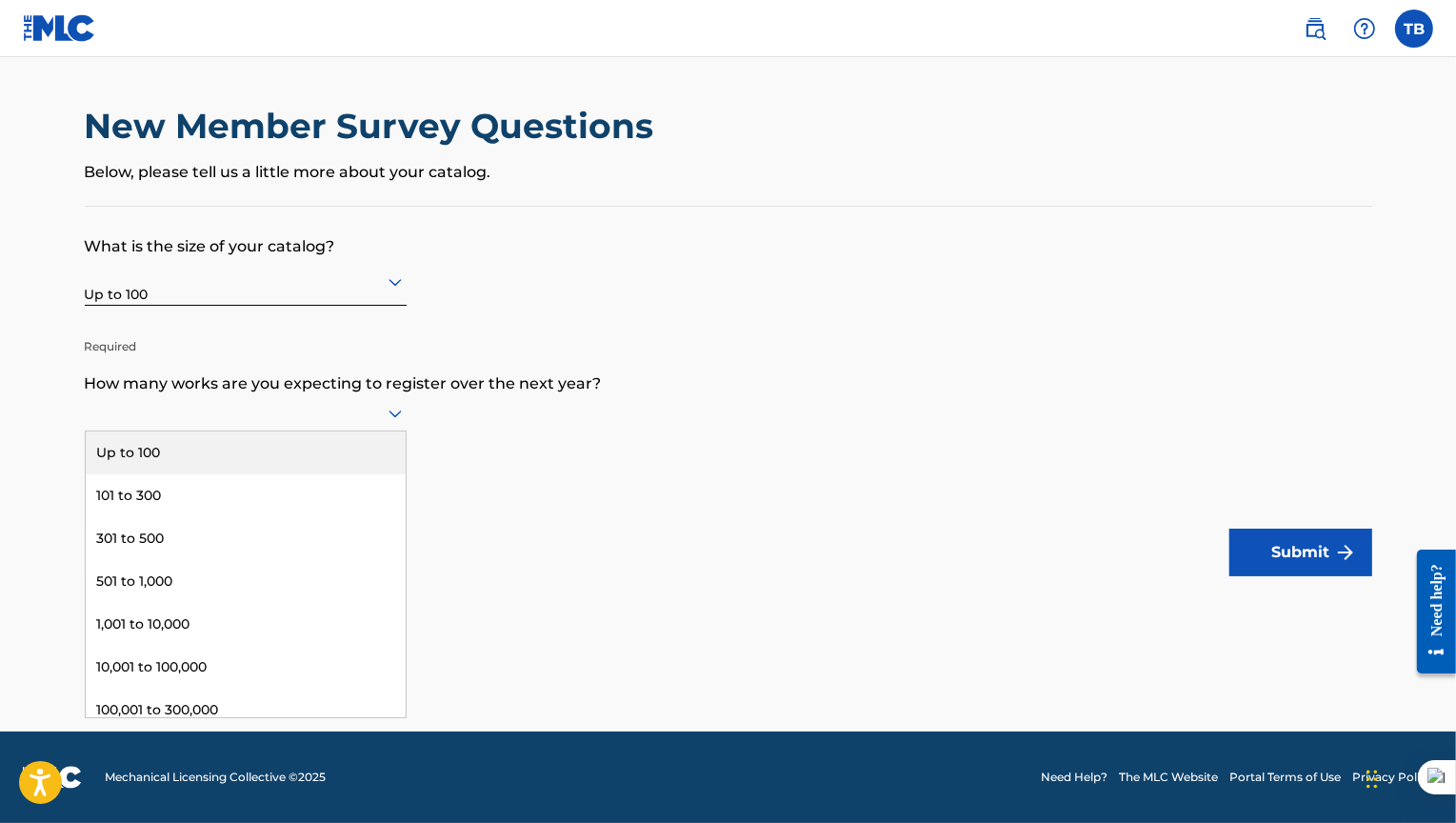
click at [345, 442] on div "Up to 100" at bounding box center [245, 453] width 320 height 43
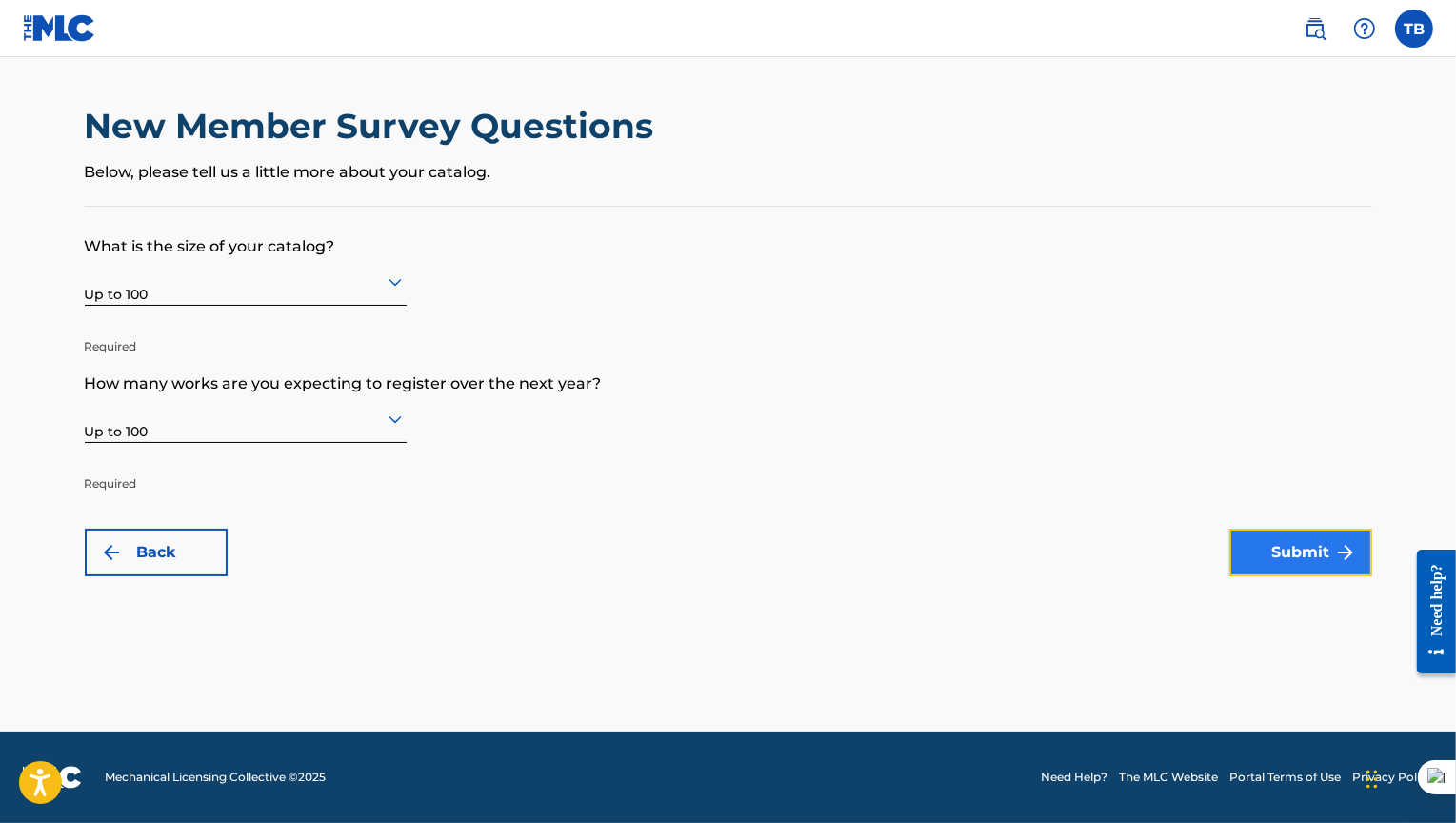
click at [1278, 560] on button "Submit" at bounding box center [1300, 553] width 143 height 47
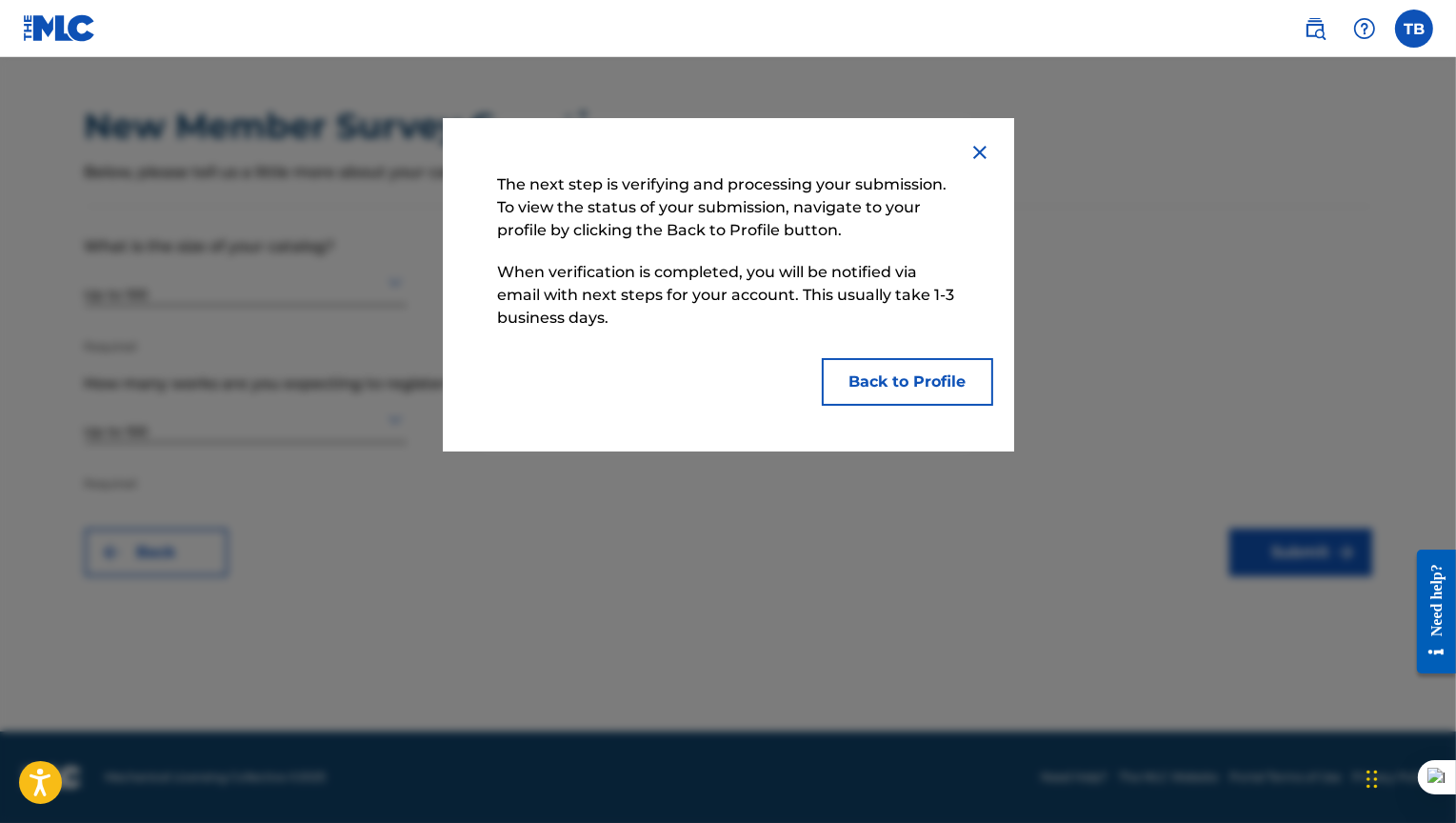
click at [878, 474] on div at bounding box center [728, 468] width 1456 height 823
click at [881, 378] on button "Back to Profile" at bounding box center [907, 382] width 171 height 47
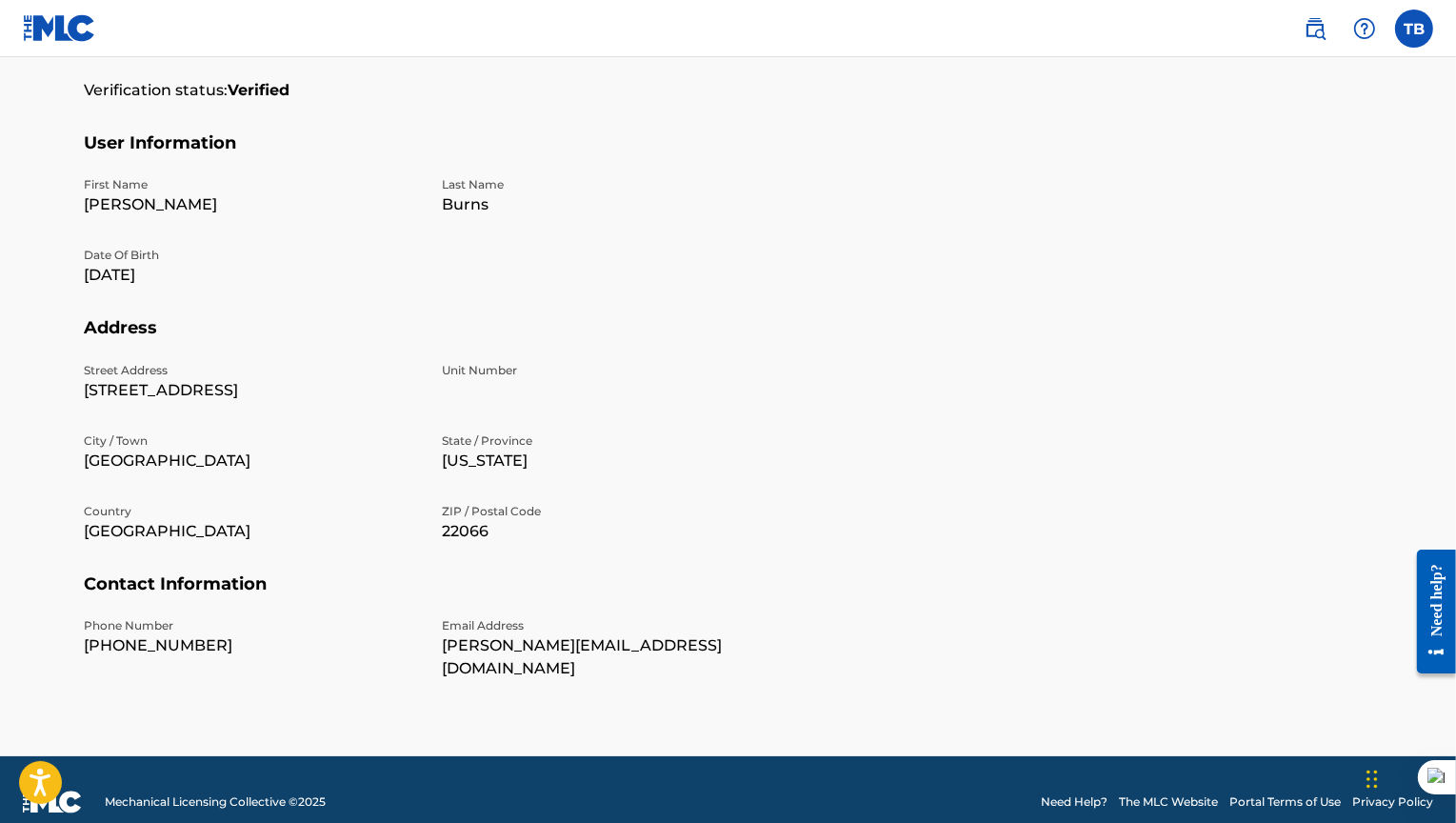
scroll to position [459, 0]
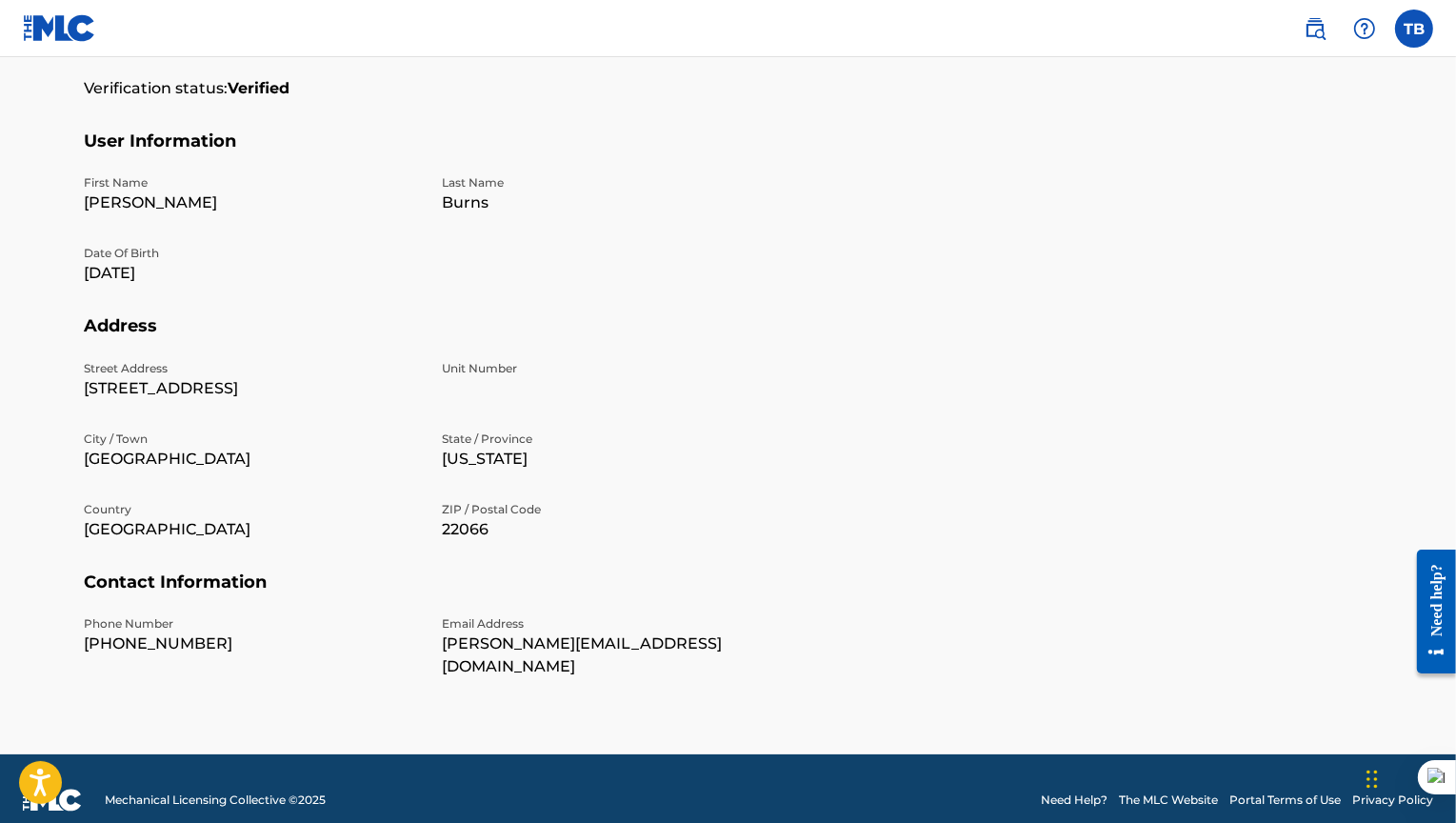
click at [1278, 588] on h5 "Contact Information" at bounding box center [728, 593] width 1288 height 44
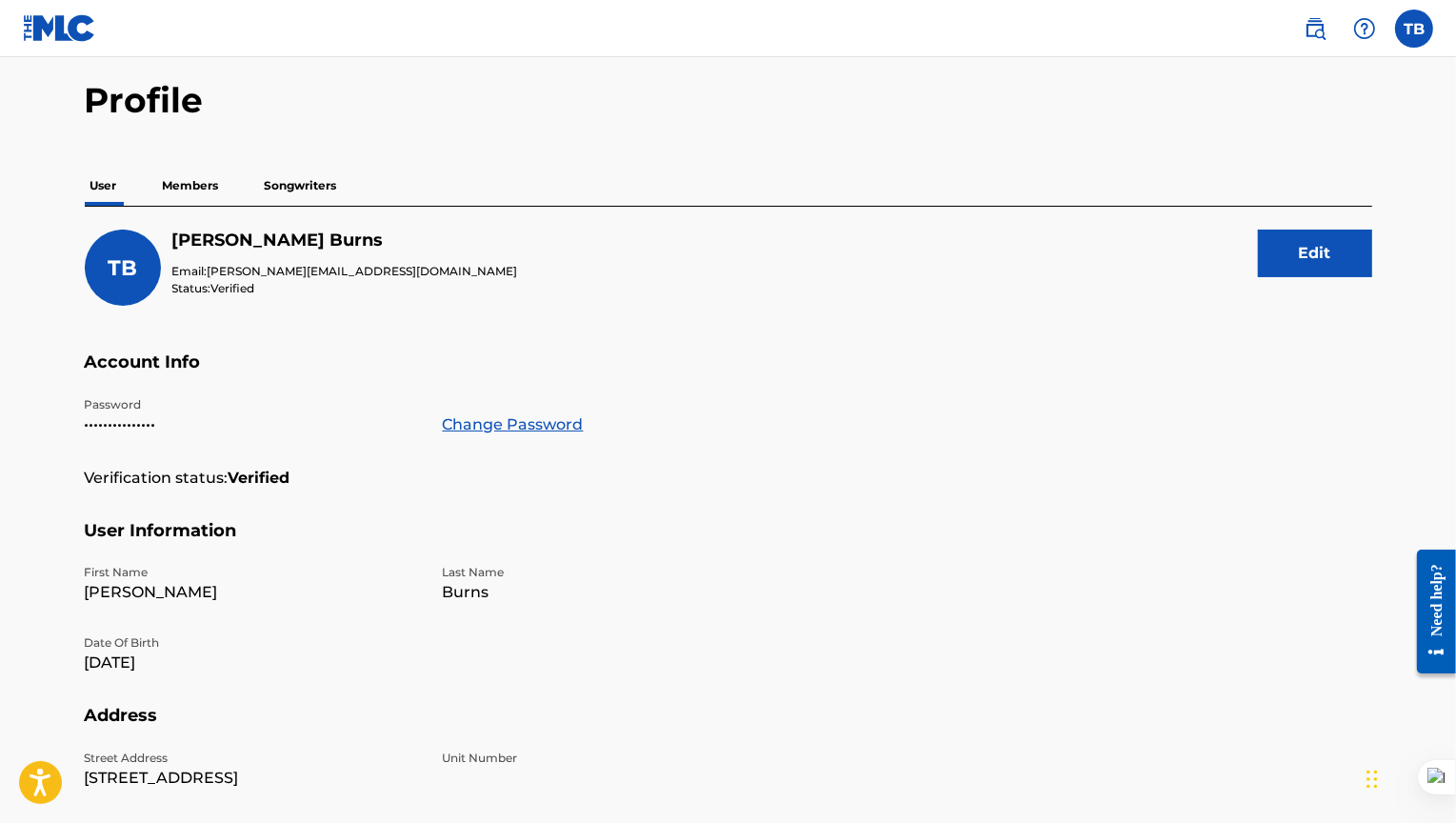
scroll to position [67, 0]
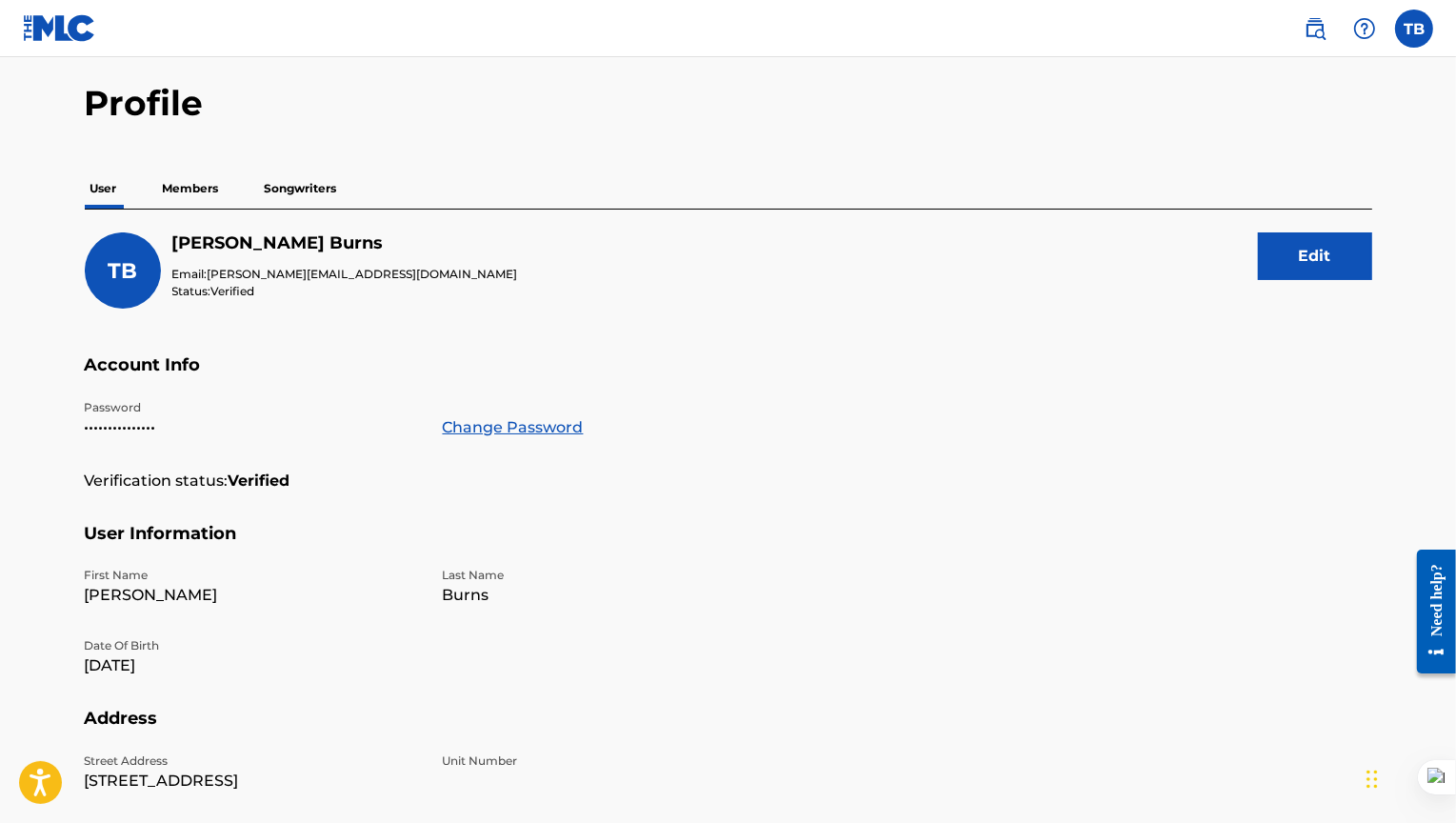
click at [198, 191] on p "Members" at bounding box center [191, 188] width 68 height 40
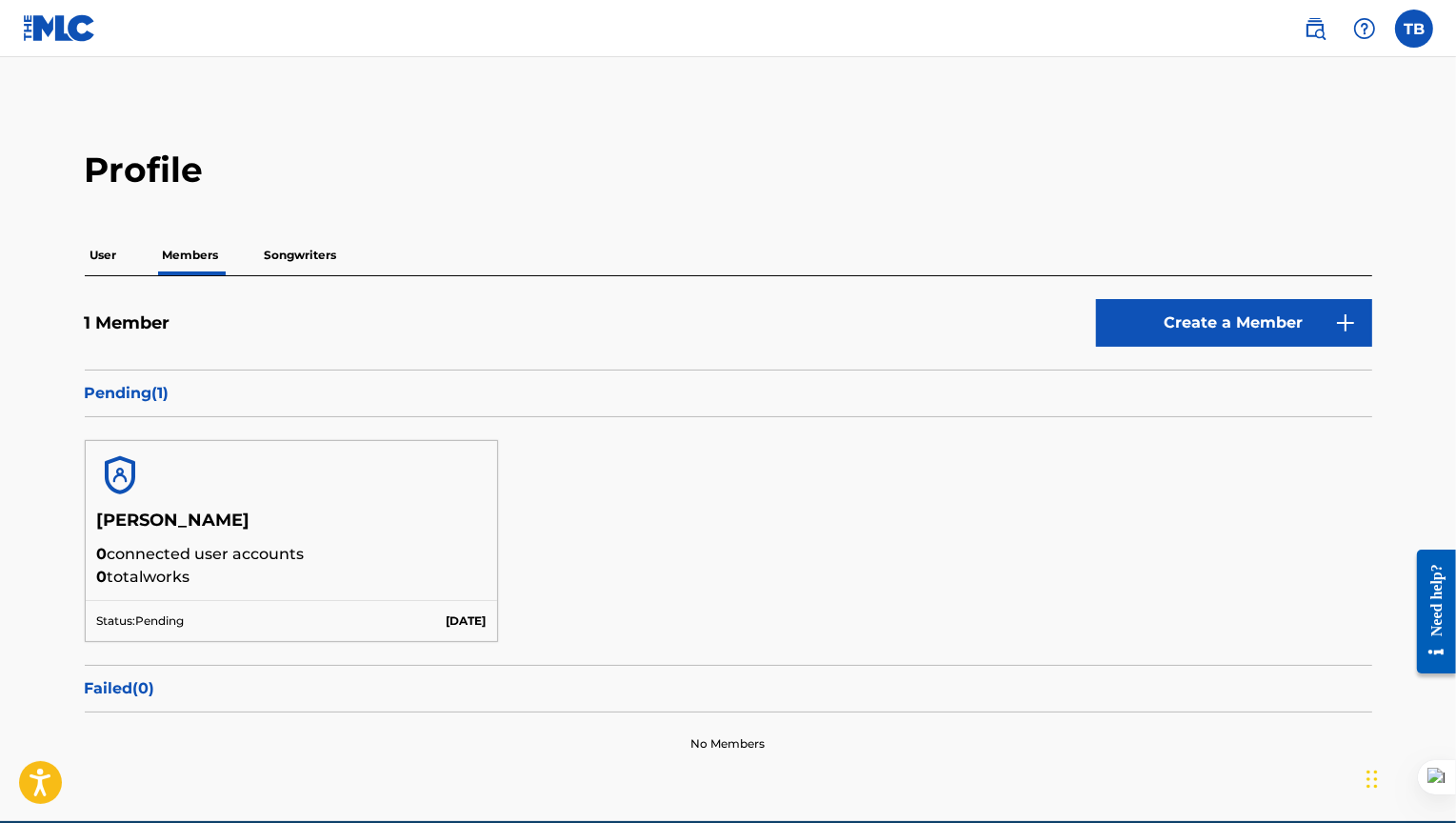
click at [296, 250] on p "Songwriters" at bounding box center [300, 255] width 84 height 40
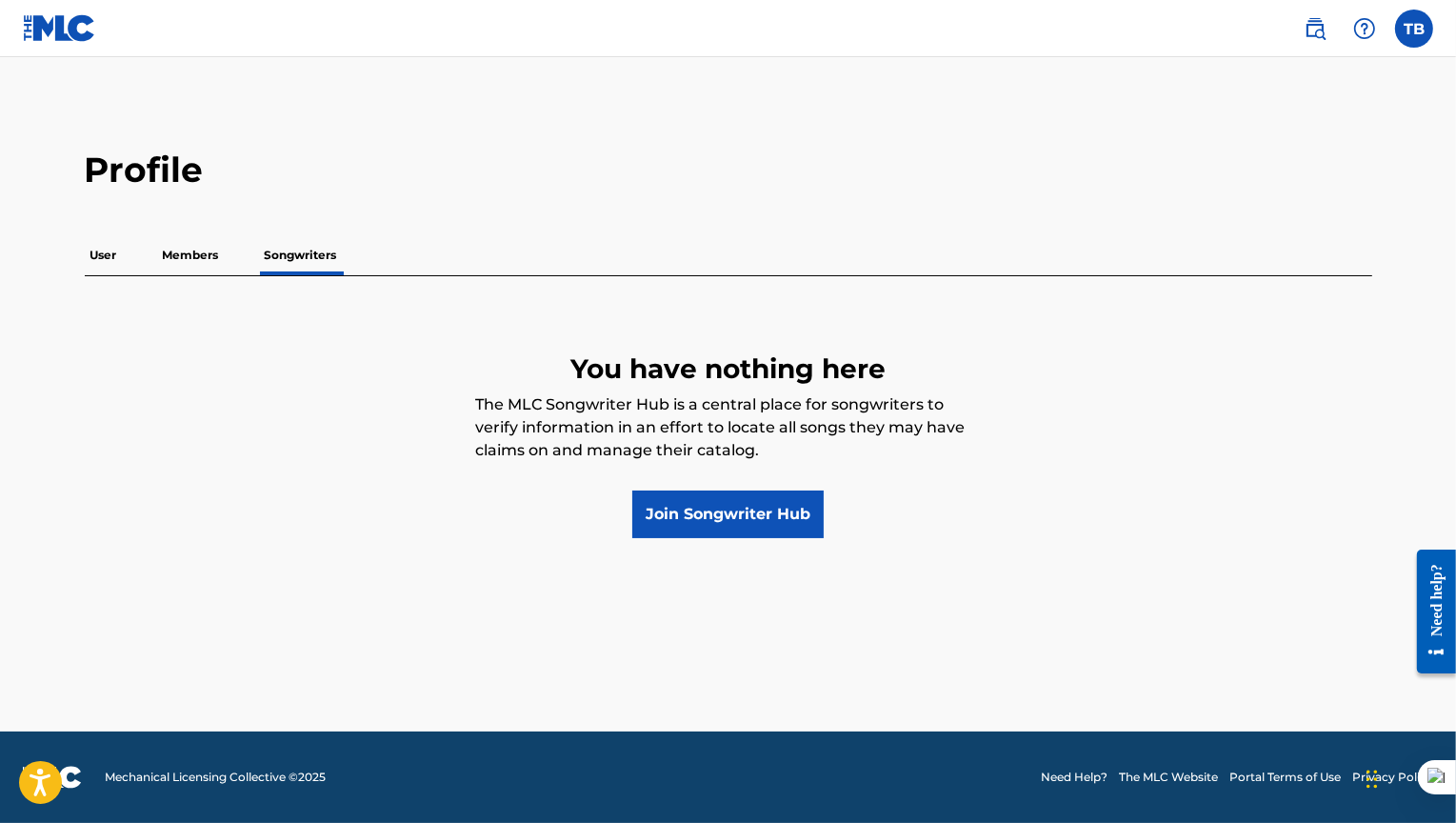
click at [188, 248] on p "Members" at bounding box center [191, 255] width 68 height 40
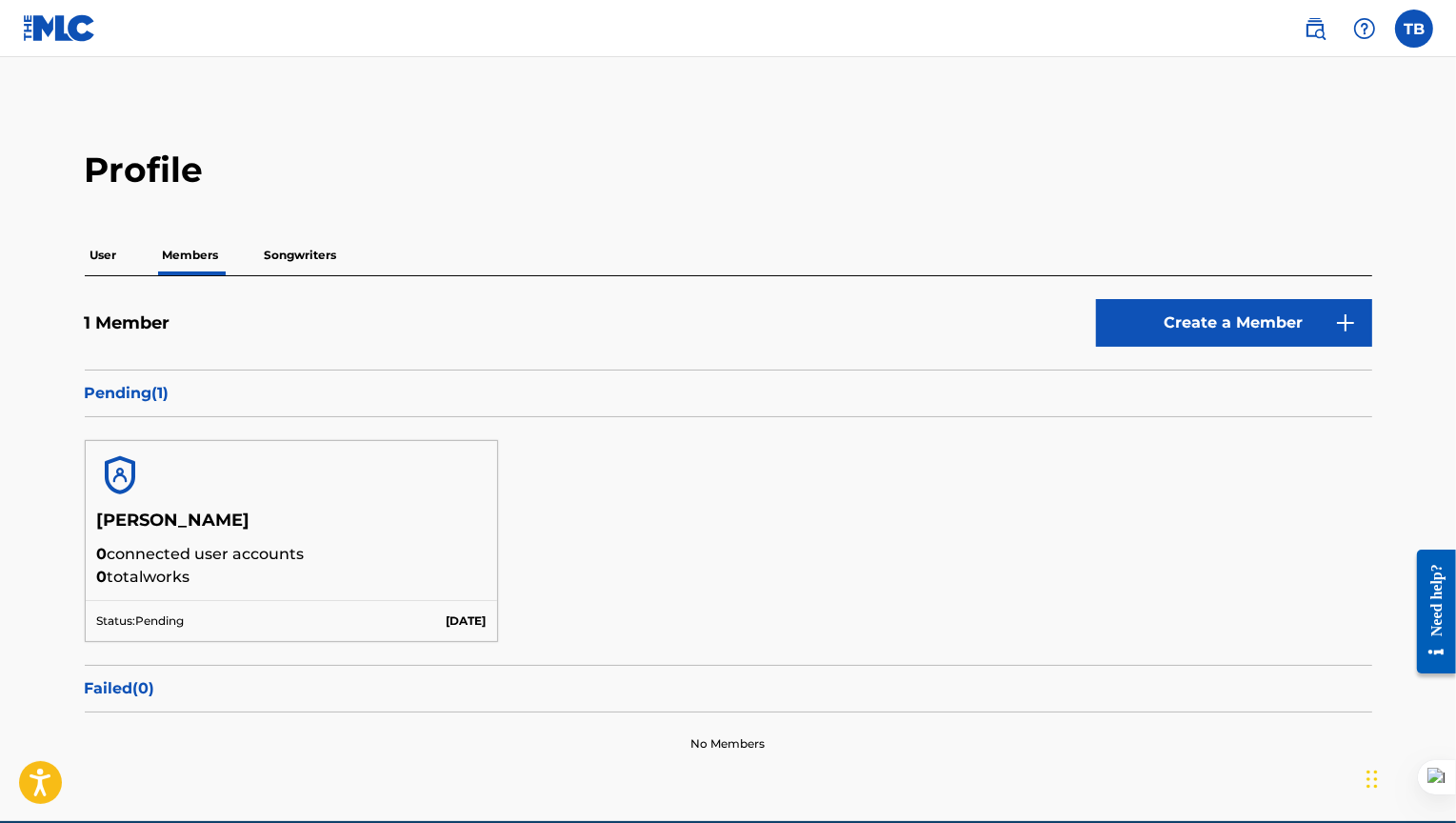
click at [96, 257] on p "User" at bounding box center [103, 255] width 38 height 40
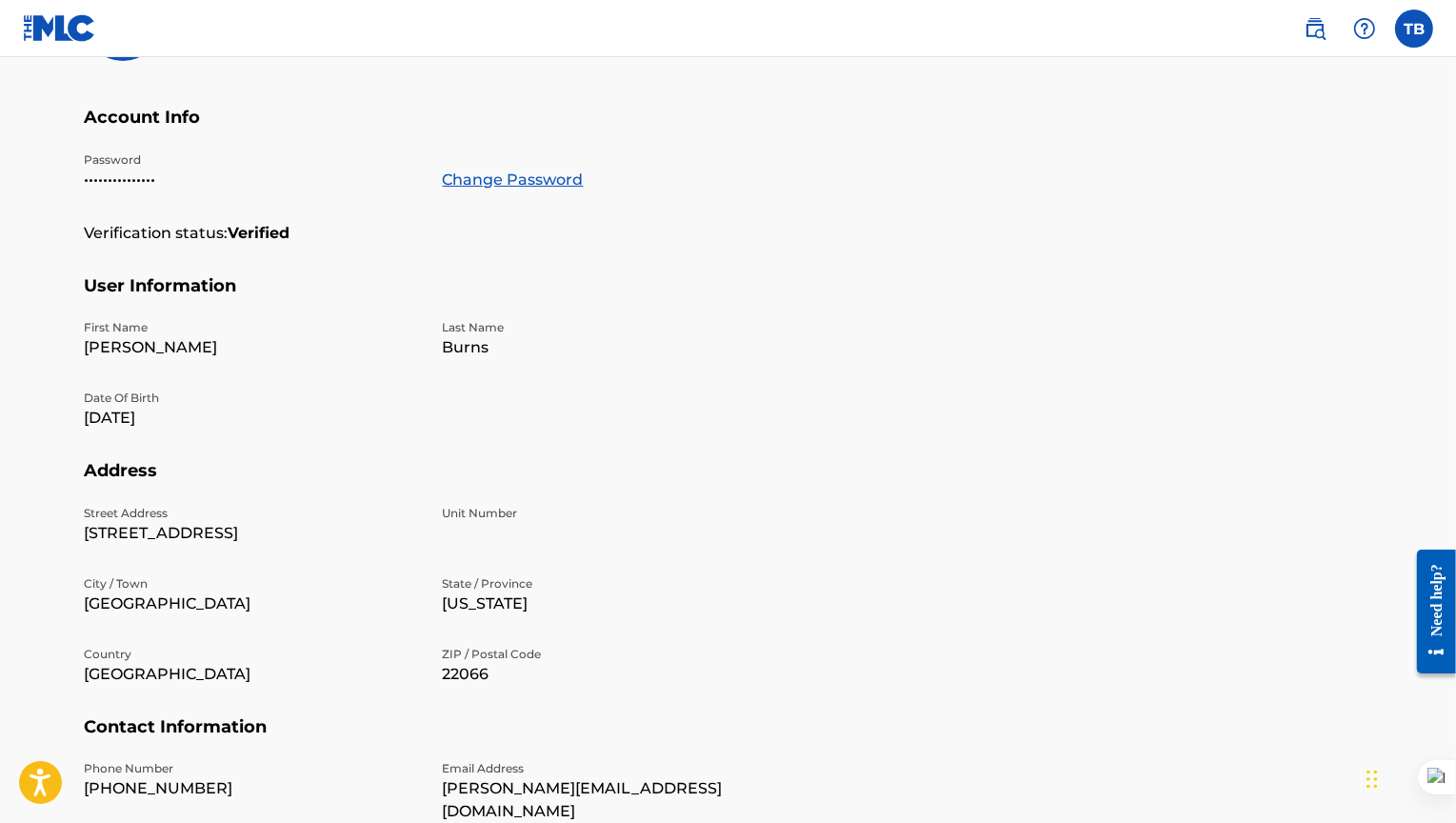
scroll to position [131, 0]
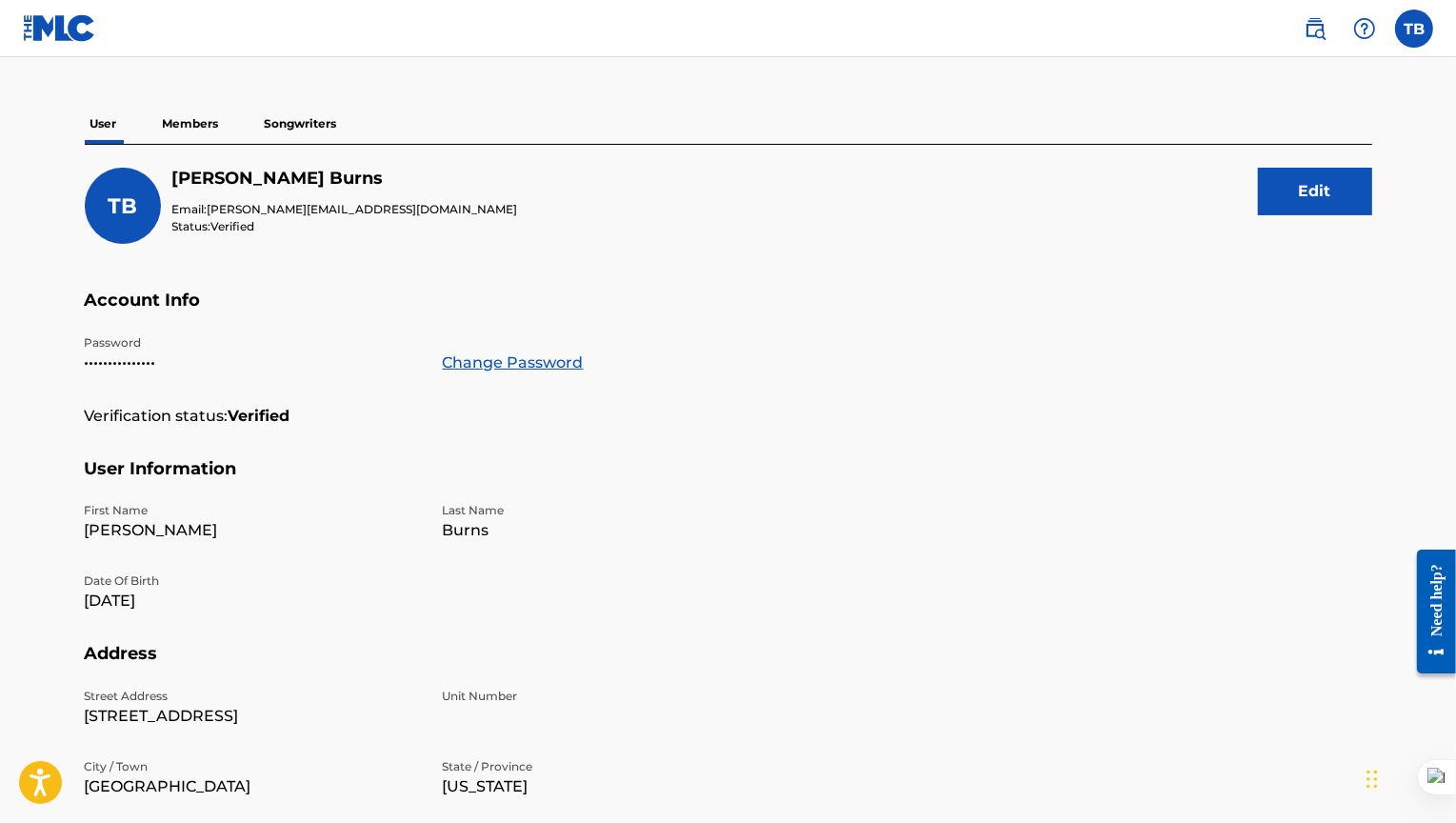
click at [201, 124] on p "Members" at bounding box center [191, 123] width 68 height 40
